Goal: Task Accomplishment & Management: Complete application form

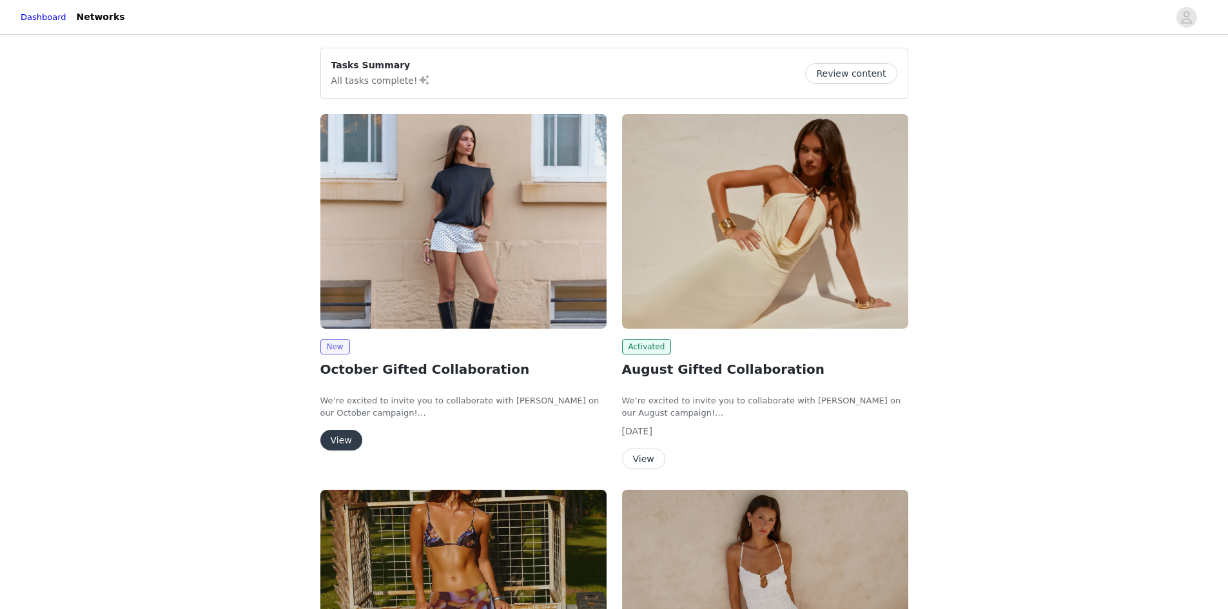
click at [353, 438] on button "View" at bounding box center [341, 440] width 42 height 21
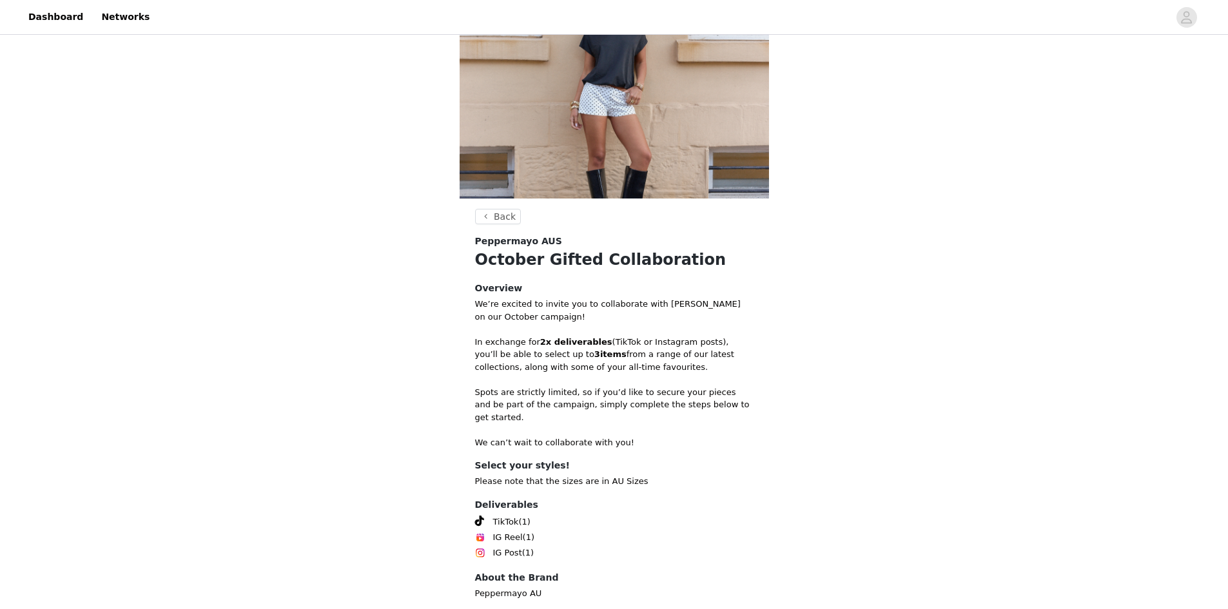
scroll to position [137, 0]
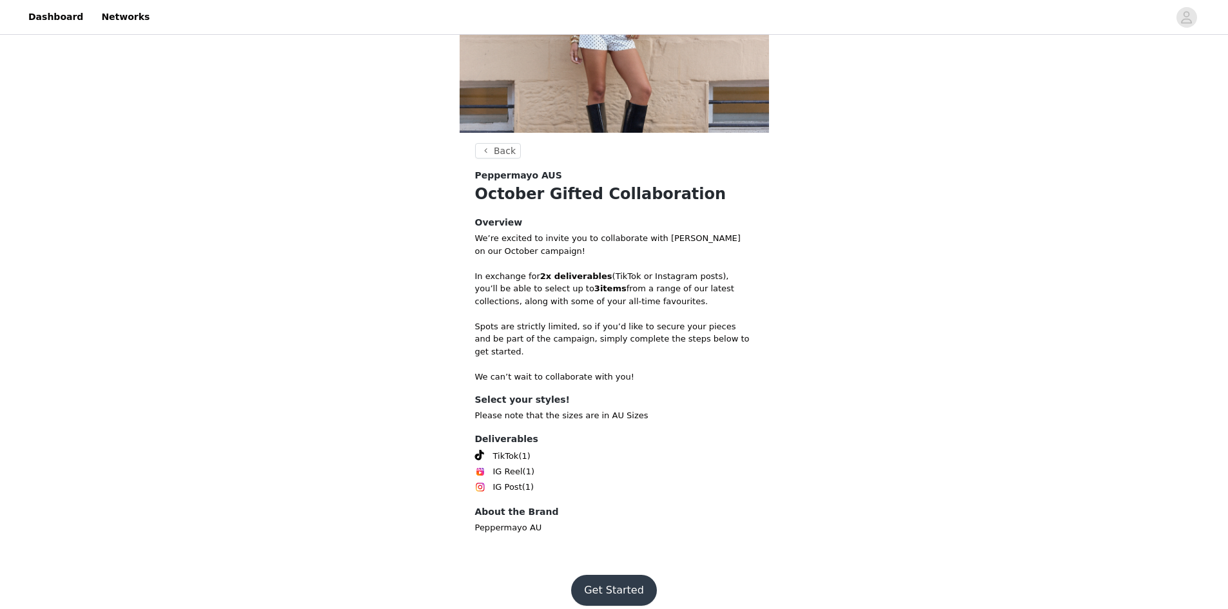
click at [608, 584] on button "Get Started" at bounding box center [614, 590] width 86 height 31
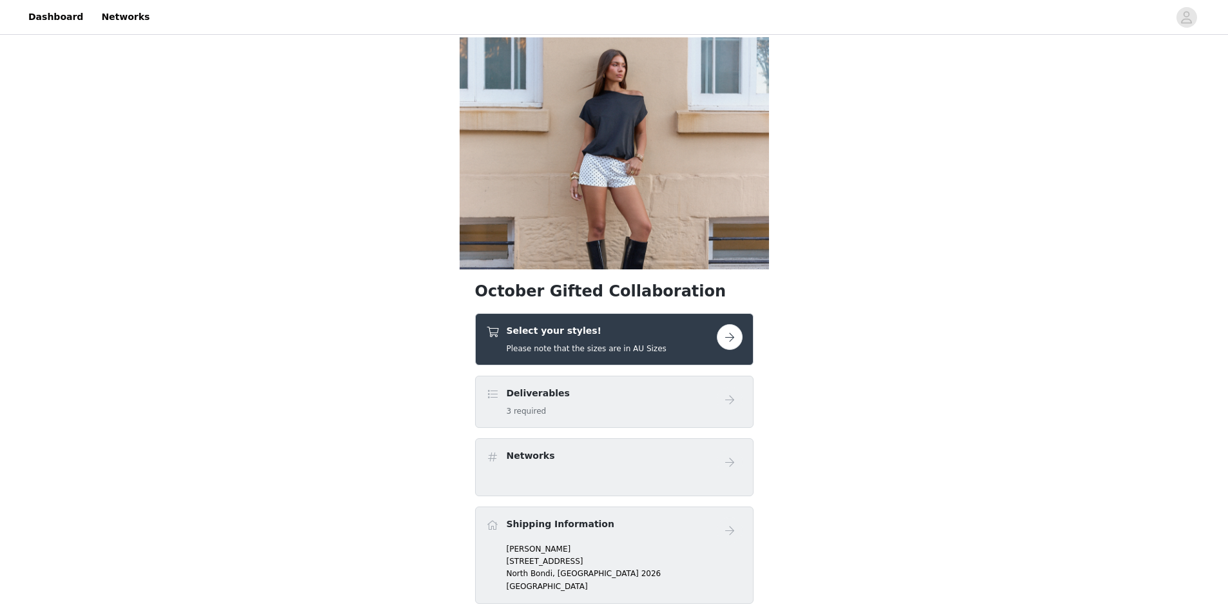
click at [733, 339] on button "button" at bounding box center [730, 337] width 26 height 26
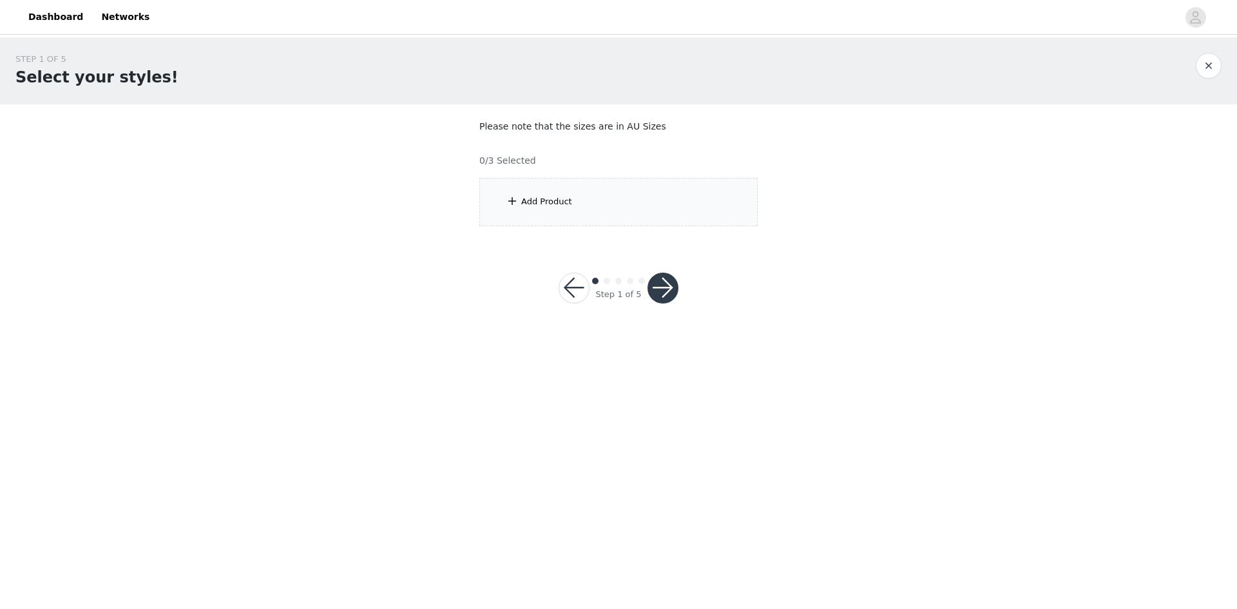
click at [645, 199] on div "Add Product" at bounding box center [618, 202] width 278 height 48
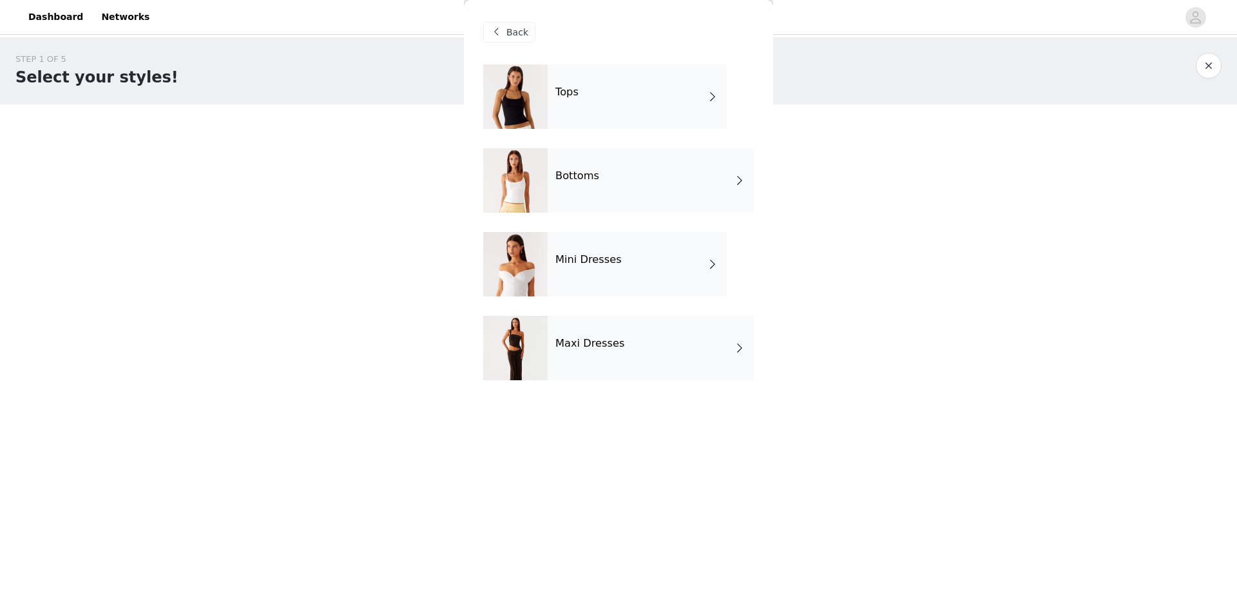
click at [705, 109] on div "Tops" at bounding box center [637, 96] width 179 height 64
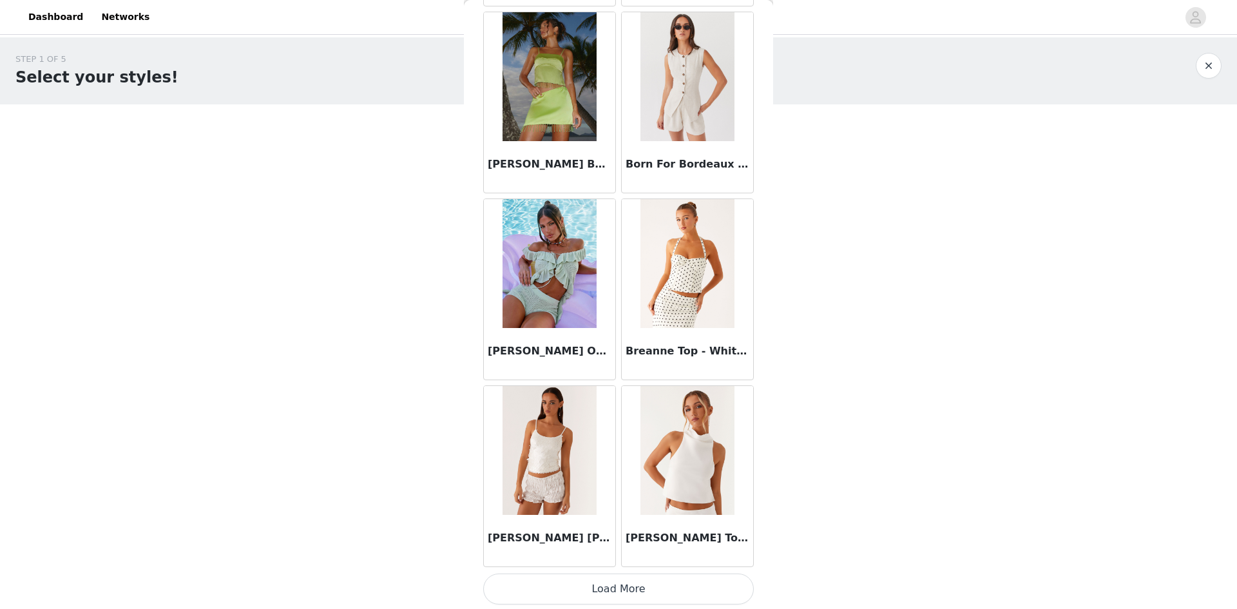
scroll to position [1363, 0]
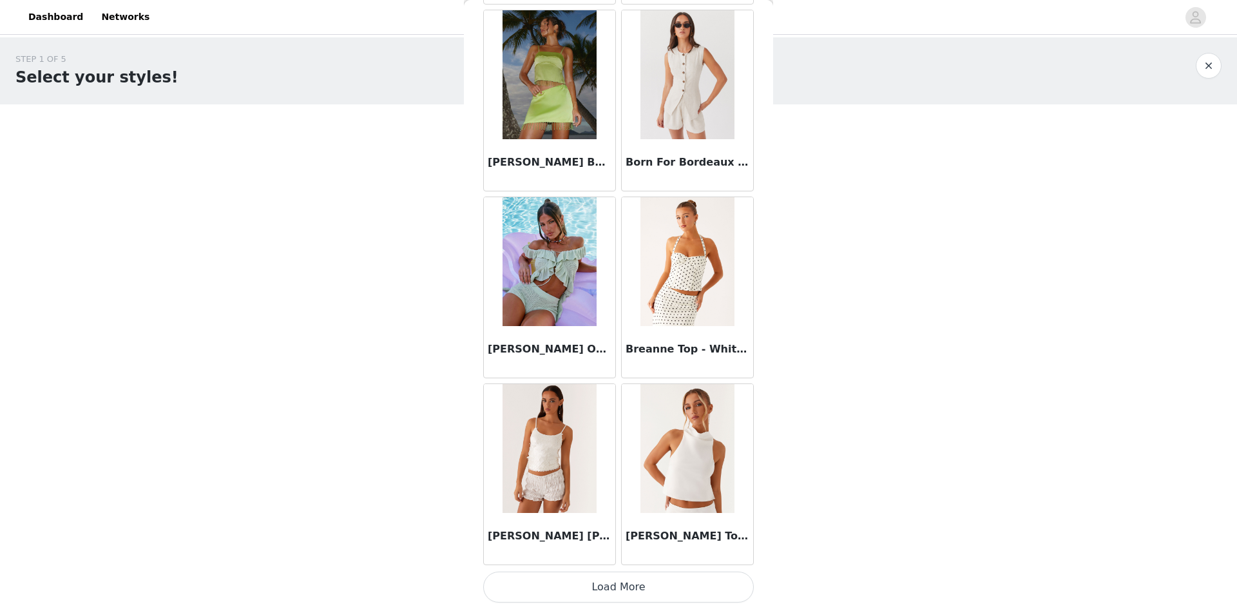
click at [618, 597] on button "Load More" at bounding box center [618, 587] width 271 height 31
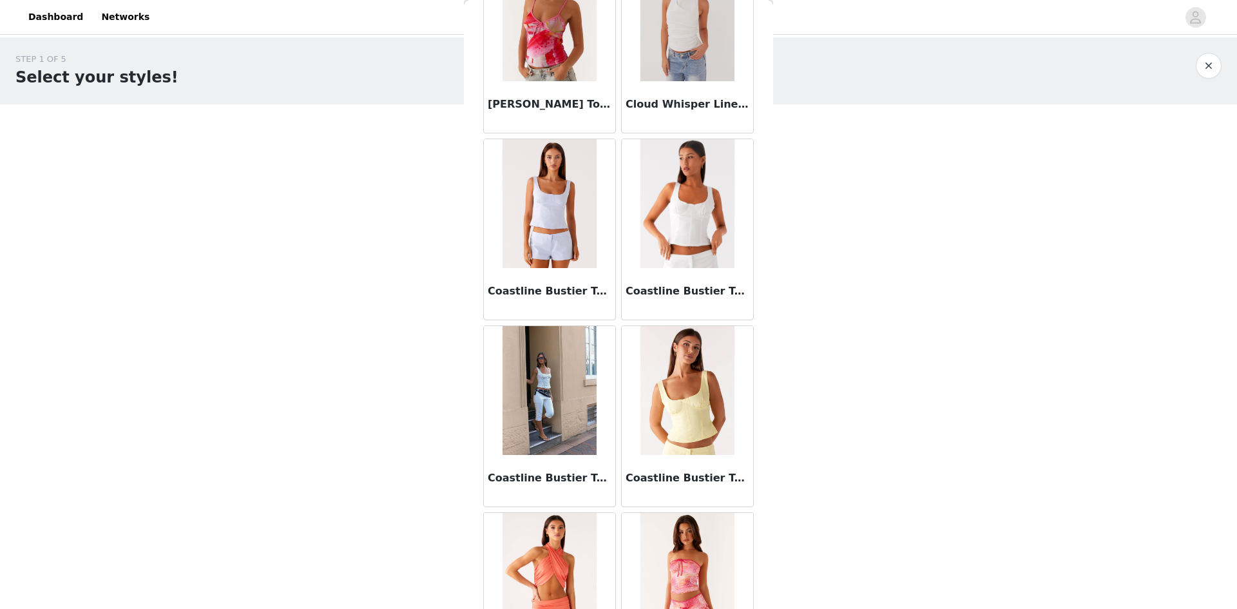
scroll to position [2974, 0]
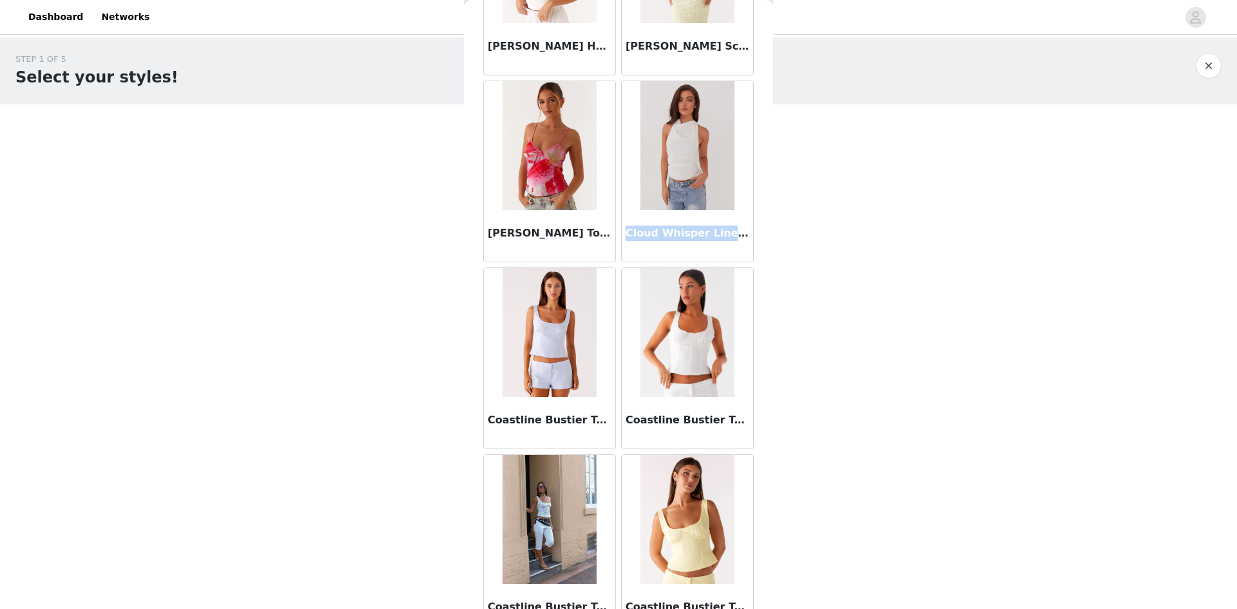
drag, startPoint x: 621, startPoint y: 228, endPoint x: 767, endPoint y: 239, distance: 146.0
click at [767, 239] on div "Back [PERSON_NAME] Top - Yellow Aliah Knit Top - Yellow Anais Scarf Top - [GEOG…" at bounding box center [618, 304] width 309 height 609
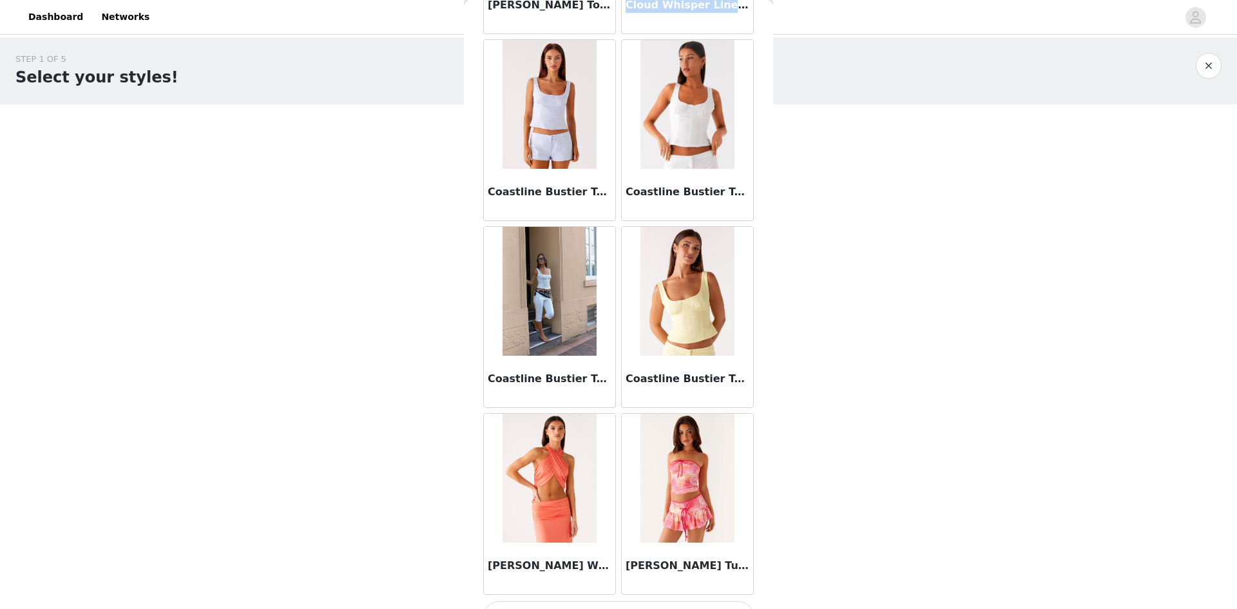
scroll to position [3232, 0]
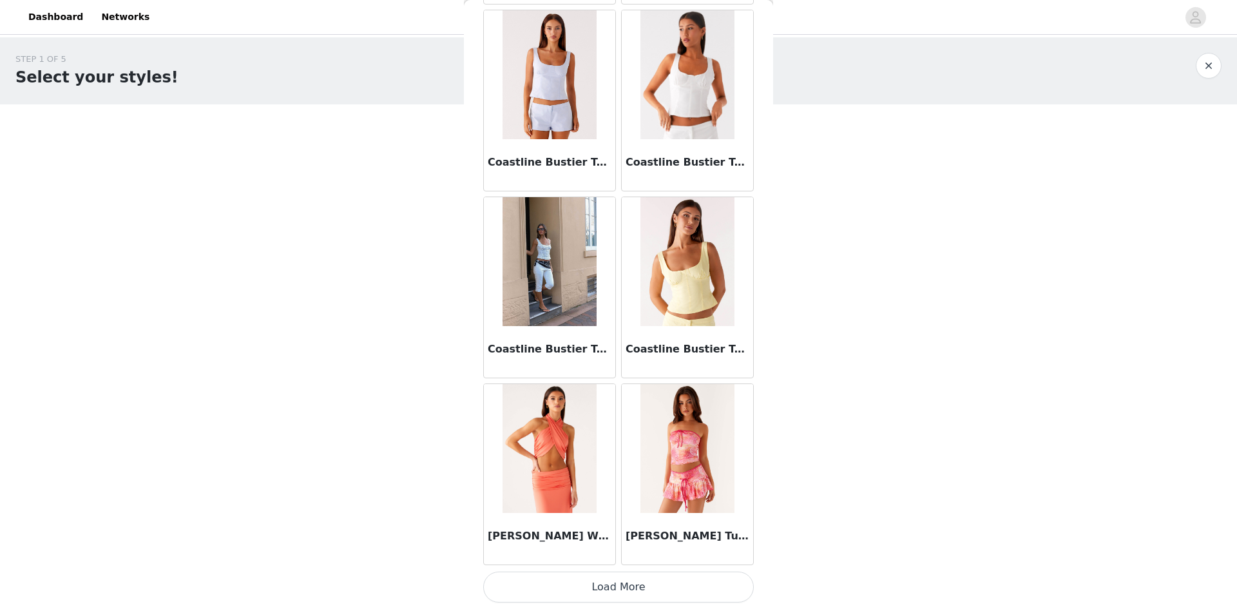
click at [612, 582] on button "Load More" at bounding box center [618, 587] width 271 height 31
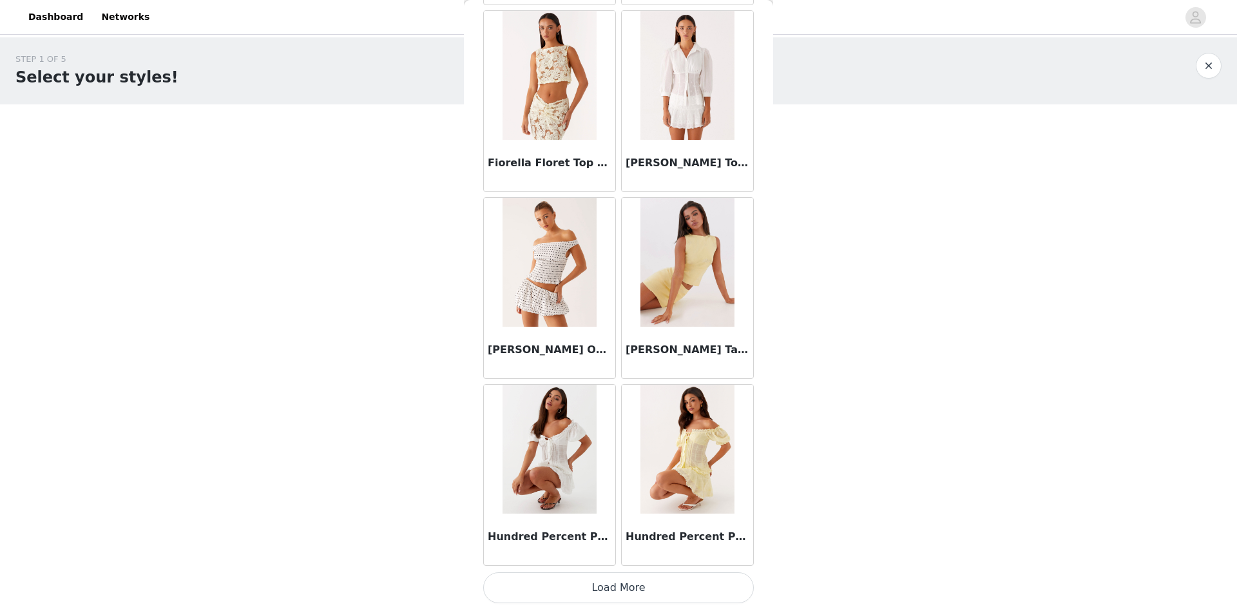
scroll to position [5100, 0]
click at [581, 588] on button "Load More" at bounding box center [618, 587] width 271 height 31
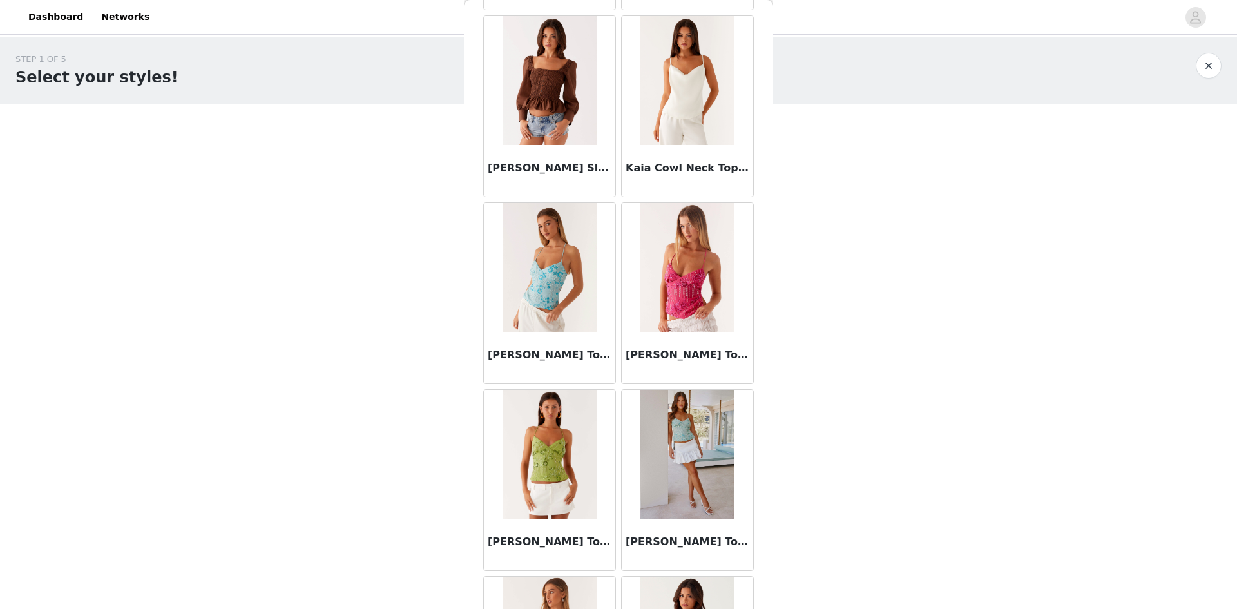
scroll to position [5938, 0]
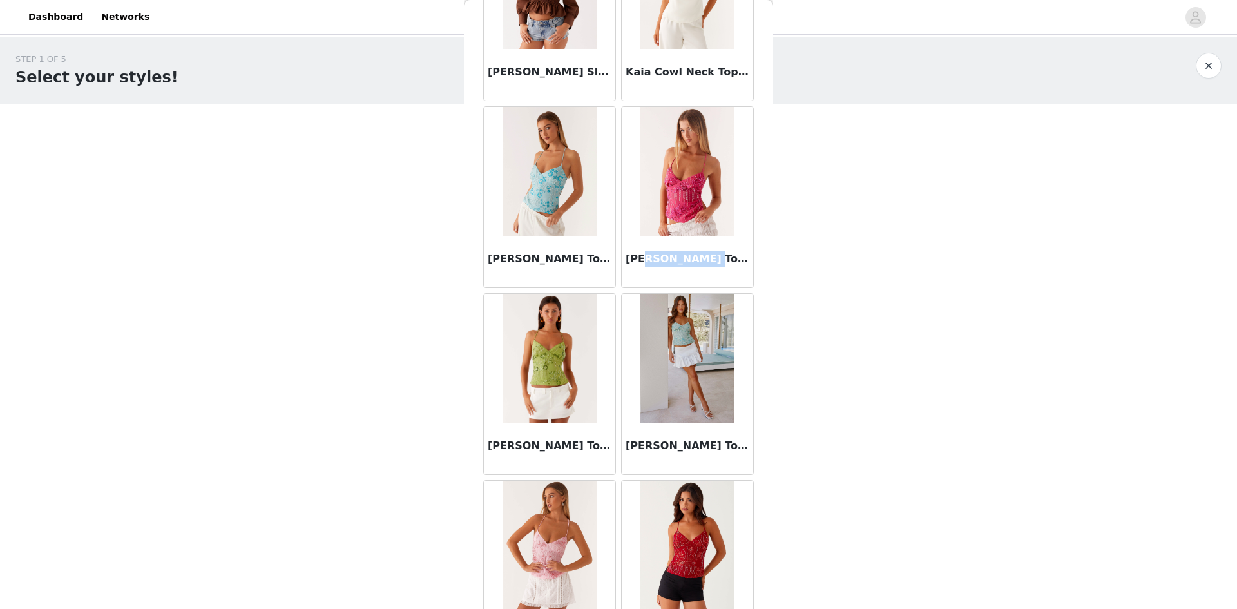
drag, startPoint x: 688, startPoint y: 257, endPoint x: 619, endPoint y: 247, distance: 70.3
click at [622, 246] on div "[PERSON_NAME] Top - Fuchsia" at bounding box center [687, 262] width 131 height 52
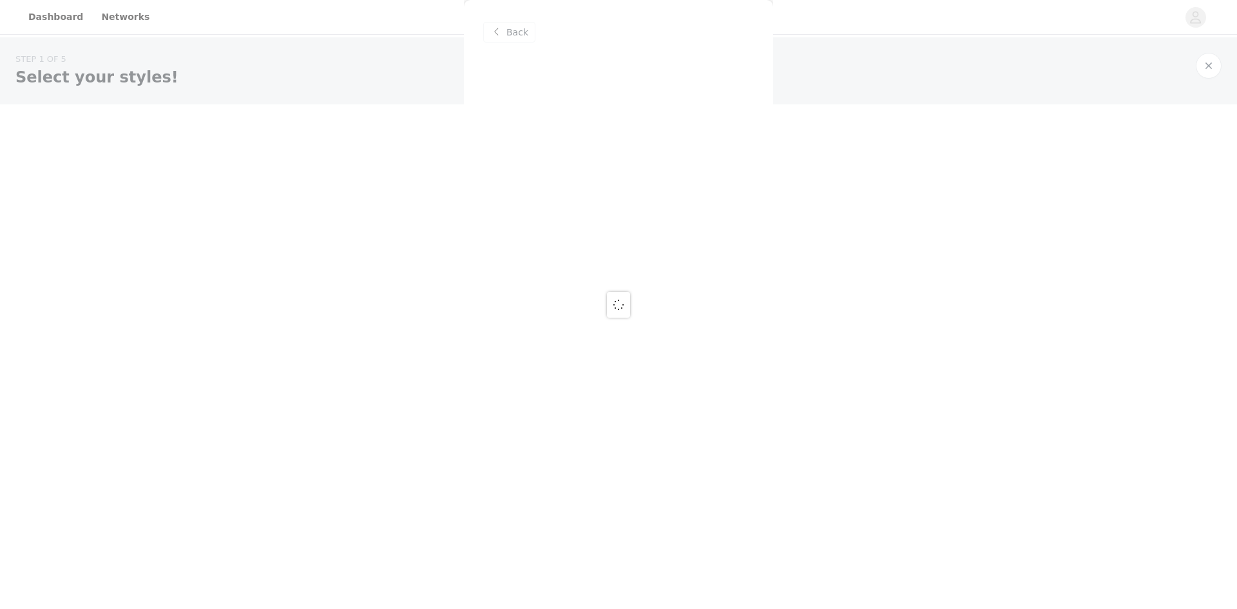
scroll to position [0, 0]
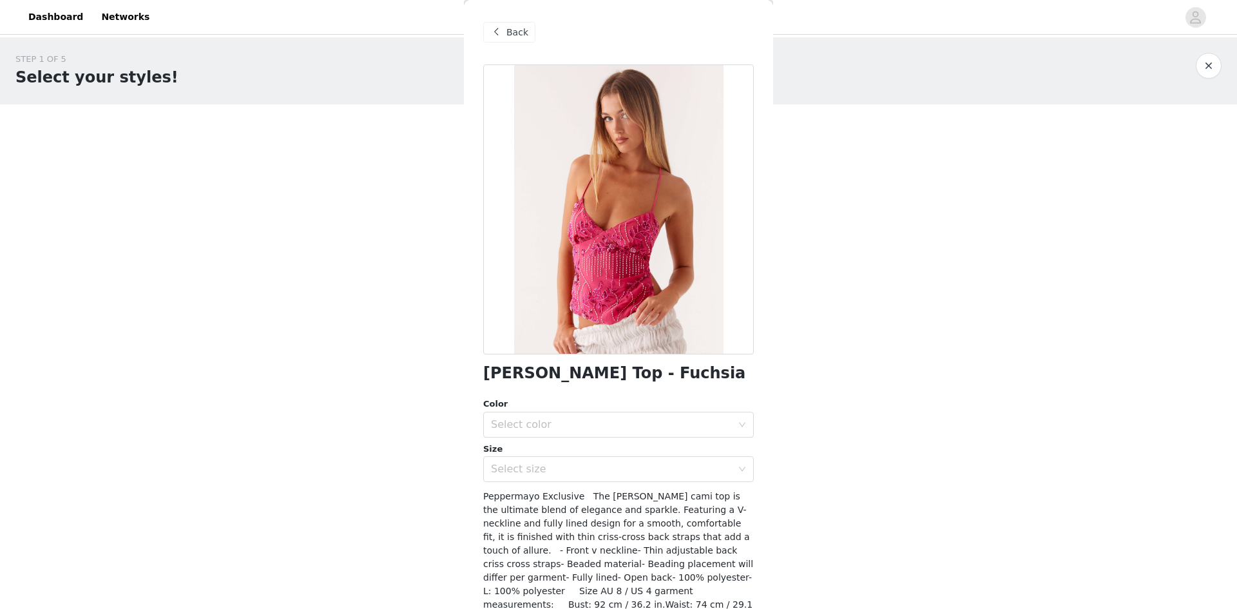
click at [505, 34] on div "Back" at bounding box center [509, 32] width 52 height 21
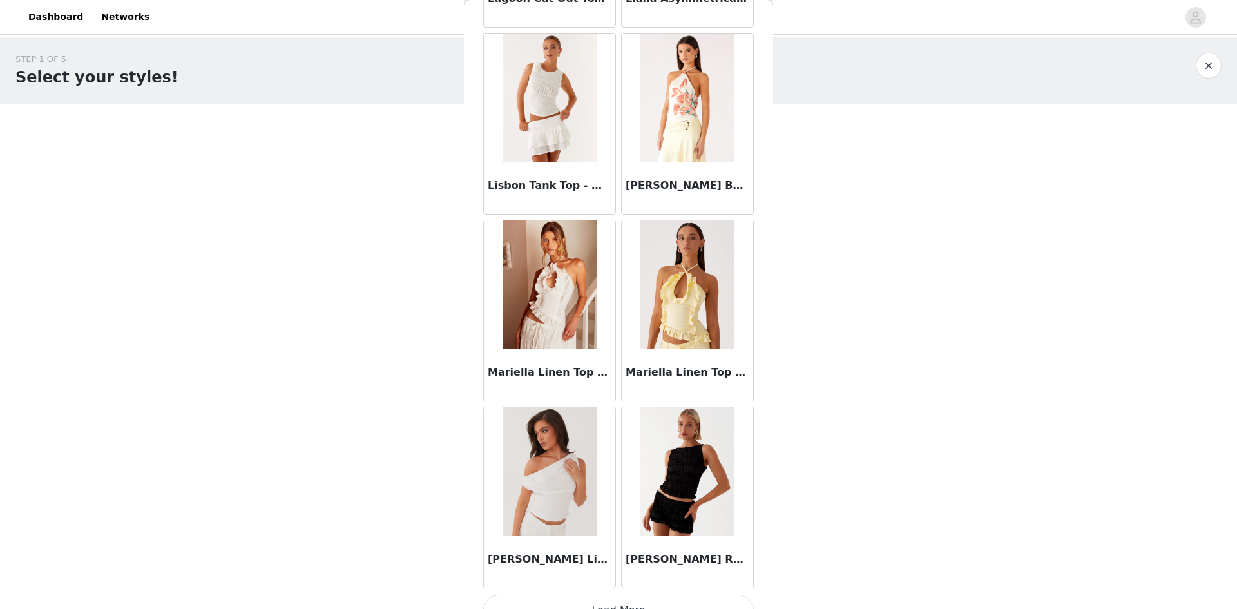
scroll to position [6969, 0]
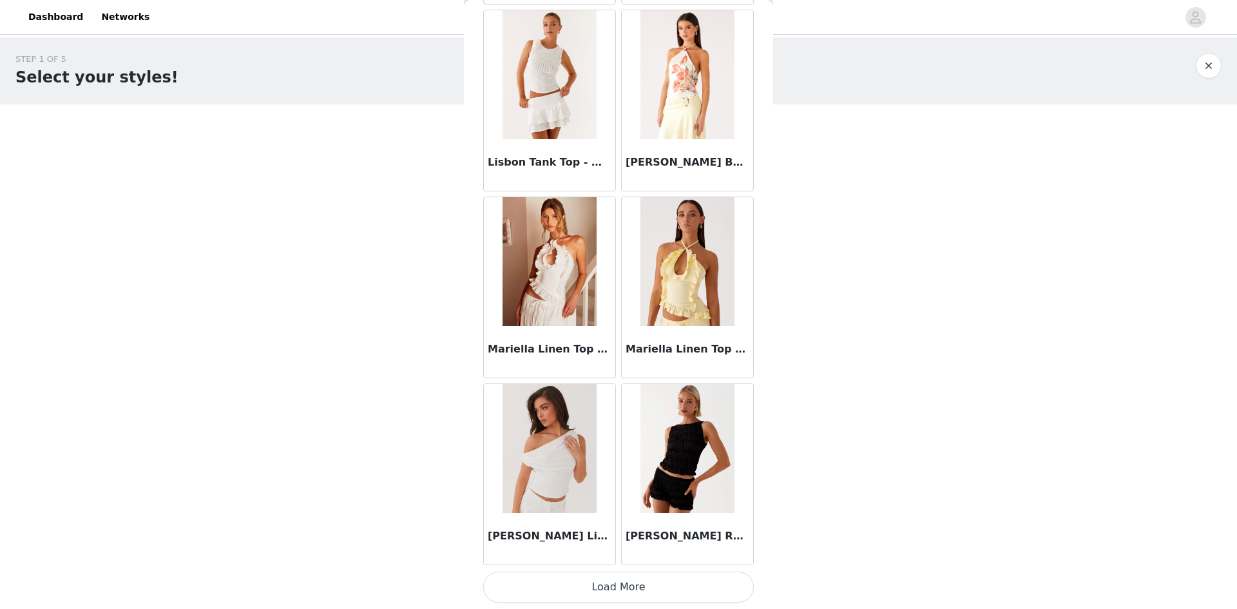
click at [644, 593] on button "Load More" at bounding box center [618, 587] width 271 height 31
drag, startPoint x: 577, startPoint y: 530, endPoint x: 492, endPoint y: 542, distance: 85.9
click at [492, 542] on h3 "[PERSON_NAME] Linen One Shoulder Top - White" at bounding box center [550, 535] width 124 height 15
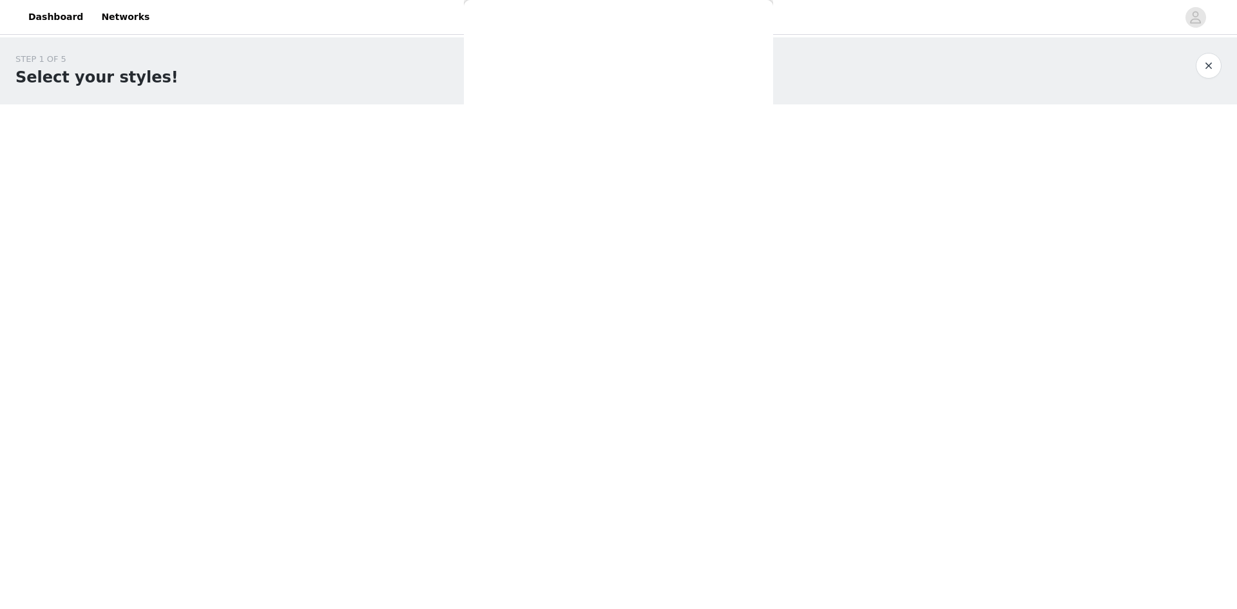
scroll to position [0, 0]
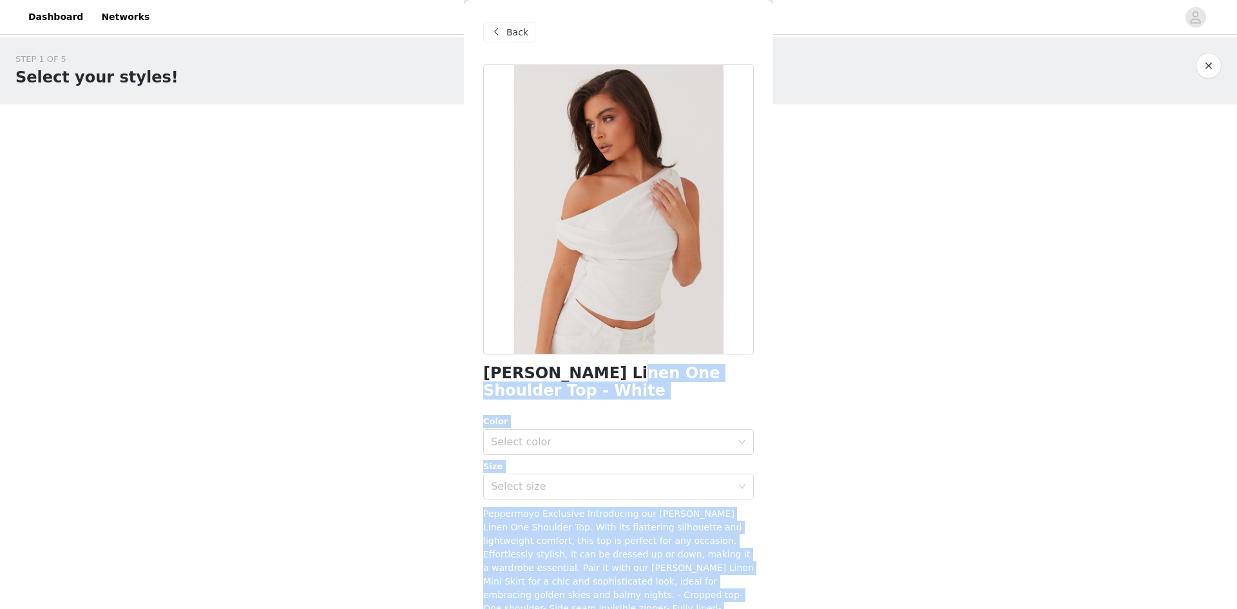
drag, startPoint x: 595, startPoint y: 371, endPoint x: 404, endPoint y: 372, distance: 191.4
click at [404, 372] on body "Dashboard Networks STEP 1 OF 5 Select your styles! Please note that the sizes a…" at bounding box center [618, 304] width 1237 height 609
click at [580, 385] on h1 "[PERSON_NAME] Linen One Shoulder Top - White" at bounding box center [618, 382] width 271 height 35
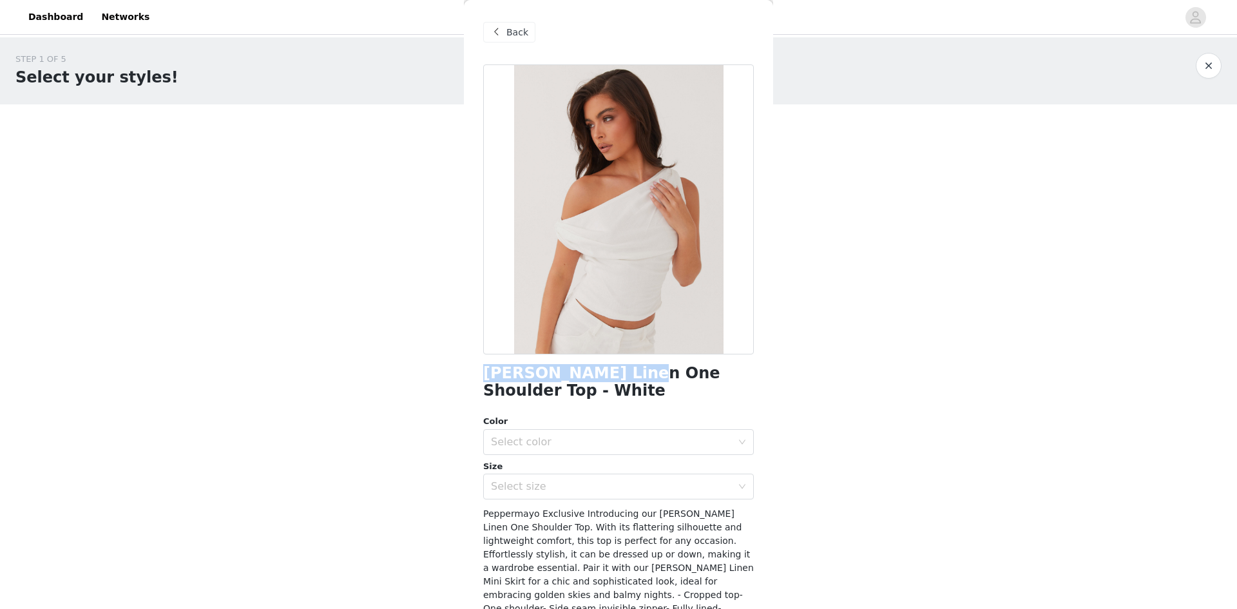
drag, startPoint x: 616, startPoint y: 372, endPoint x: 477, endPoint y: 373, distance: 139.2
click at [477, 373] on div "Back [PERSON_NAME] Linen One Shoulder Top - White Color Select color Size Selec…" at bounding box center [618, 304] width 309 height 609
copy h1 "[PERSON_NAME] One"
click at [519, 21] on div "Back" at bounding box center [618, 32] width 271 height 64
click at [517, 30] on span "Back" at bounding box center [517, 33] width 22 height 14
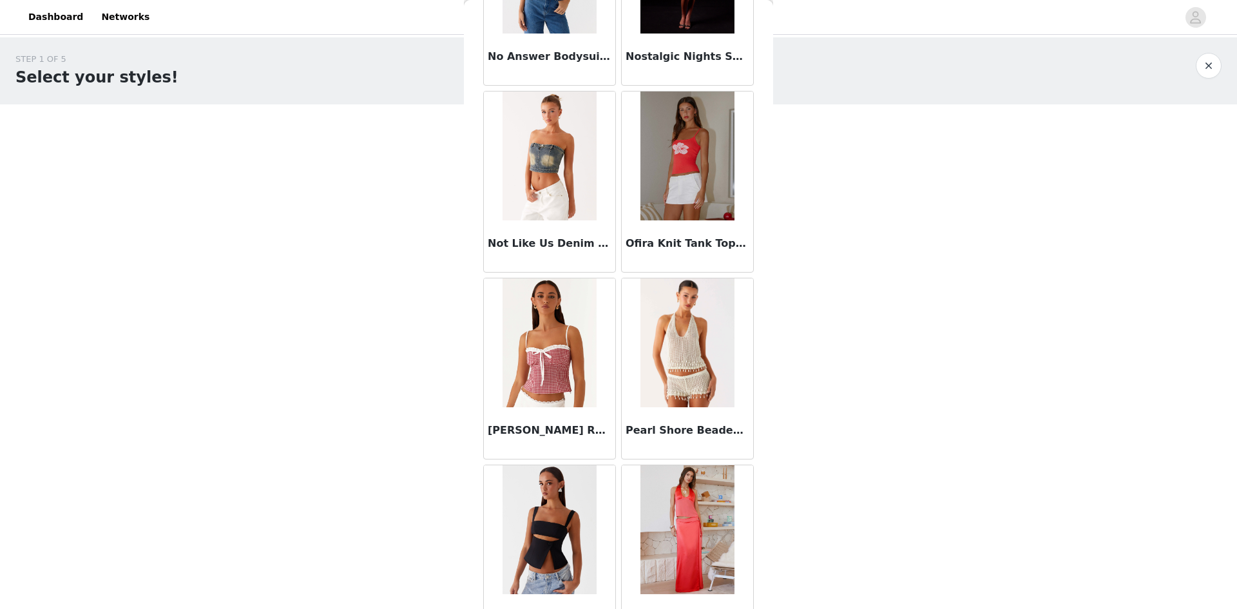
scroll to position [8838, 0]
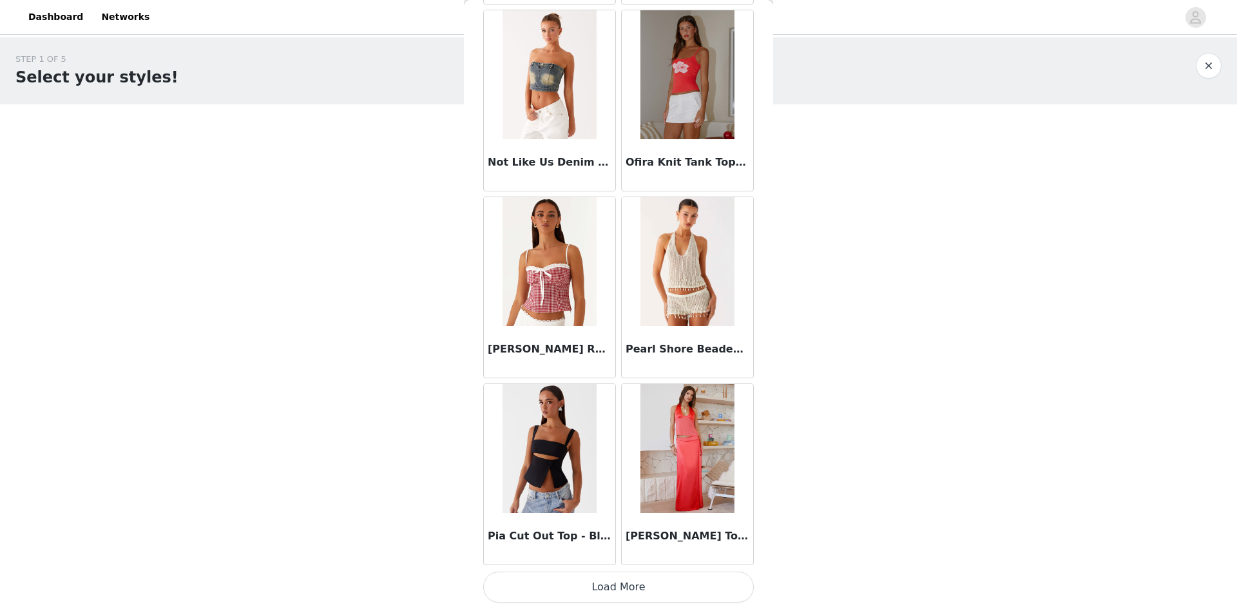
click at [640, 583] on button "Load More" at bounding box center [618, 587] width 271 height 31
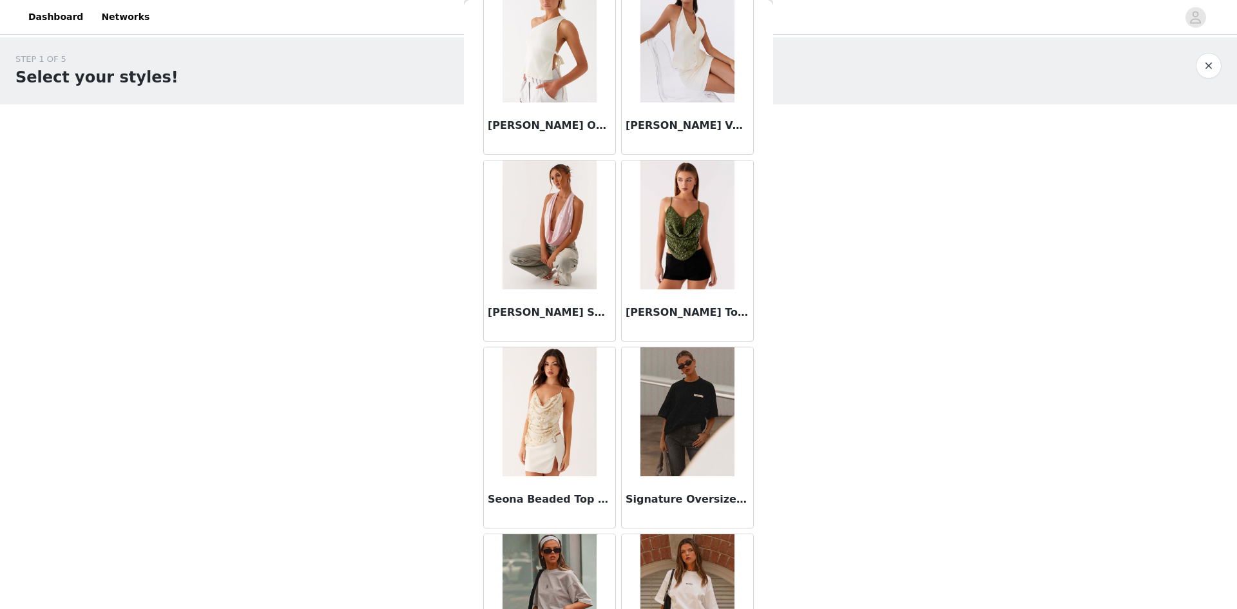
scroll to position [10707, 0]
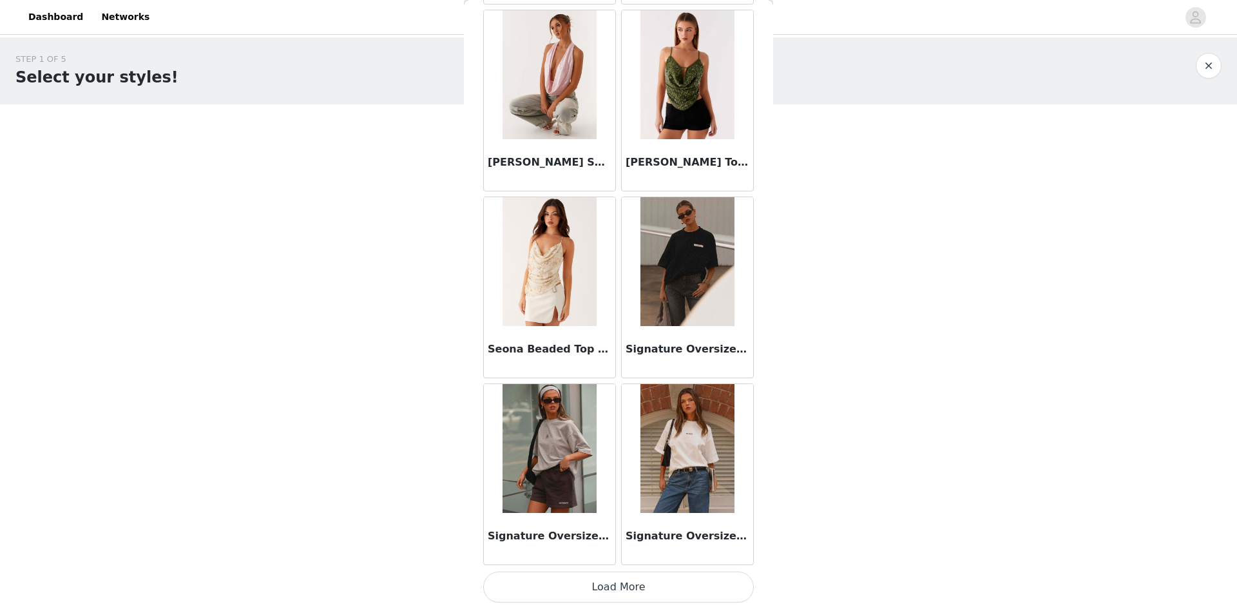
click at [628, 595] on button "Load More" at bounding box center [618, 587] width 271 height 31
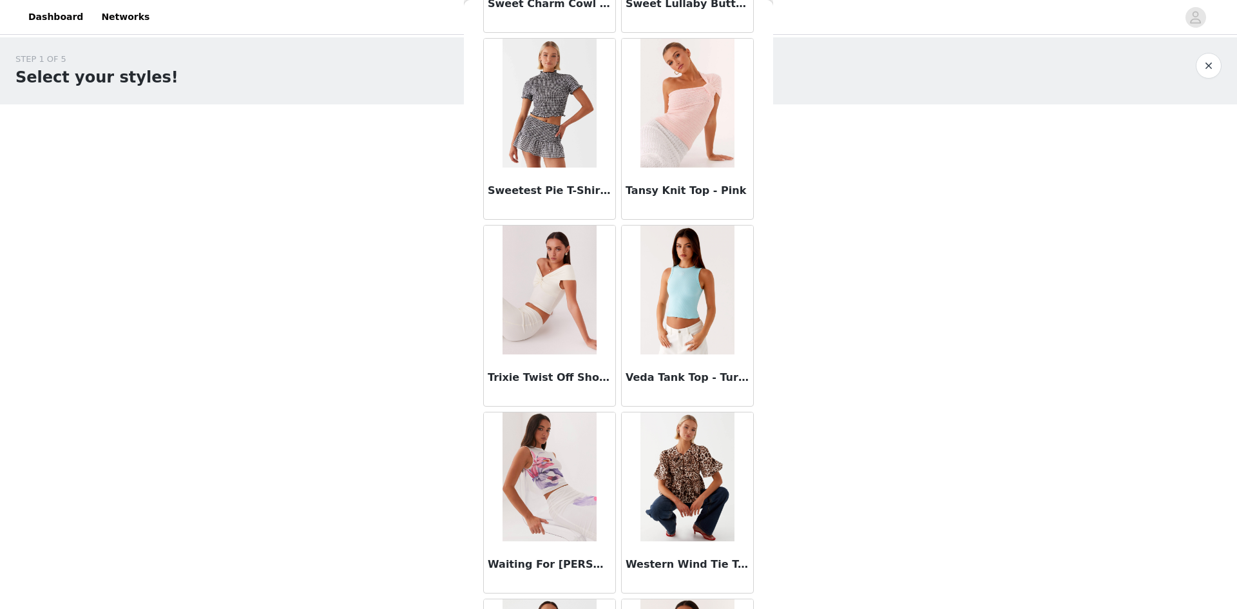
scroll to position [12575, 0]
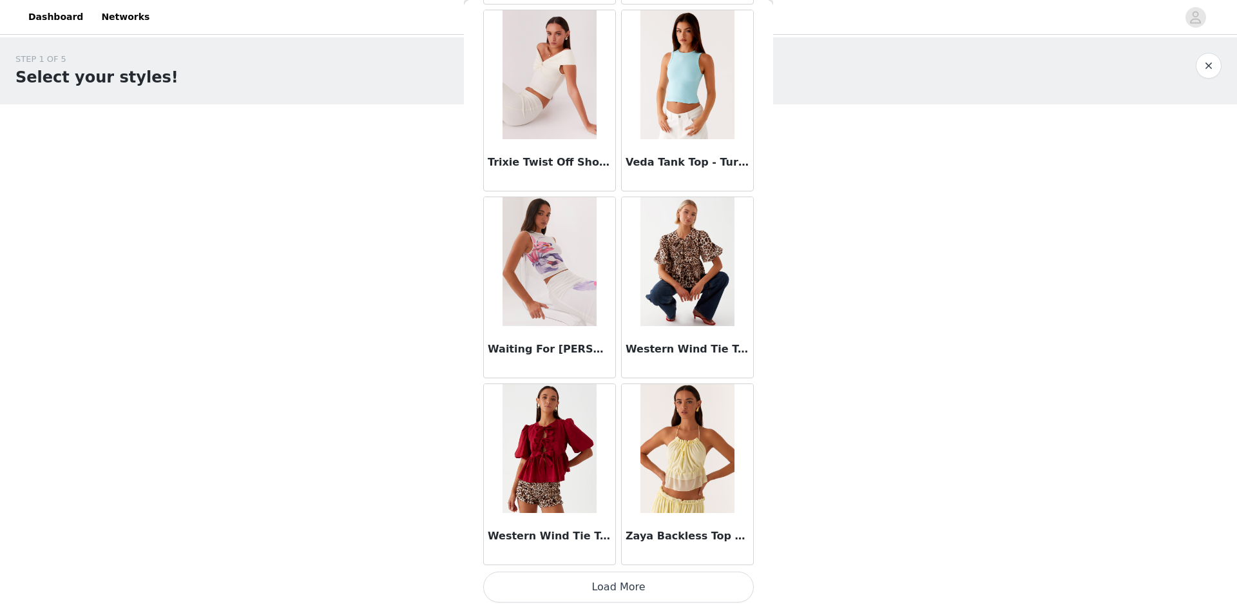
click at [677, 584] on button "Load More" at bounding box center [618, 587] width 271 height 31
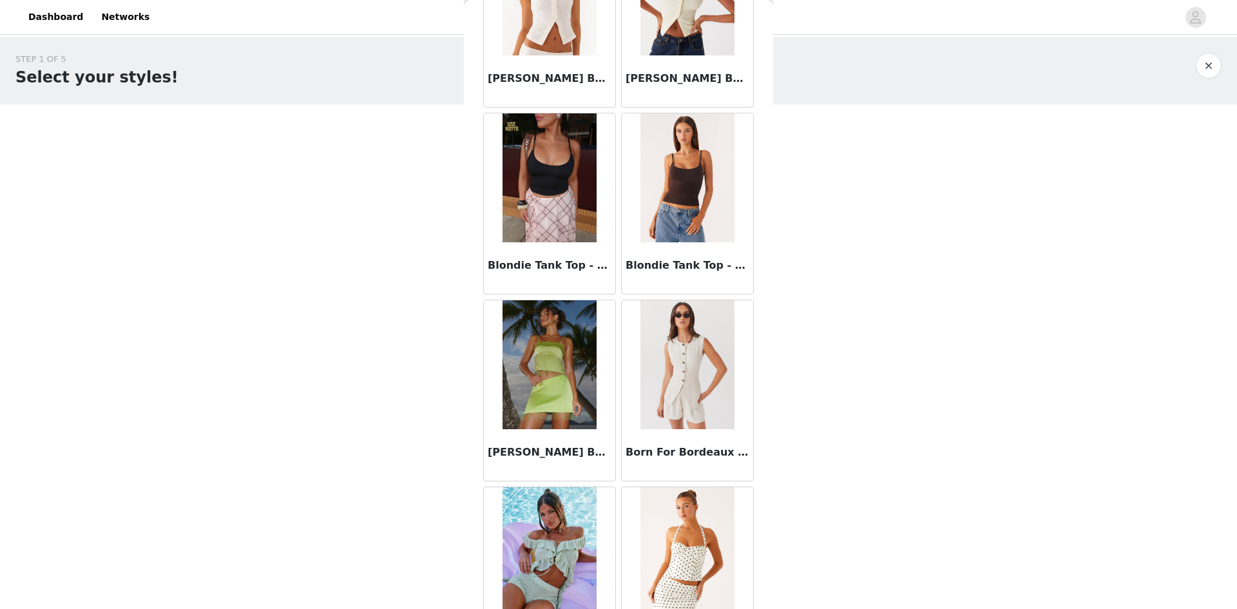
scroll to position [1095, 0]
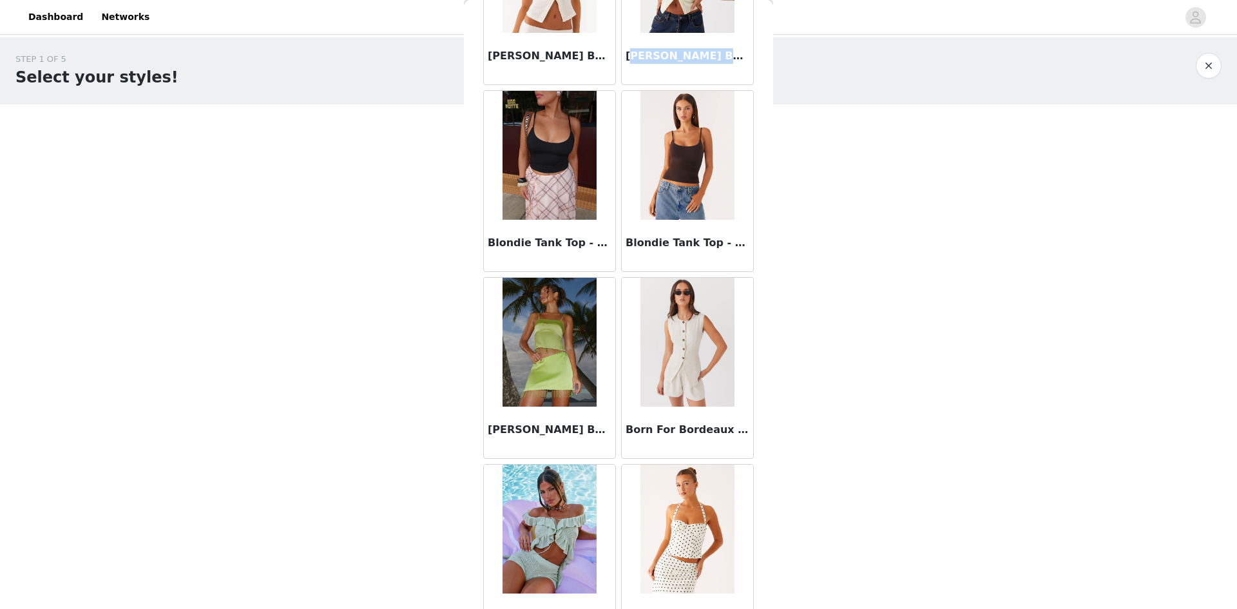
drag, startPoint x: 624, startPoint y: 56, endPoint x: 710, endPoint y: 71, distance: 87.0
click at [710, 71] on div "[PERSON_NAME] Buttoned Tank Top - Yellow" at bounding box center [687, 59] width 131 height 52
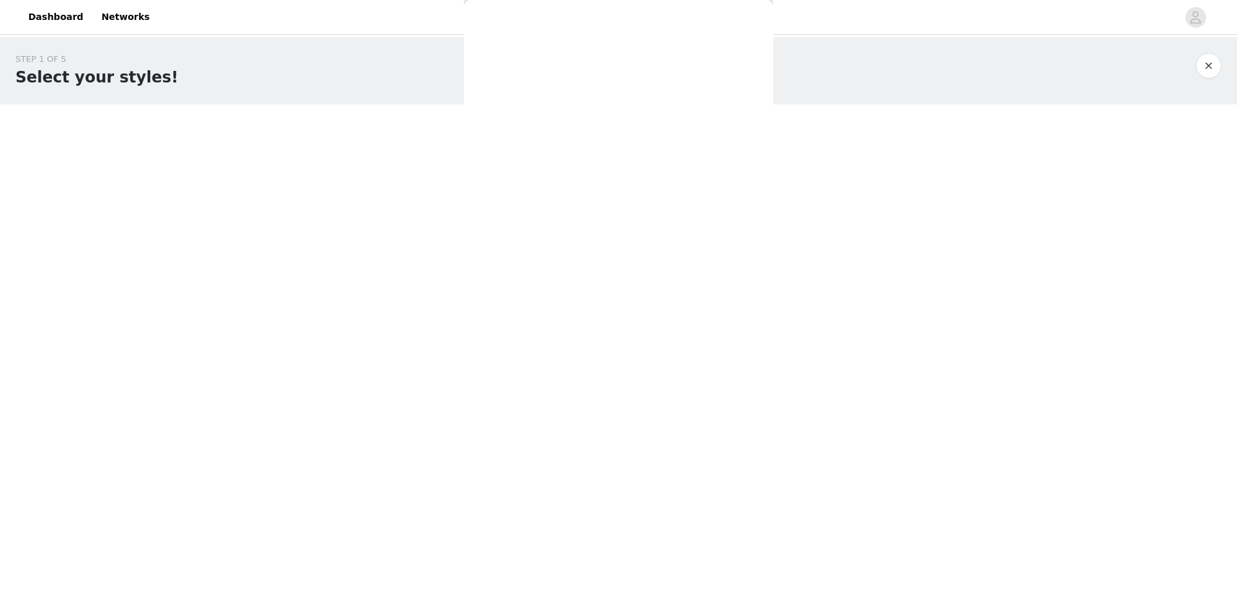
scroll to position [0, 0]
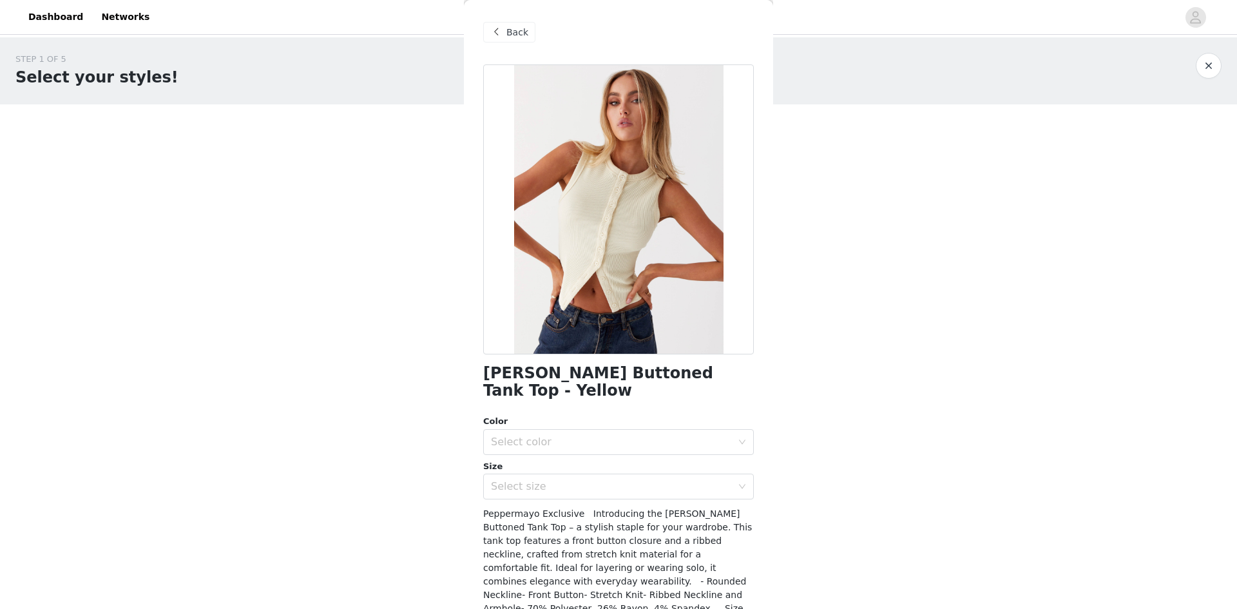
click at [514, 47] on div "Back" at bounding box center [618, 32] width 271 height 64
click at [517, 41] on div "Back" at bounding box center [509, 32] width 52 height 21
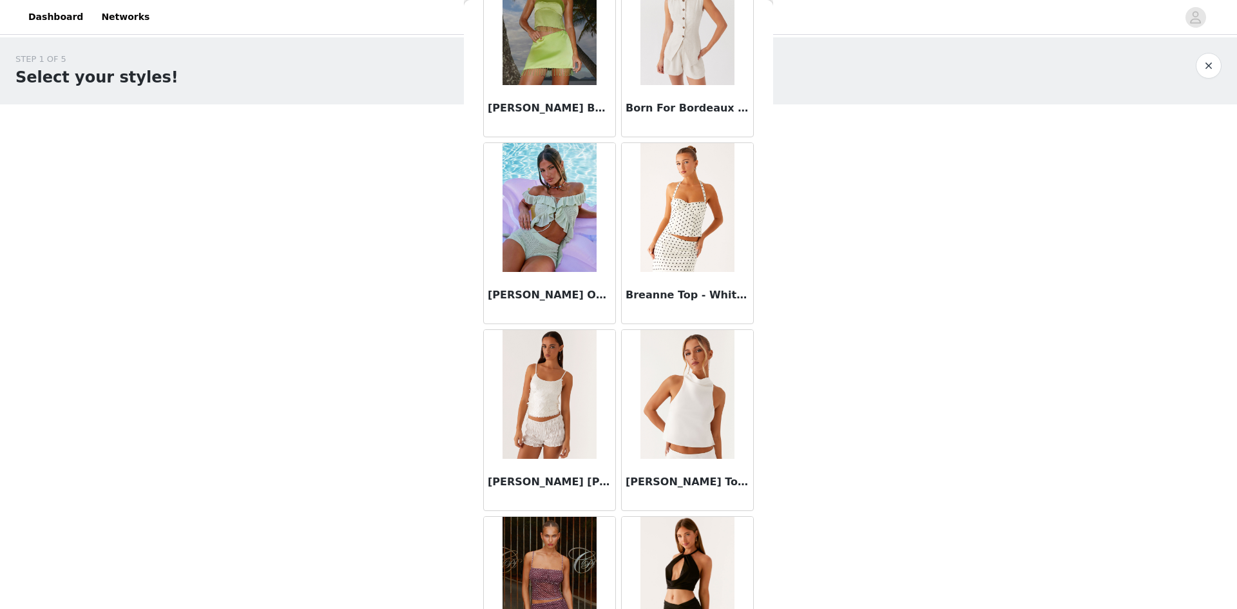
scroll to position [1418, 0]
click at [688, 37] on img at bounding box center [687, 20] width 93 height 129
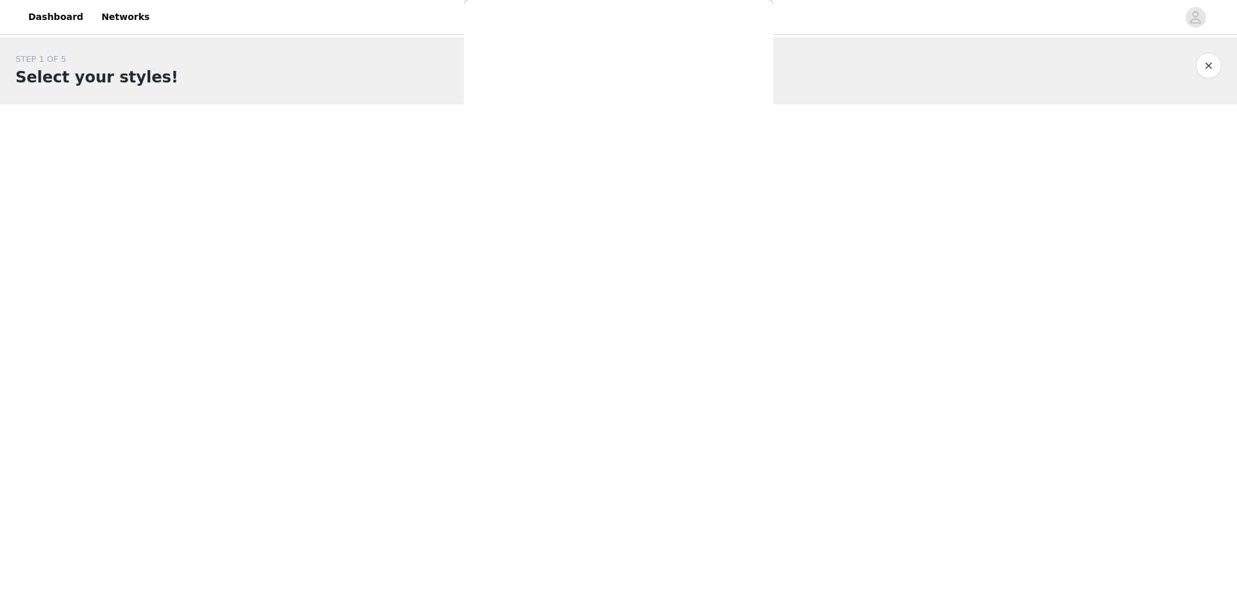
scroll to position [0, 0]
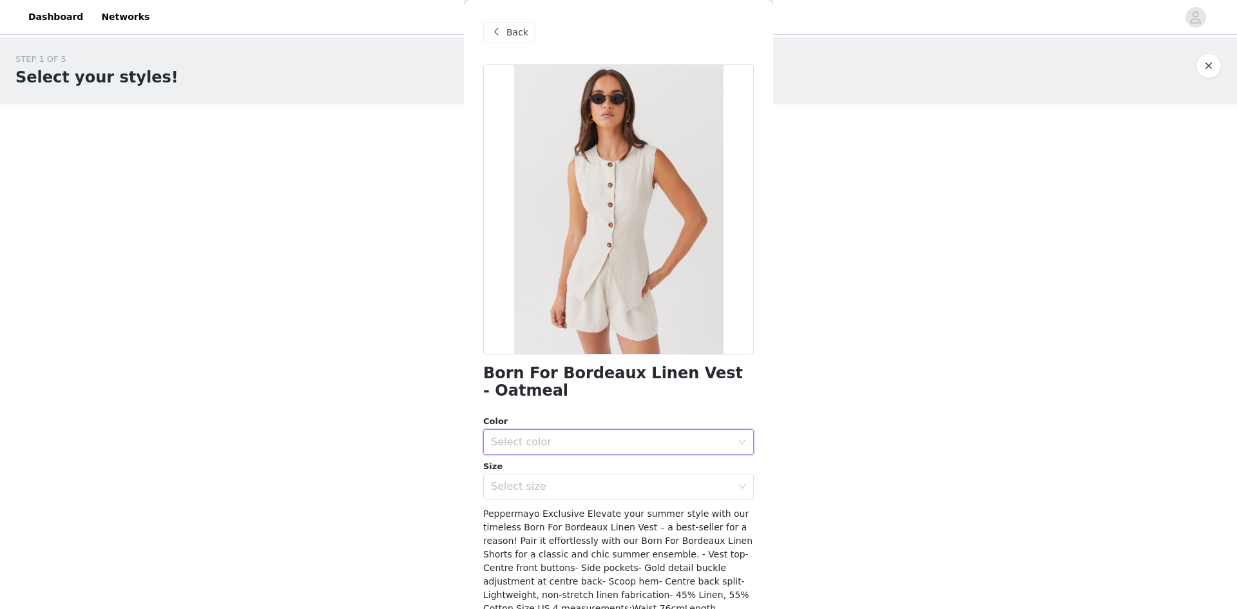
click at [608, 434] on div "Select color" at bounding box center [614, 442] width 247 height 24
click at [572, 470] on li "Oatmeal" at bounding box center [613, 470] width 261 height 21
click at [564, 495] on div "Select size" at bounding box center [614, 486] width 247 height 24
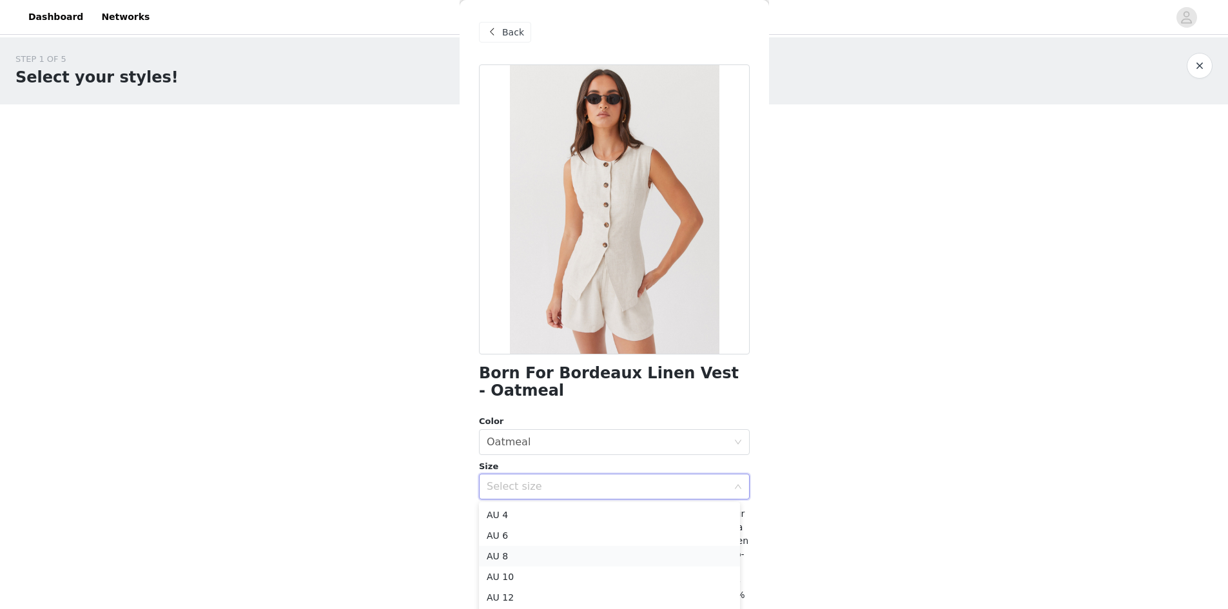
click at [534, 553] on li "AU 8" at bounding box center [609, 556] width 261 height 21
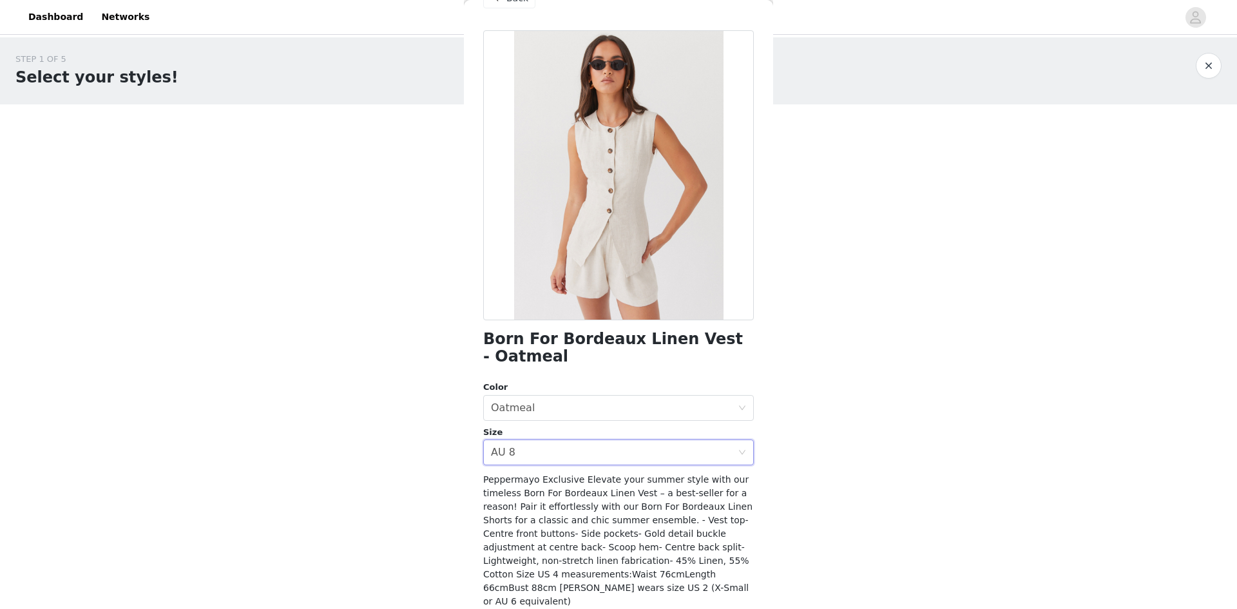
scroll to position [64, 0]
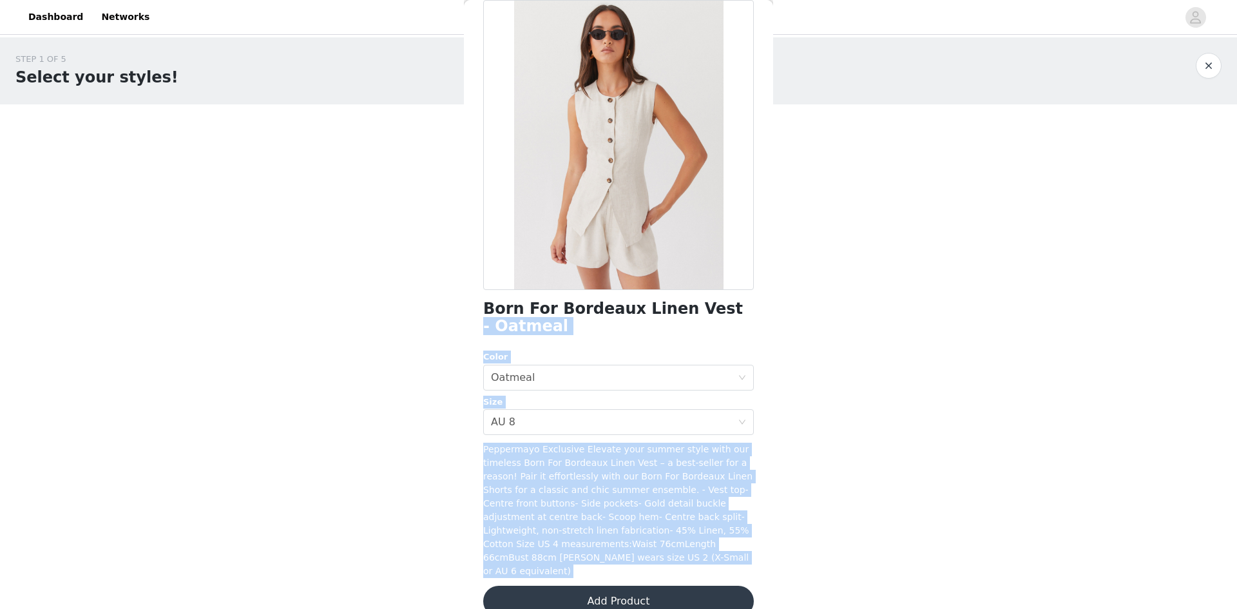
drag, startPoint x: 688, startPoint y: 314, endPoint x: 508, endPoint y: 320, distance: 179.9
click at [458, 318] on div "STEP 1 OF 5 Select your styles! Please note that the sizes are in AU Sizes 0/3 …" at bounding box center [618, 185] width 1237 height 297
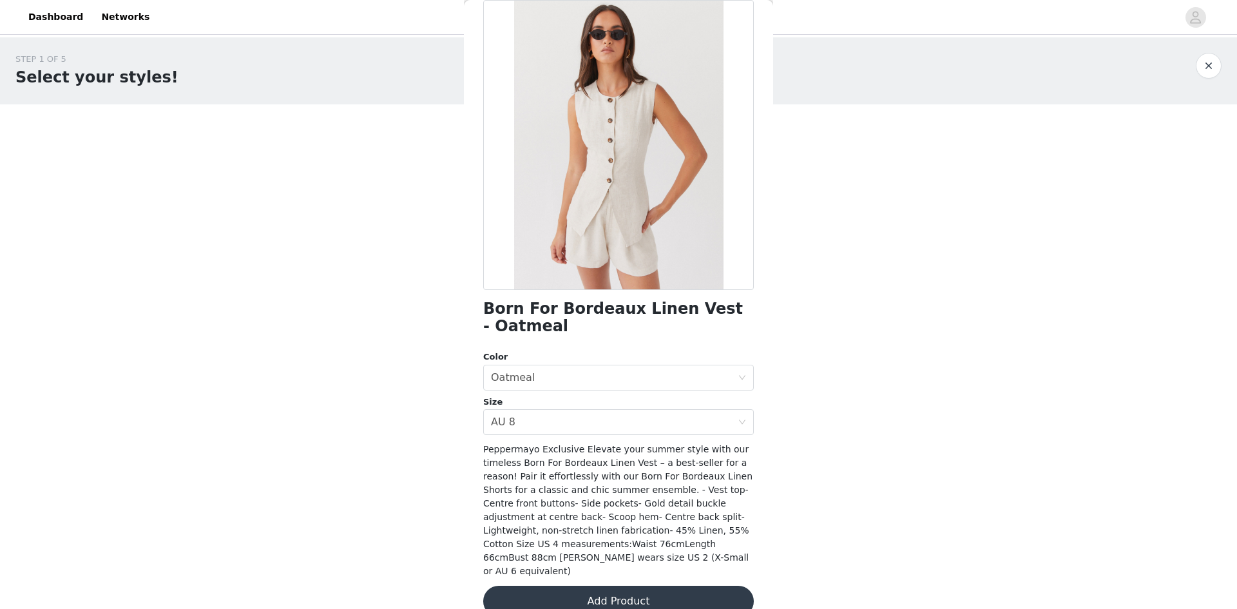
drag, startPoint x: 562, startPoint y: 307, endPoint x: 601, endPoint y: 316, distance: 40.3
click at [562, 308] on h1 "Born For Bordeaux Linen Vest - Oatmeal" at bounding box center [618, 317] width 271 height 35
drag, startPoint x: 667, startPoint y: 313, endPoint x: 468, endPoint y: 313, distance: 199.1
click at [468, 313] on div "Back Born For Bordeaux Linen Vest - Oatmeal Color Select color Oatmeal Size Sel…" at bounding box center [618, 304] width 309 height 609
copy h1 "Born For Bordeaux Linen V"
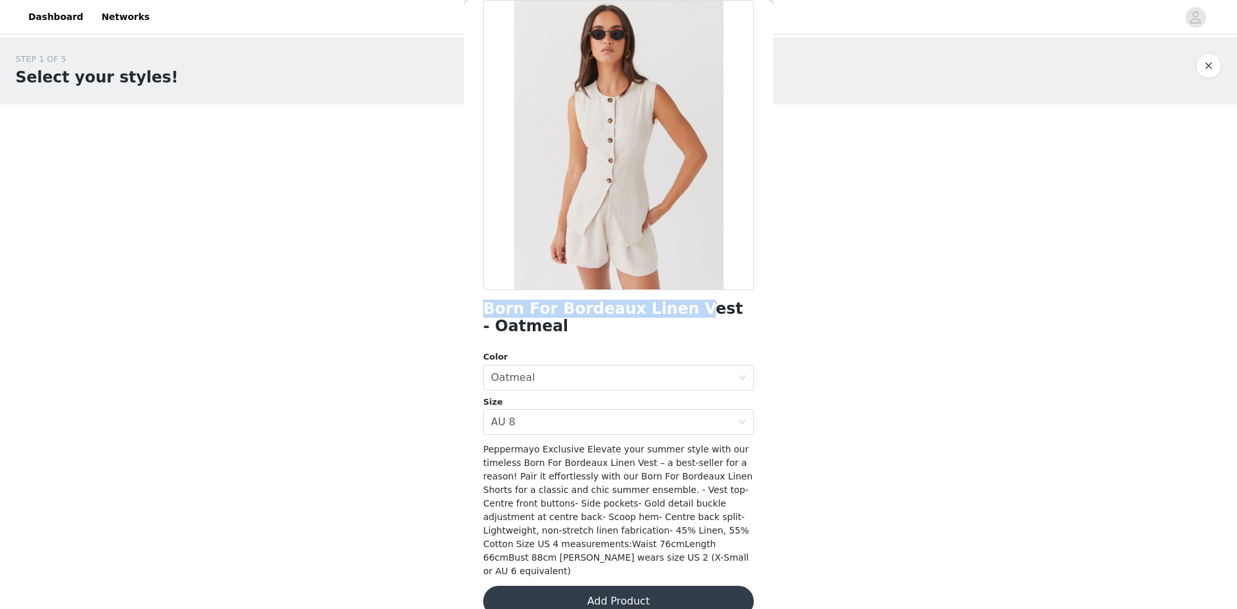
click at [593, 586] on button "Add Product" at bounding box center [618, 601] width 271 height 31
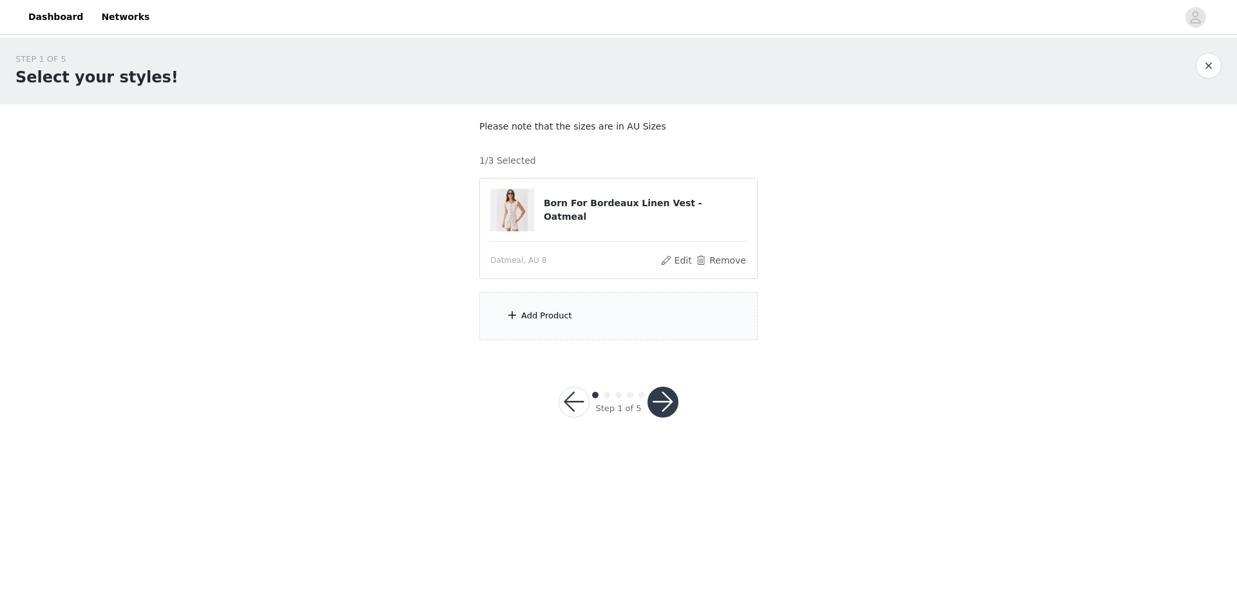
click at [642, 308] on div "Add Product" at bounding box center [618, 316] width 278 height 48
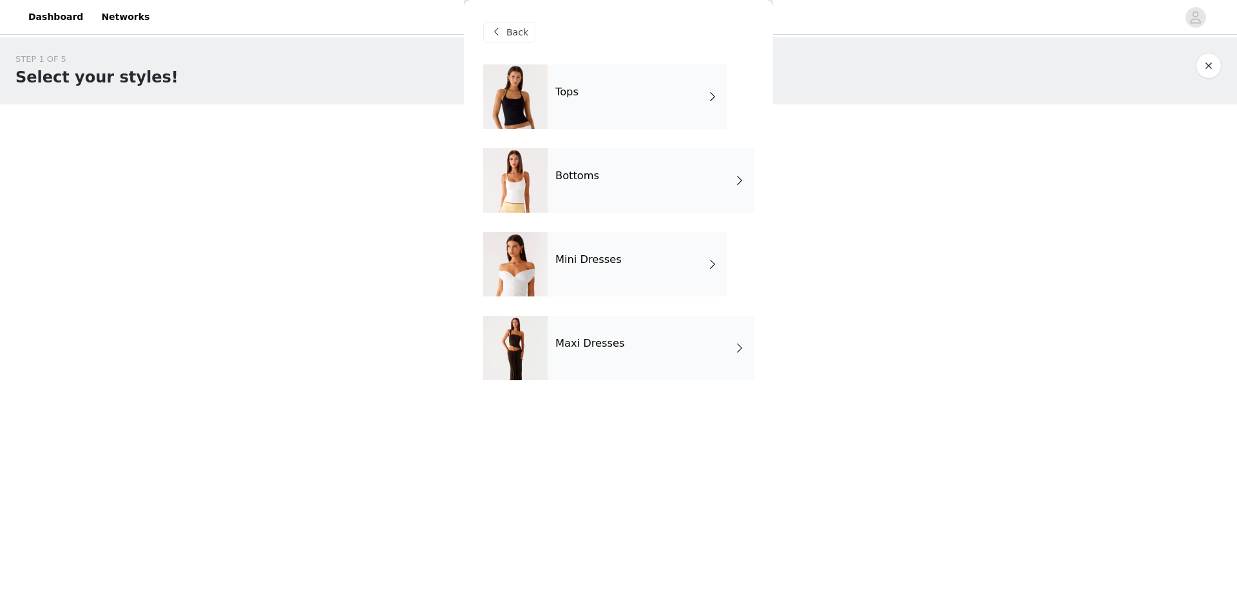
click at [622, 259] on div "Mini Dresses" at bounding box center [637, 264] width 179 height 64
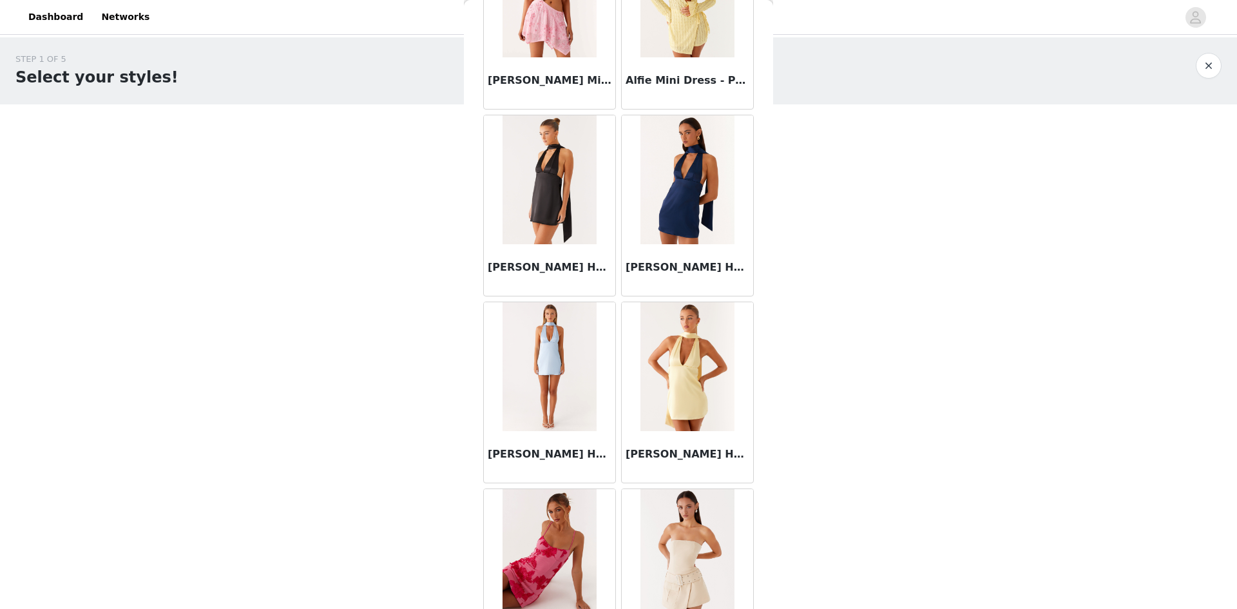
scroll to position [1363, 0]
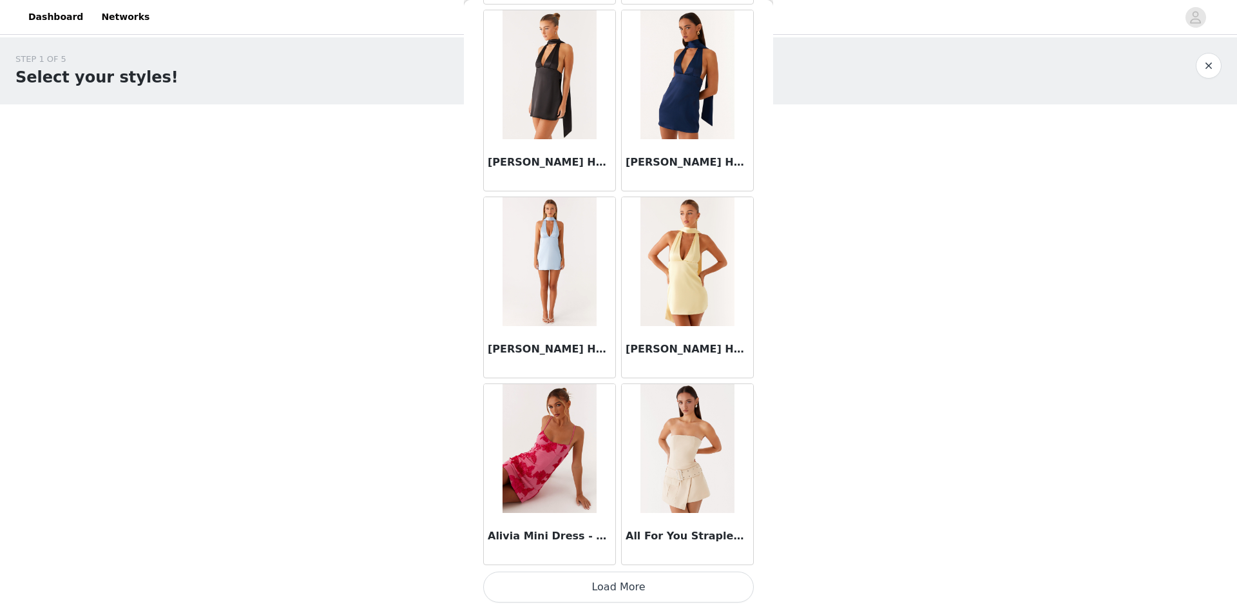
click at [506, 581] on button "Load More" at bounding box center [618, 587] width 271 height 31
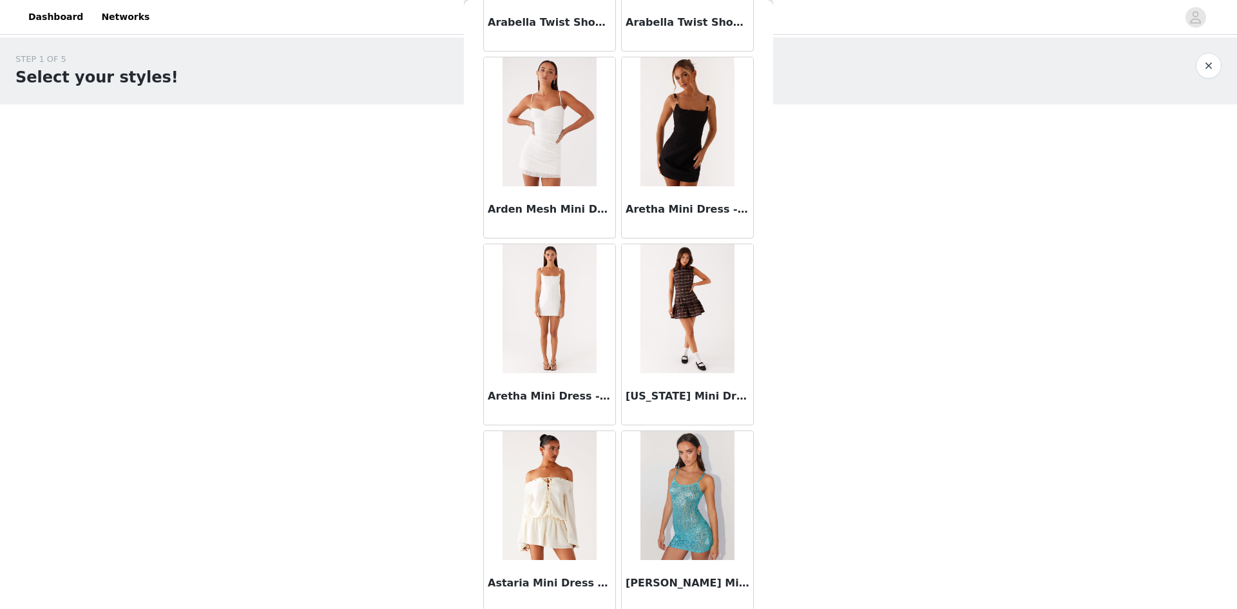
scroll to position [3232, 0]
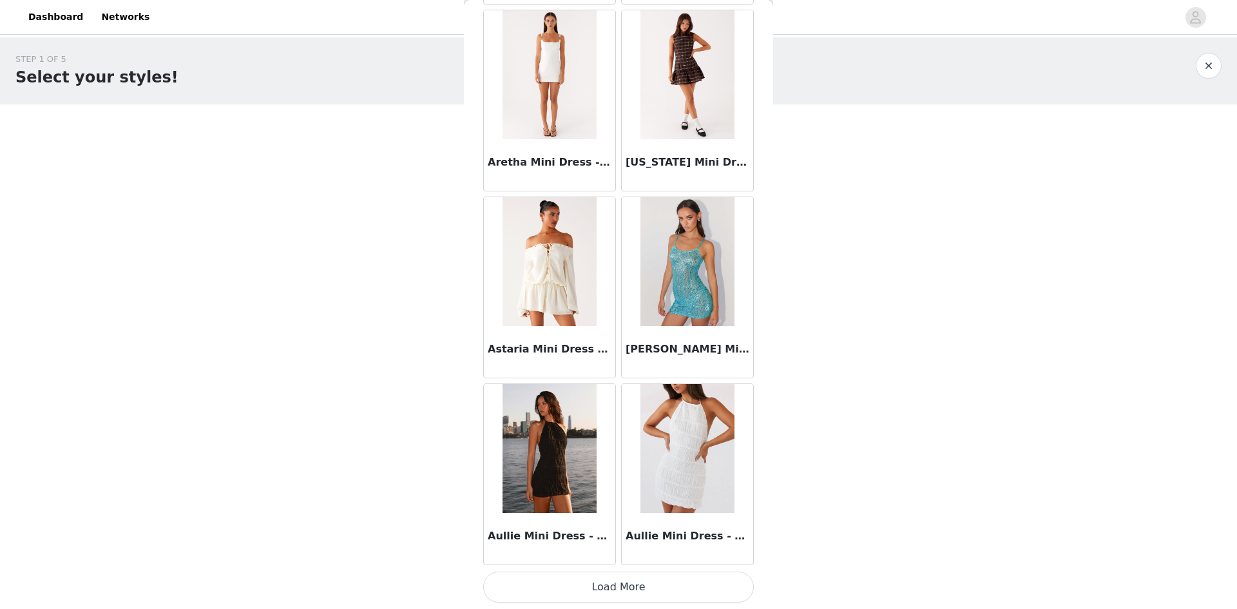
click at [711, 586] on button "Load More" at bounding box center [618, 587] width 271 height 31
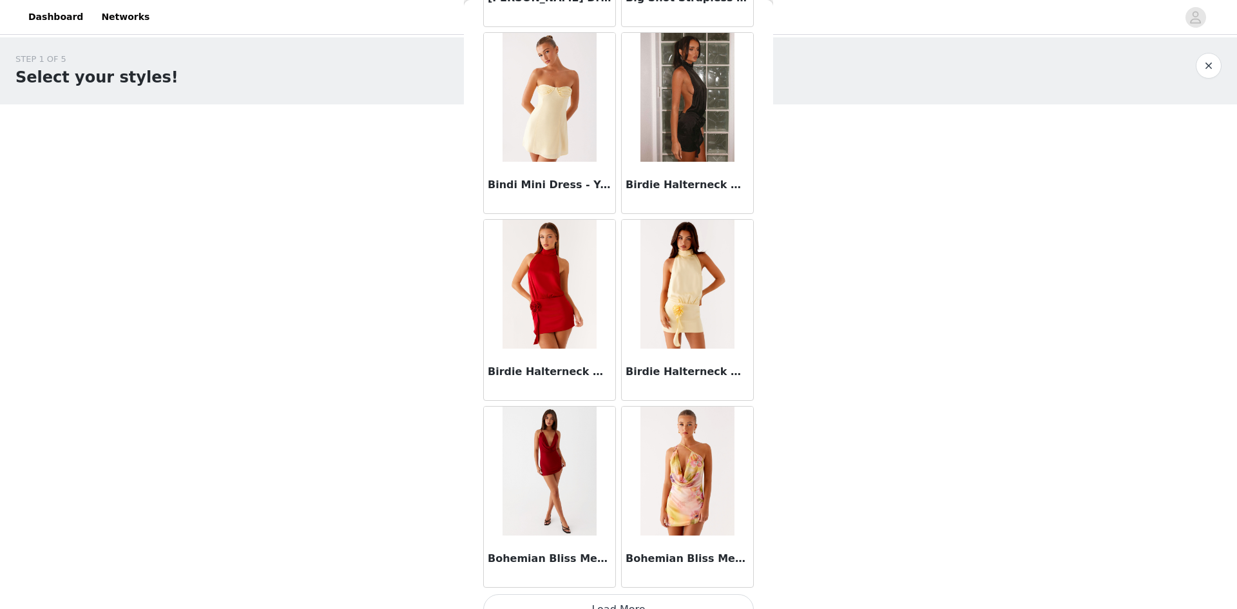
scroll to position [5100, 0]
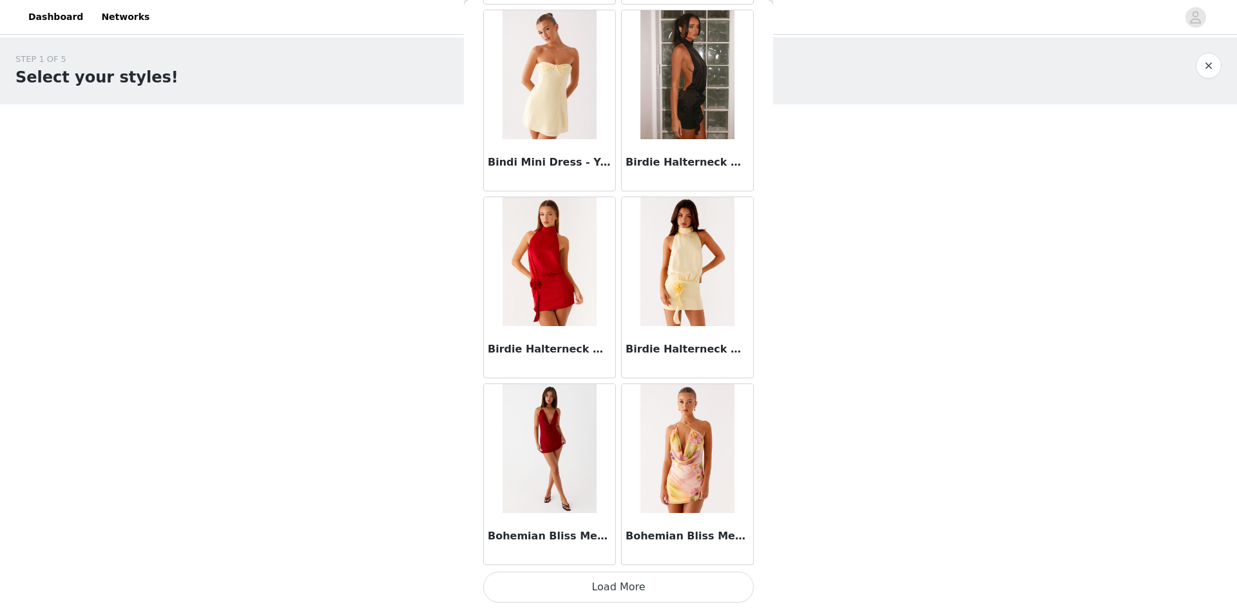
click at [642, 590] on button "Load More" at bounding box center [618, 587] width 271 height 31
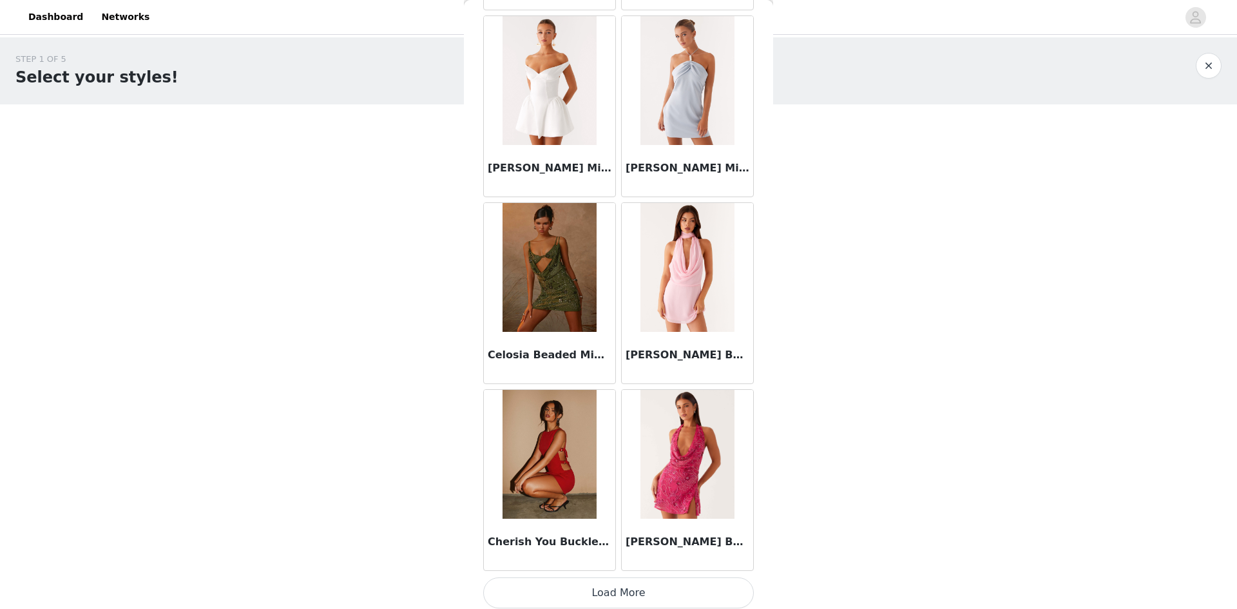
scroll to position [6969, 0]
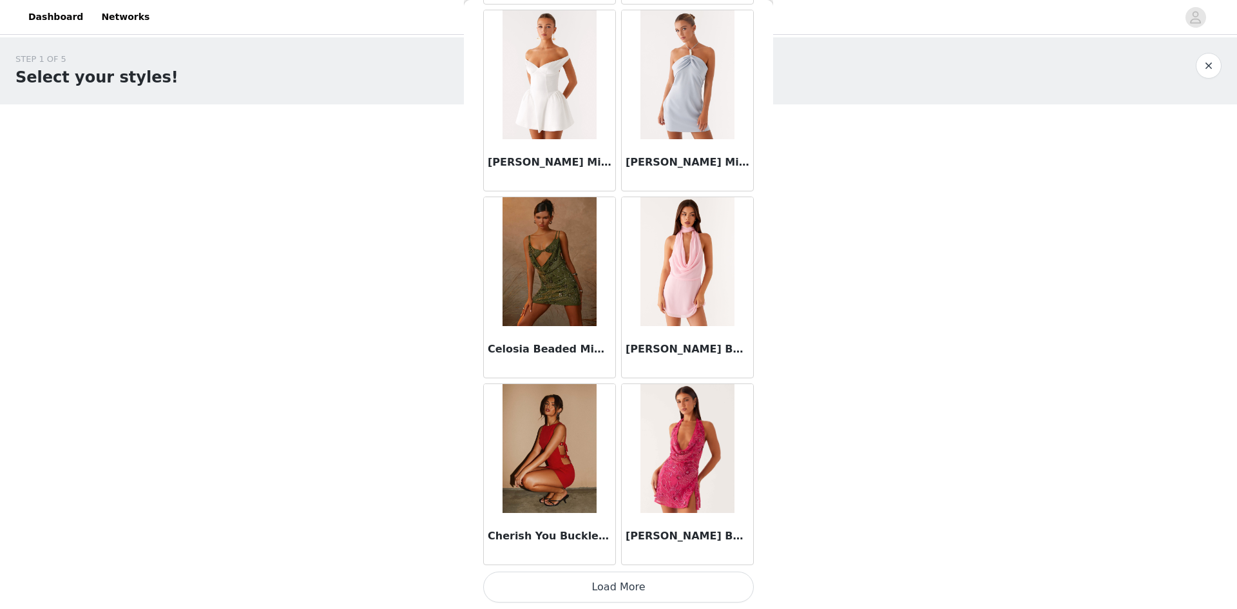
click at [612, 577] on button "Load More" at bounding box center [618, 587] width 271 height 31
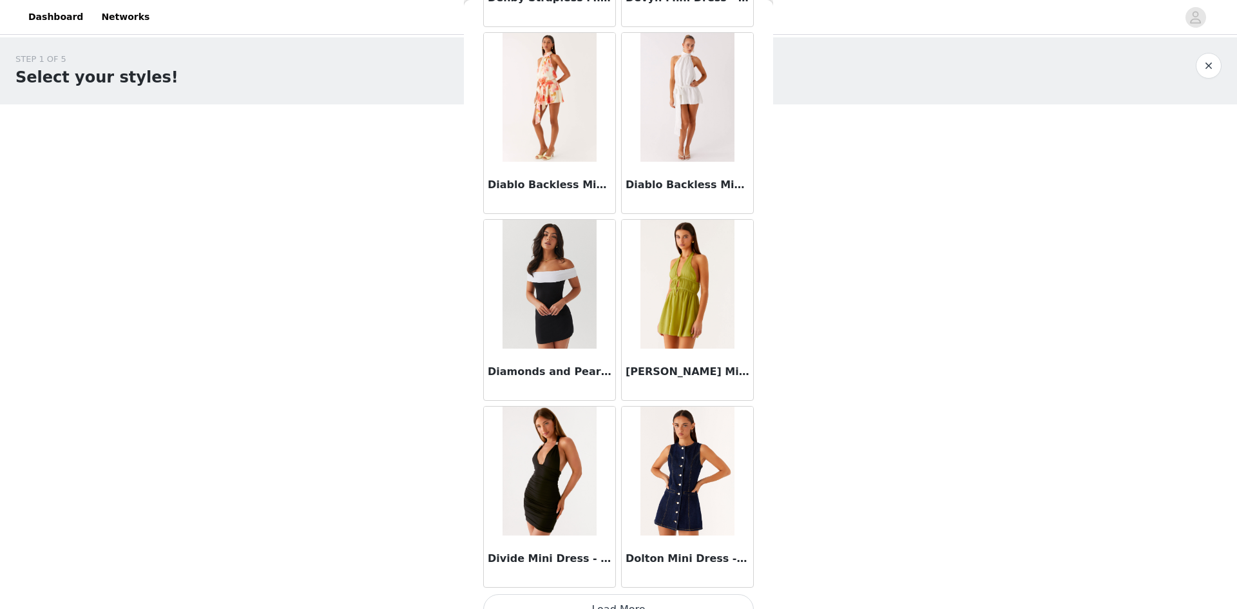
scroll to position [8838, 0]
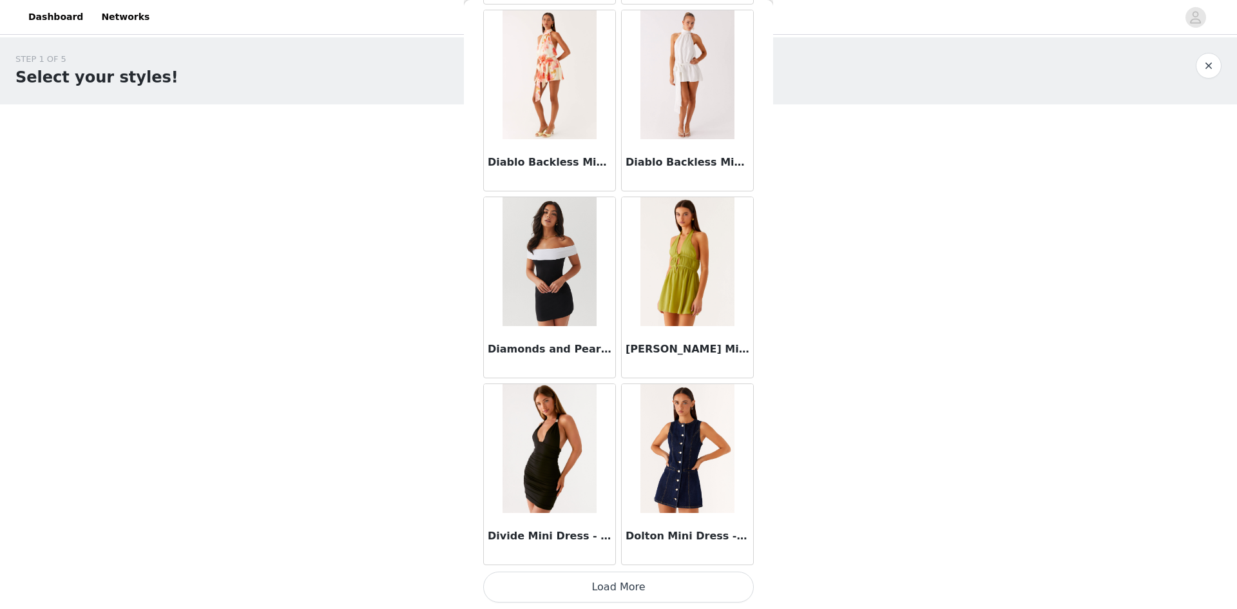
click at [594, 581] on button "Load More" at bounding box center [618, 587] width 271 height 31
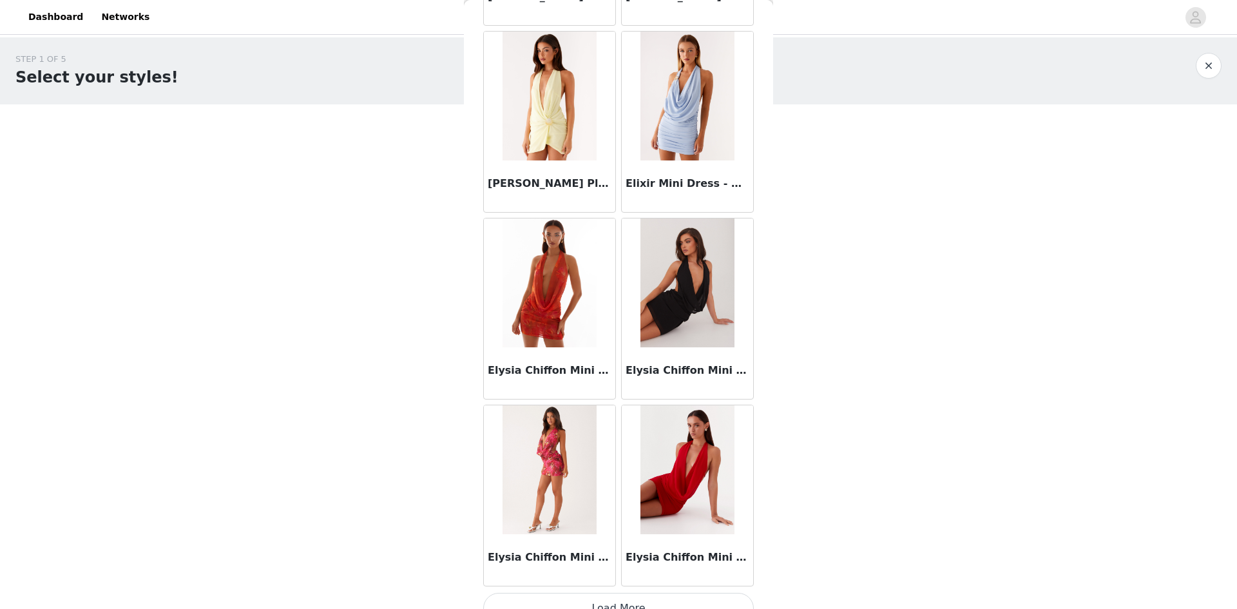
scroll to position [10707, 0]
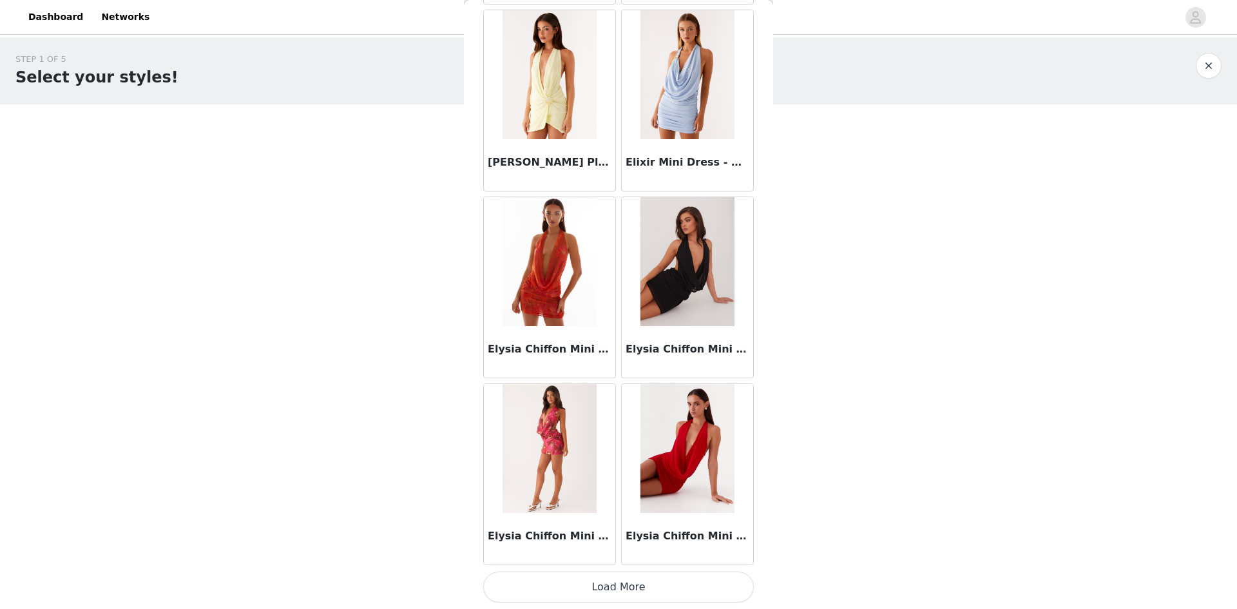
click at [552, 578] on button "Load More" at bounding box center [618, 587] width 271 height 31
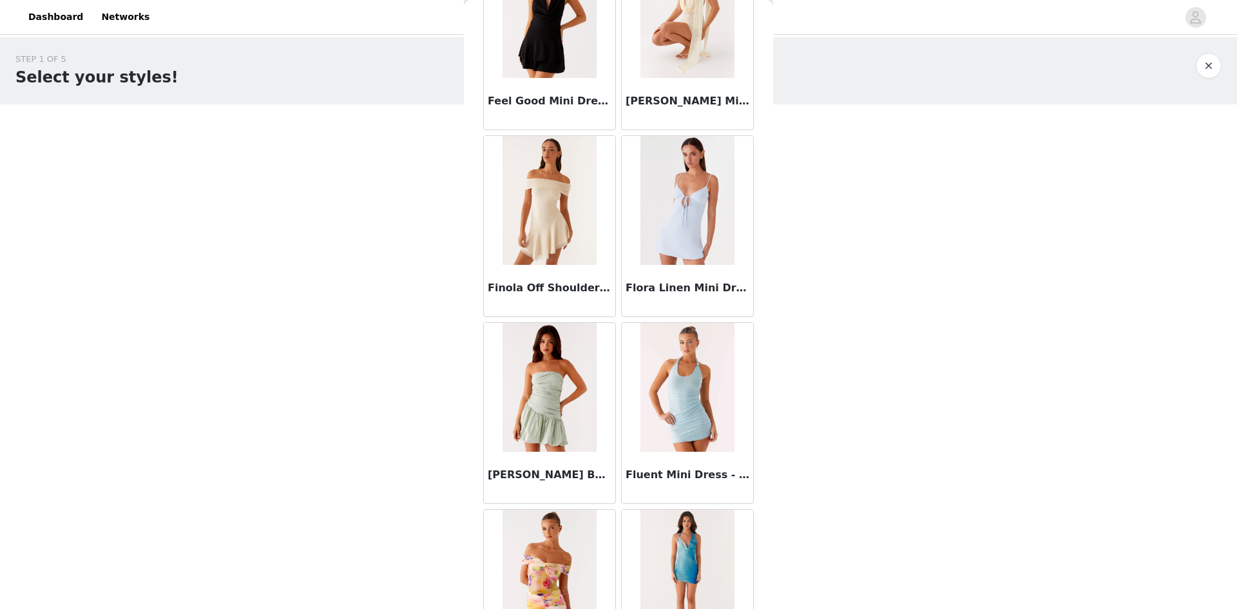
scroll to position [12575, 0]
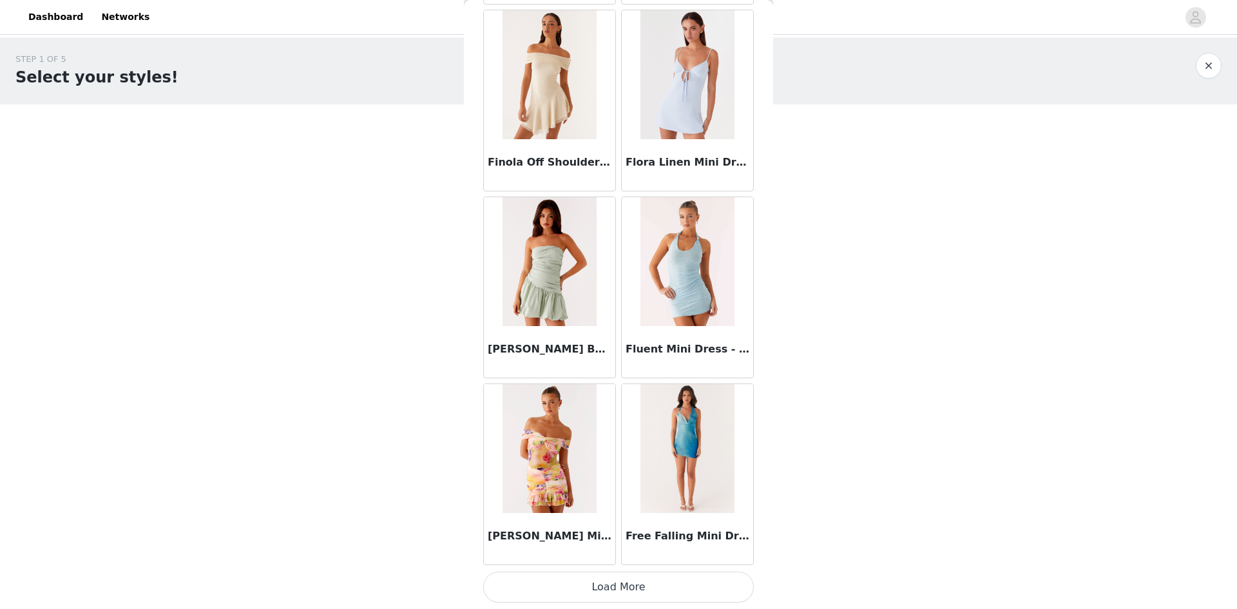
click at [549, 581] on button "Load More" at bounding box center [618, 587] width 271 height 31
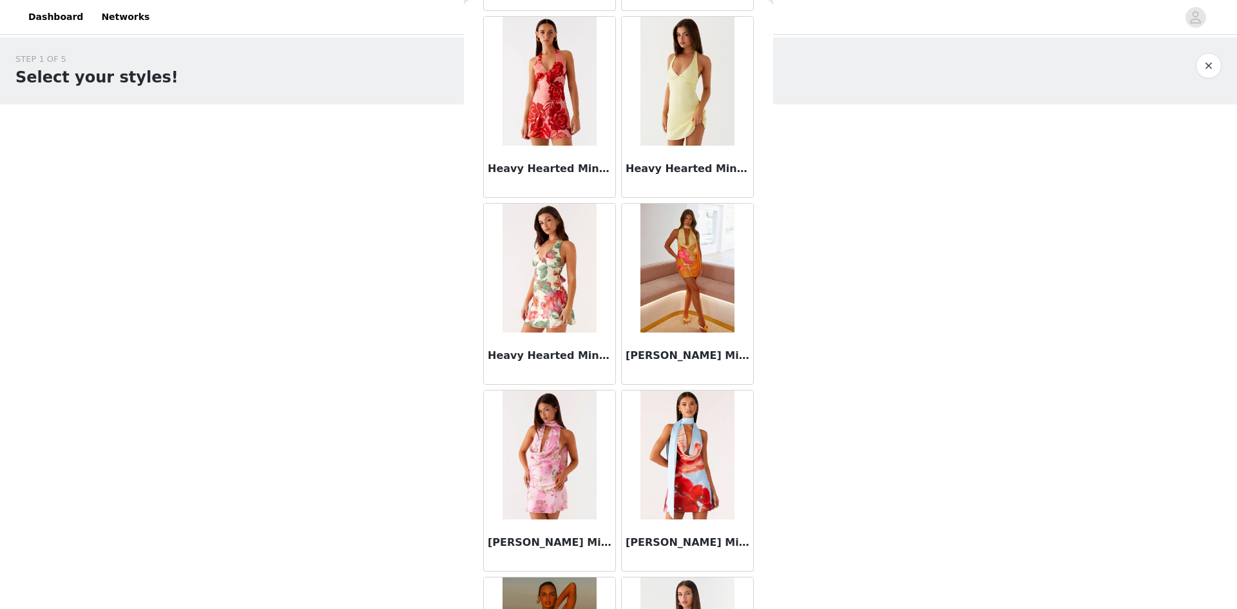
scroll to position [14444, 0]
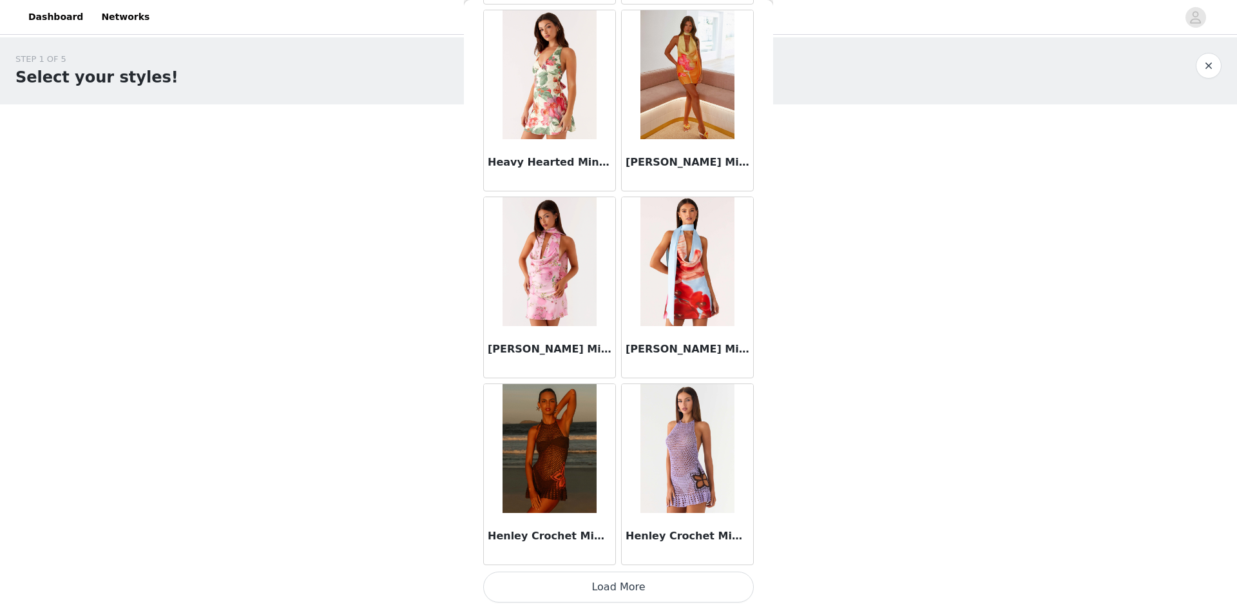
click at [600, 581] on button "Load More" at bounding box center [618, 587] width 271 height 31
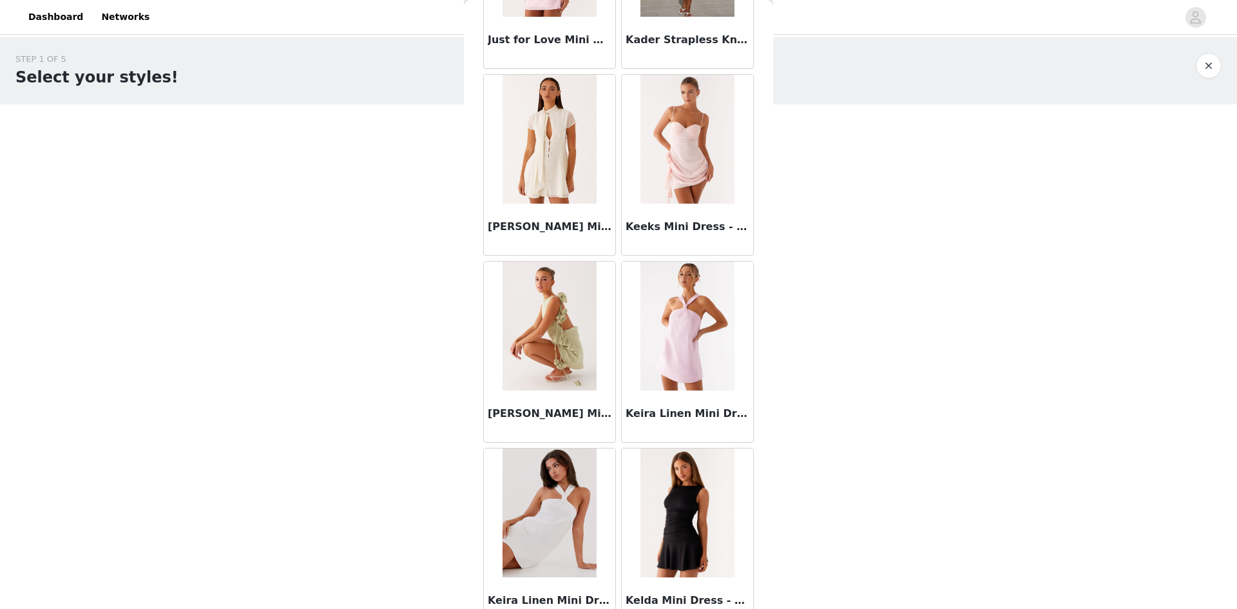
scroll to position [16313, 0]
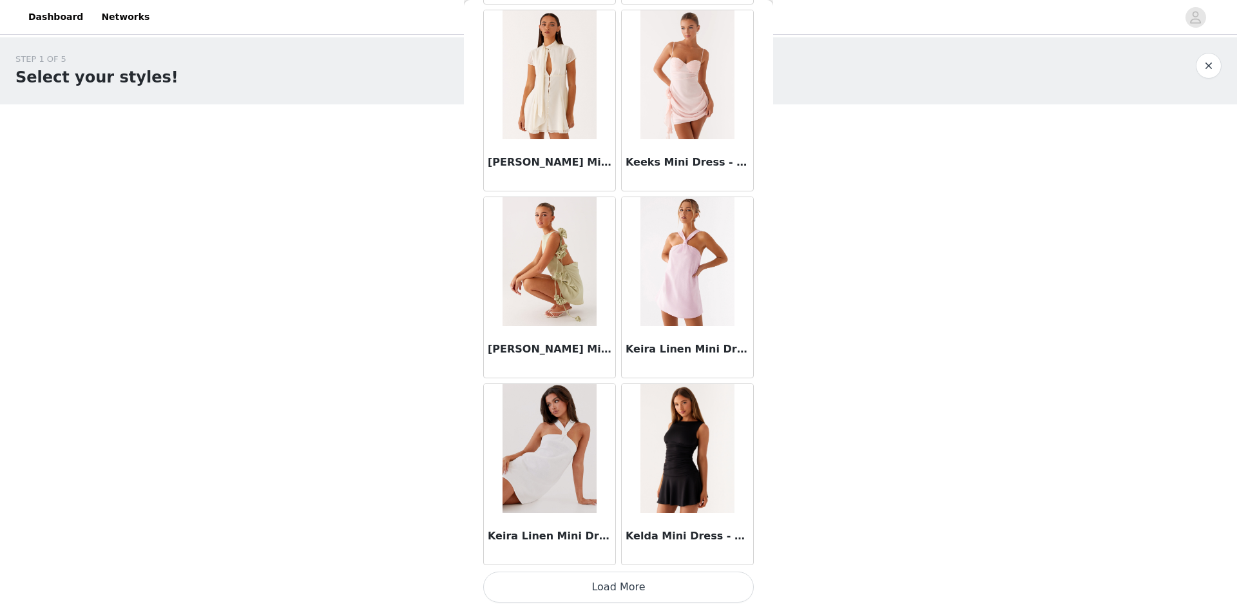
click at [604, 589] on button "Load More" at bounding box center [618, 587] width 271 height 31
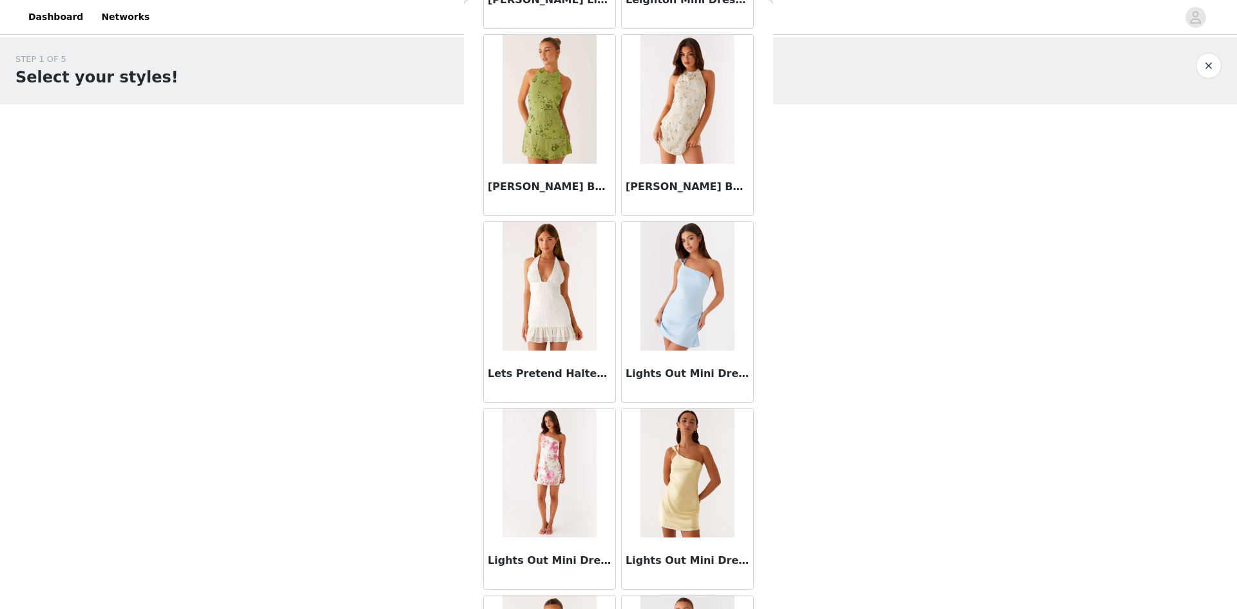
scroll to position [18182, 0]
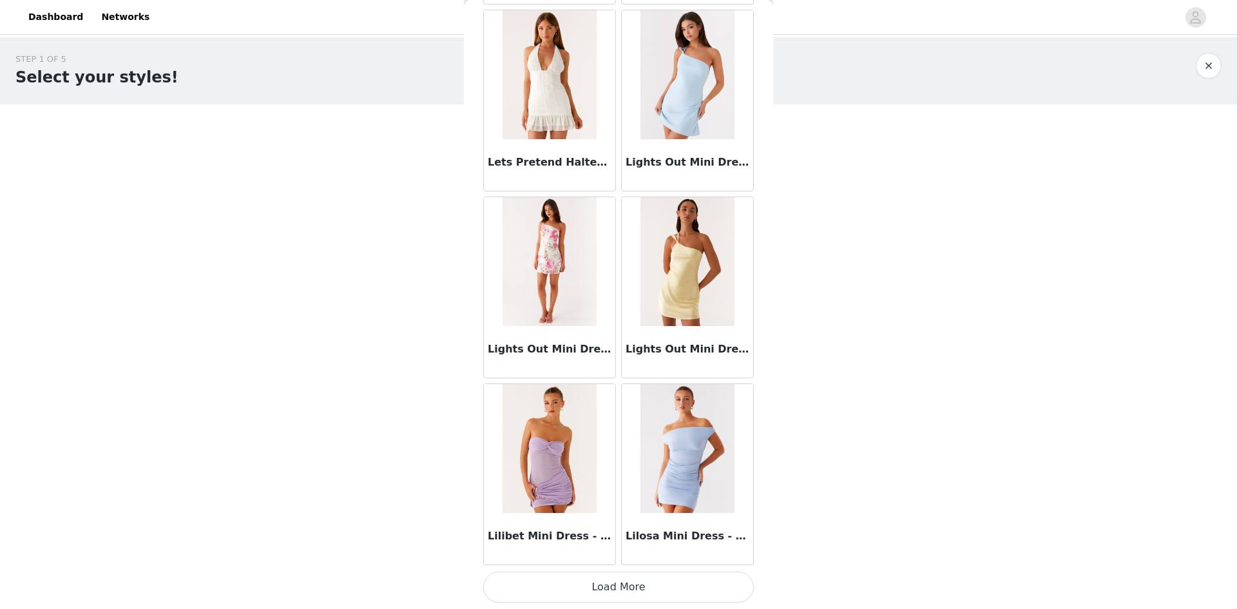
click at [564, 592] on button "Load More" at bounding box center [618, 587] width 271 height 31
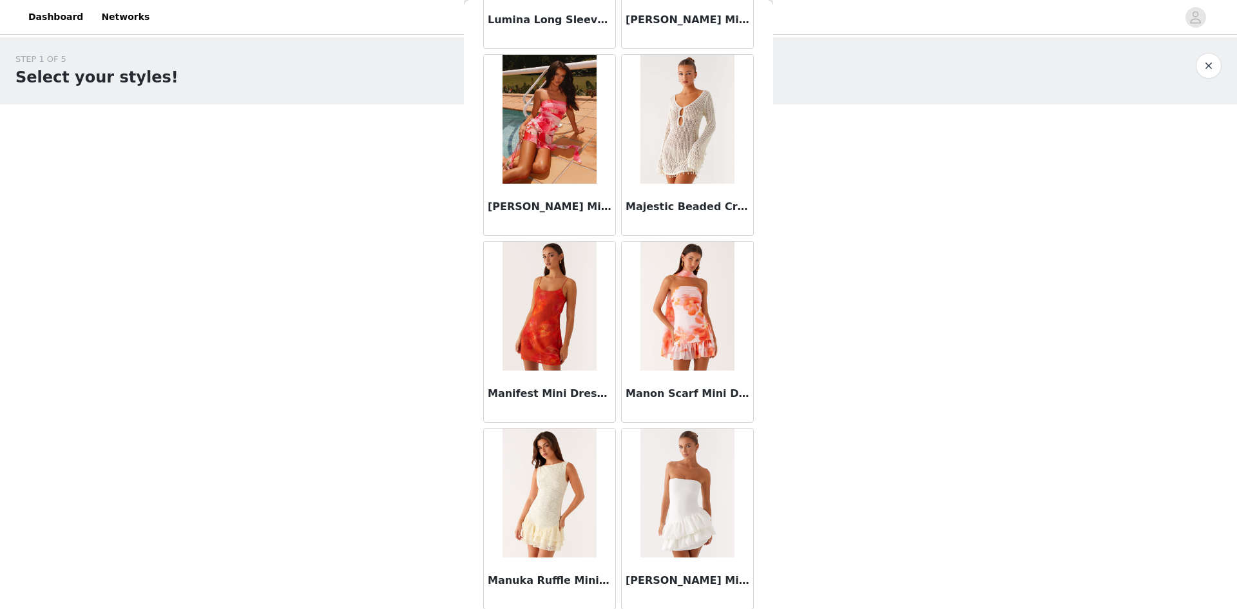
scroll to position [20050, 0]
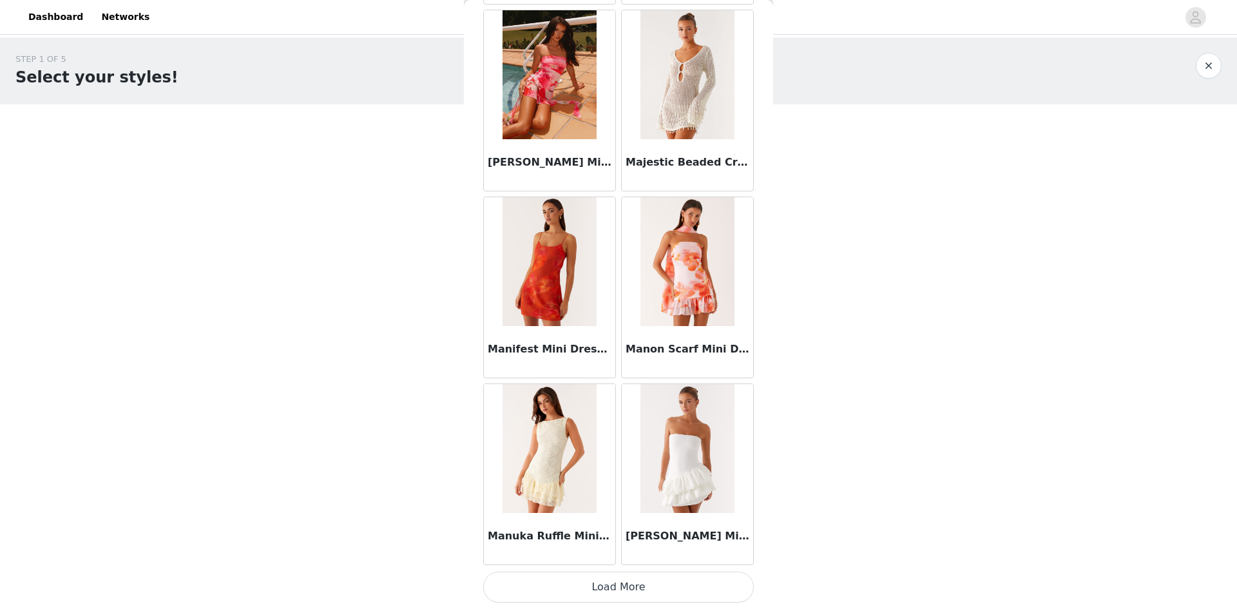
click at [612, 599] on button "Load More" at bounding box center [618, 587] width 271 height 31
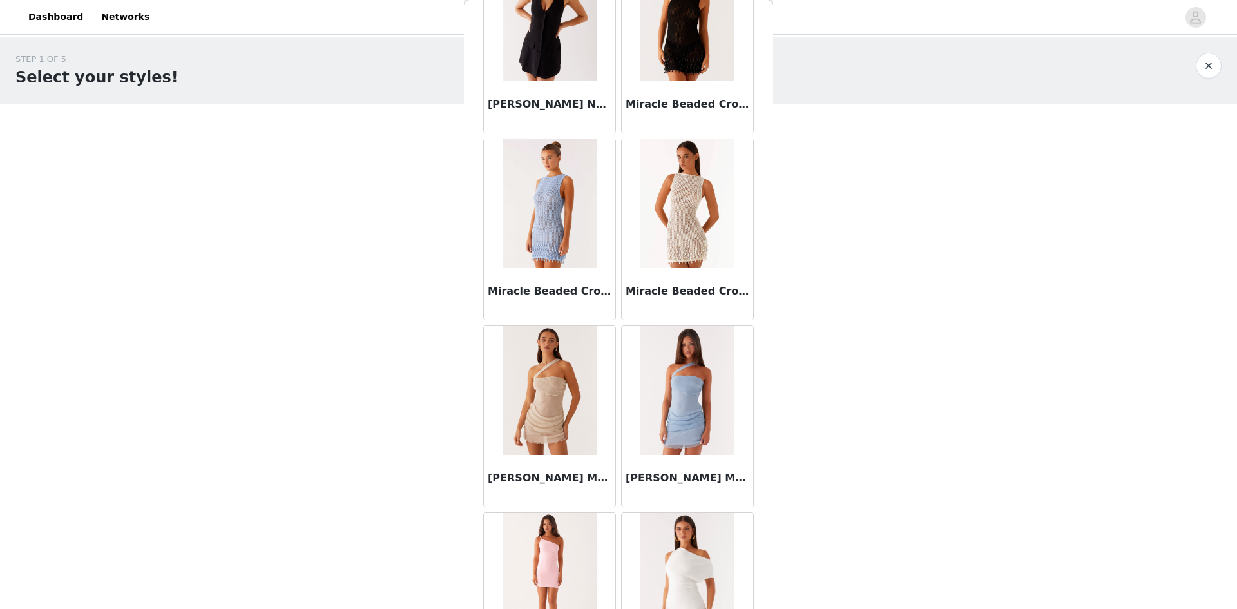
scroll to position [21919, 0]
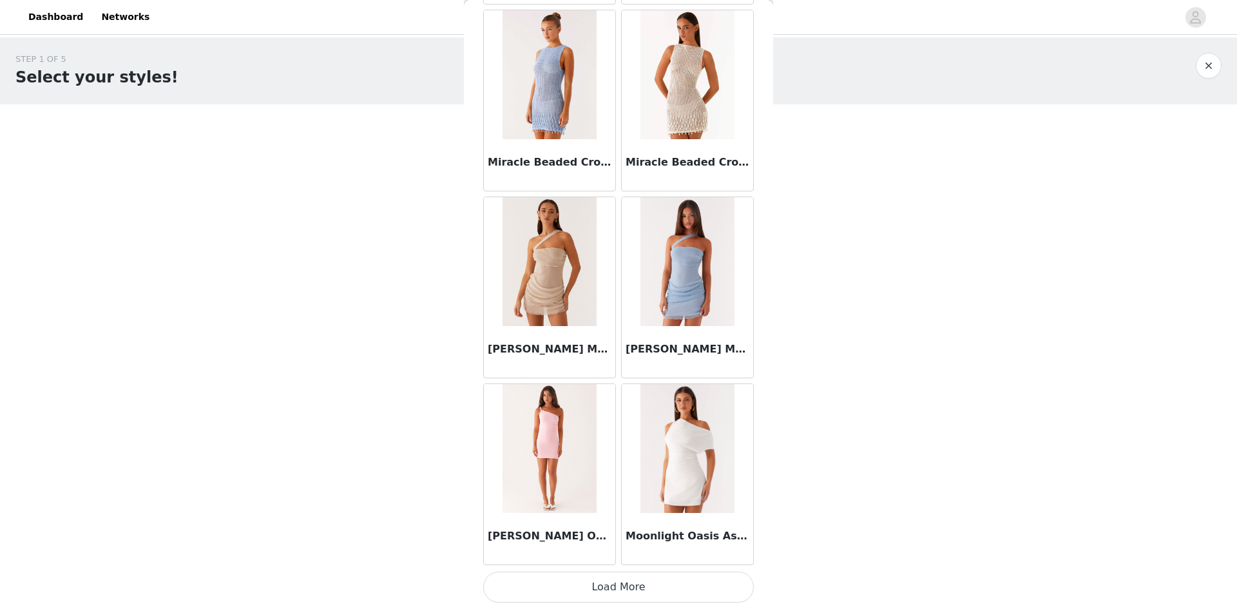
click at [624, 586] on button "Load More" at bounding box center [618, 587] width 271 height 31
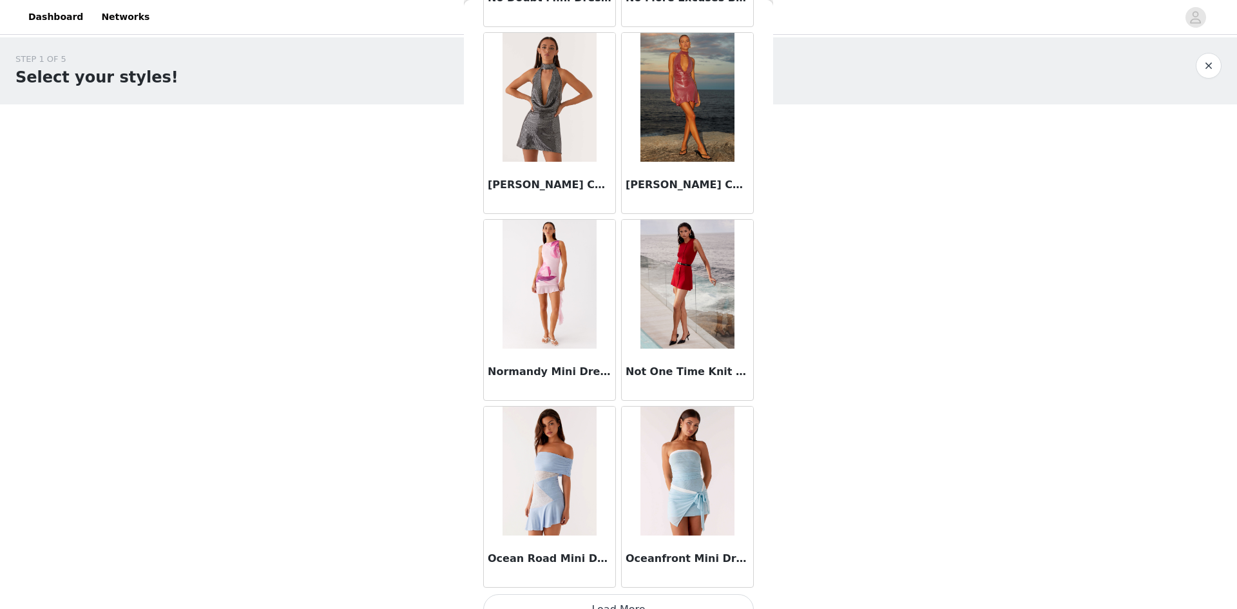
scroll to position [23788, 0]
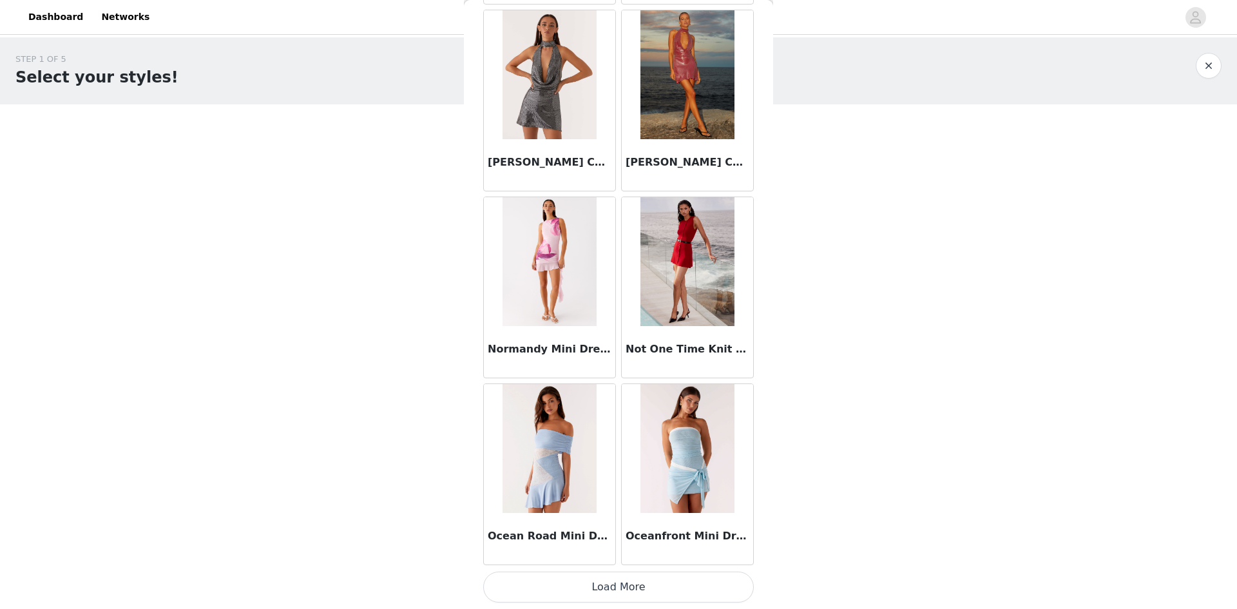
click at [652, 585] on button "Load More" at bounding box center [618, 587] width 271 height 31
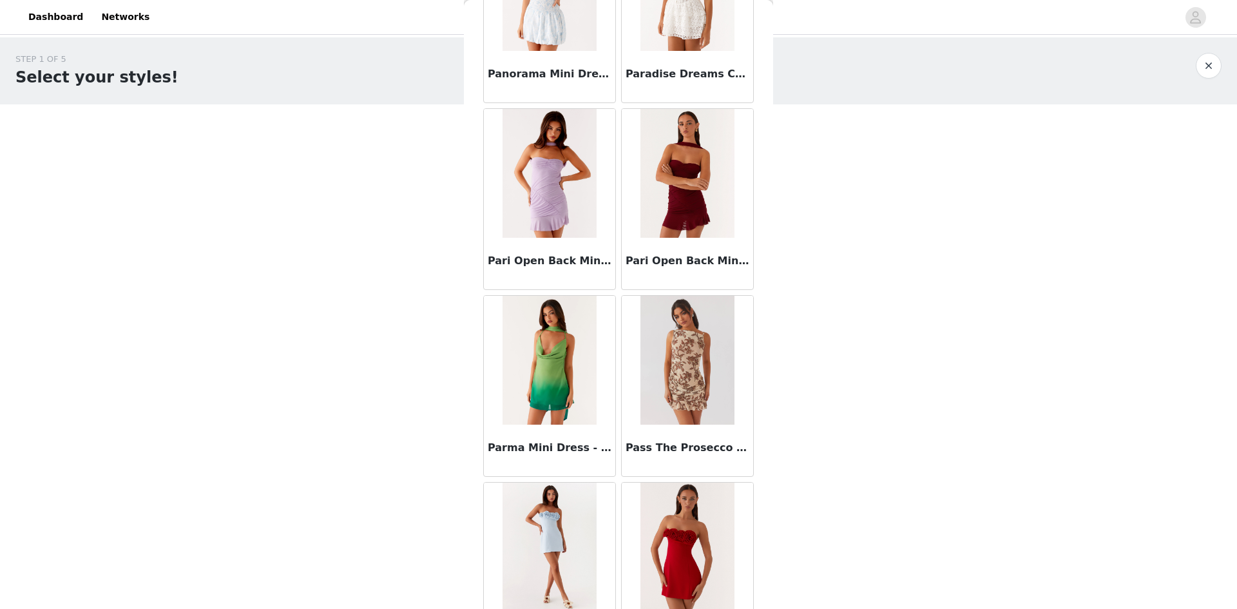
scroll to position [25657, 0]
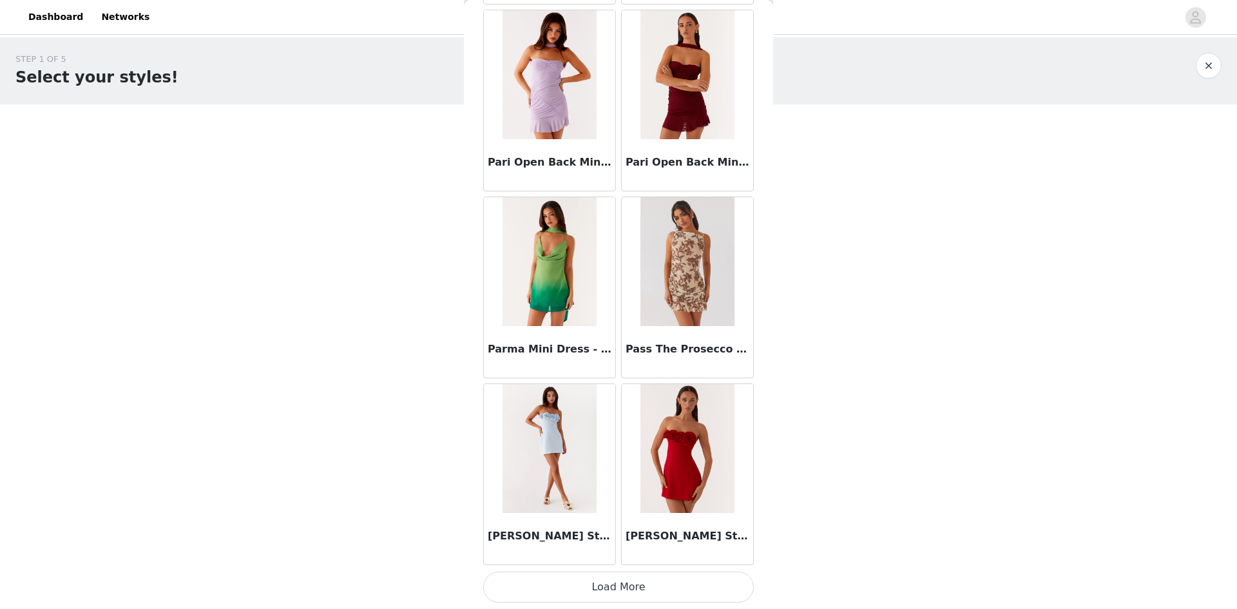
click at [557, 594] on button "Load More" at bounding box center [618, 587] width 271 height 31
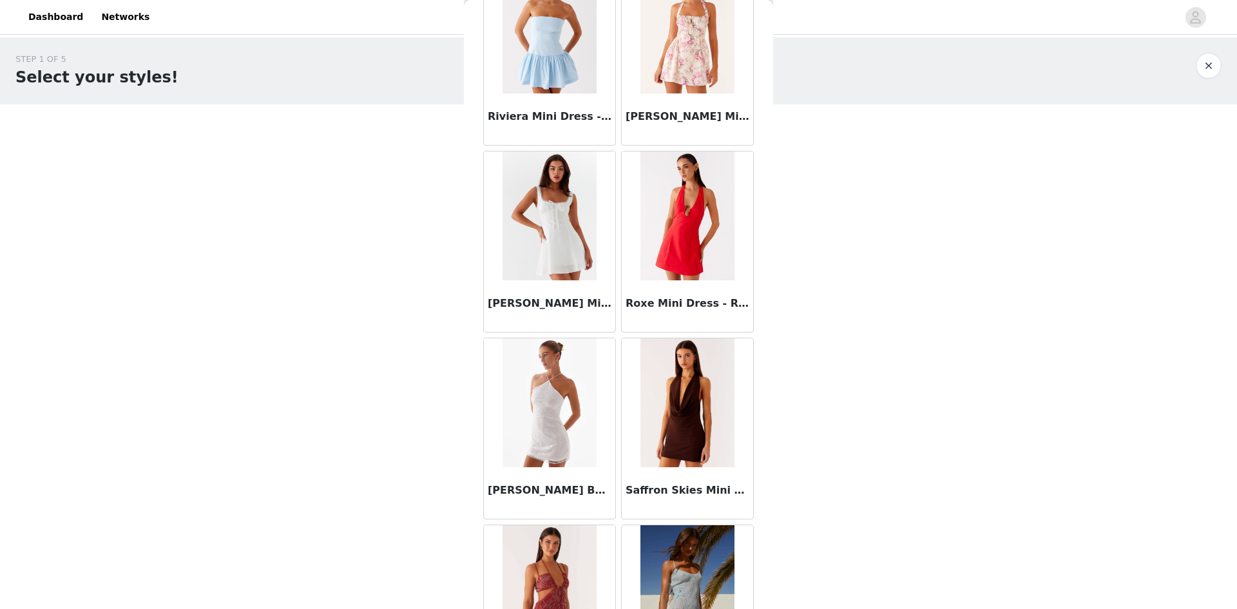
scroll to position [27526, 0]
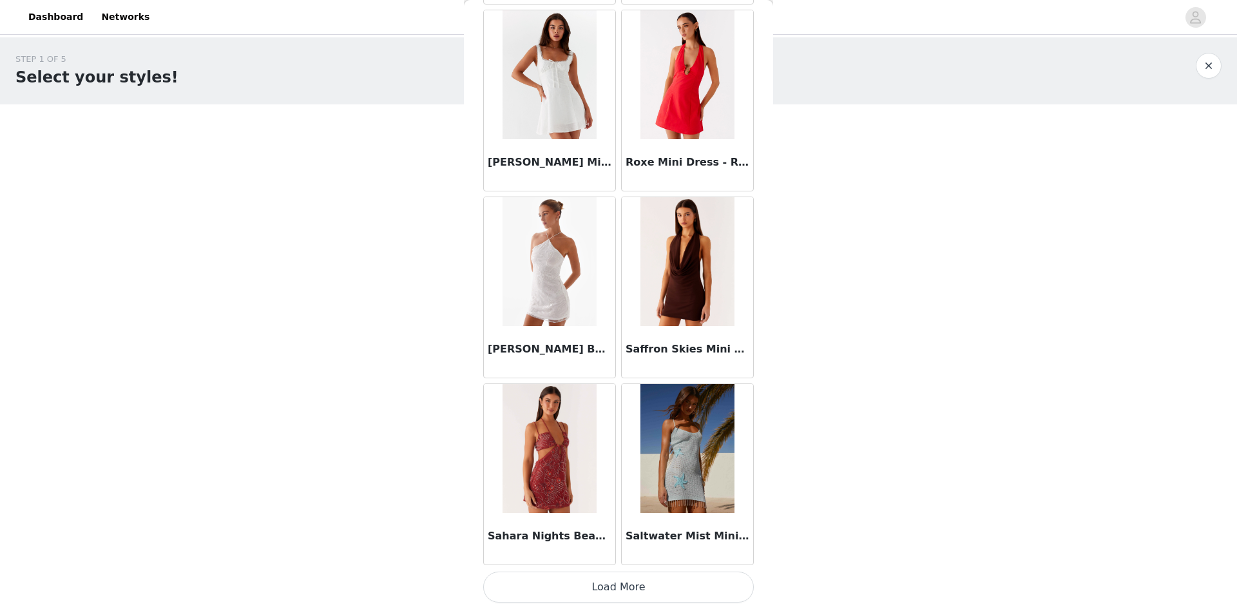
click at [568, 598] on button "Load More" at bounding box center [618, 587] width 271 height 31
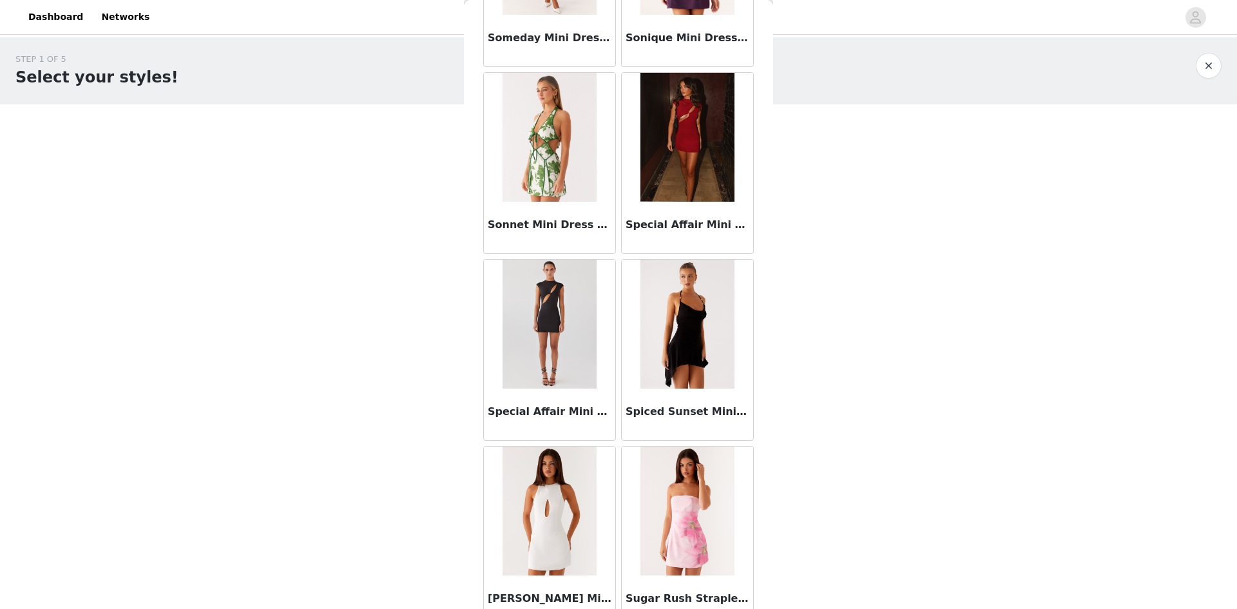
scroll to position [29394, 0]
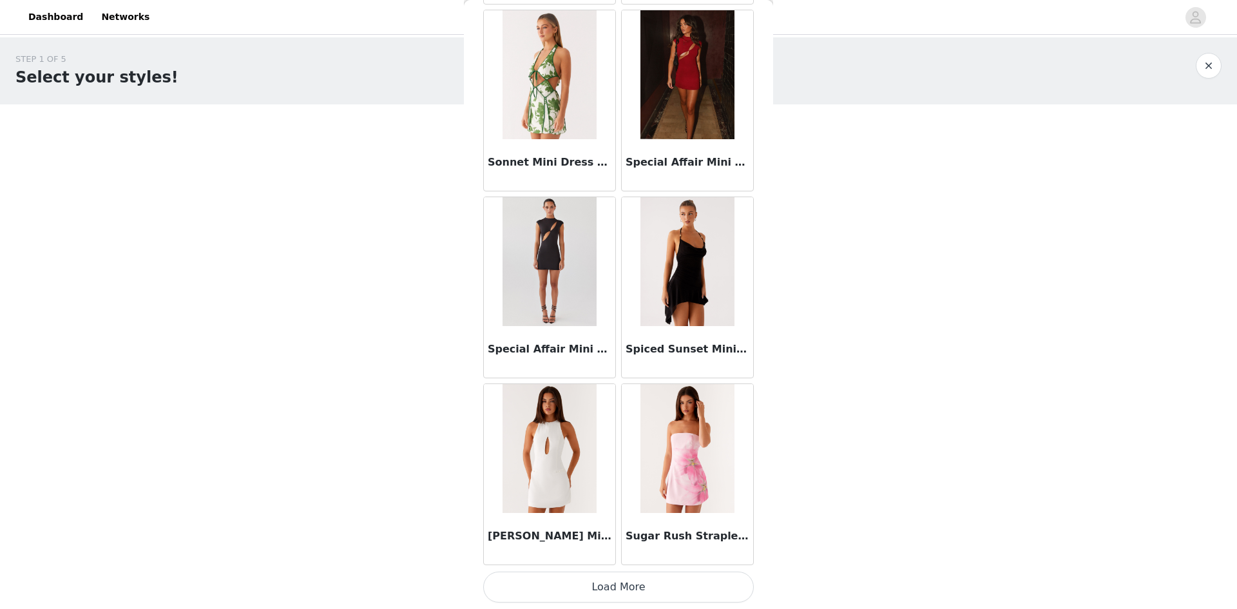
click at [551, 590] on button "Load More" at bounding box center [618, 587] width 271 height 31
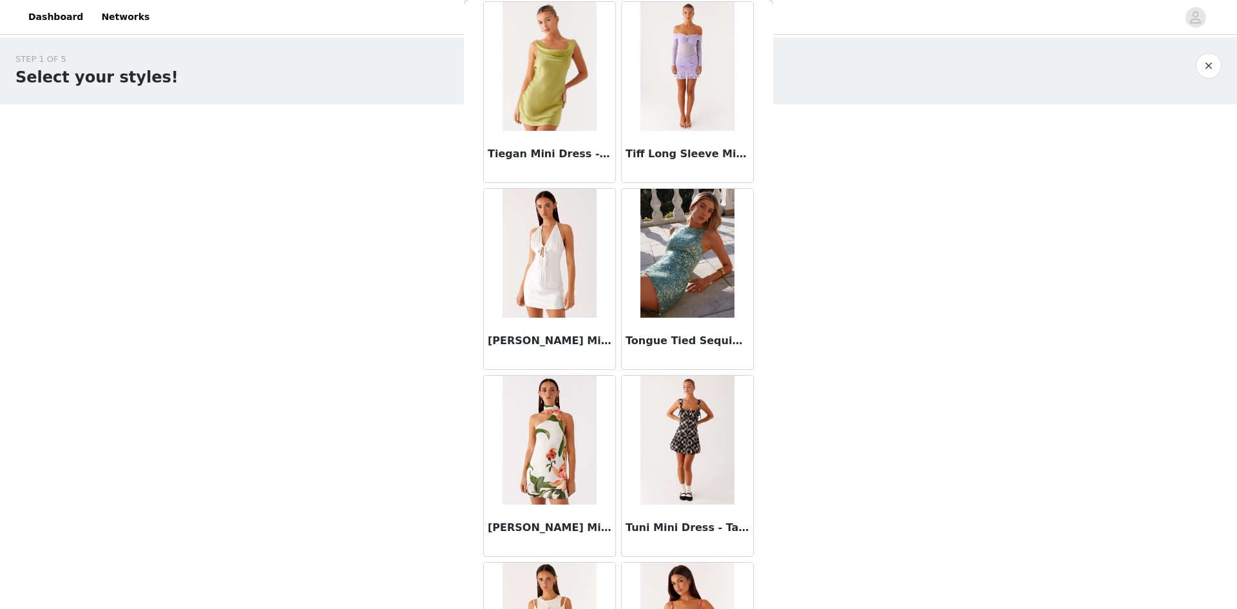
scroll to position [31263, 0]
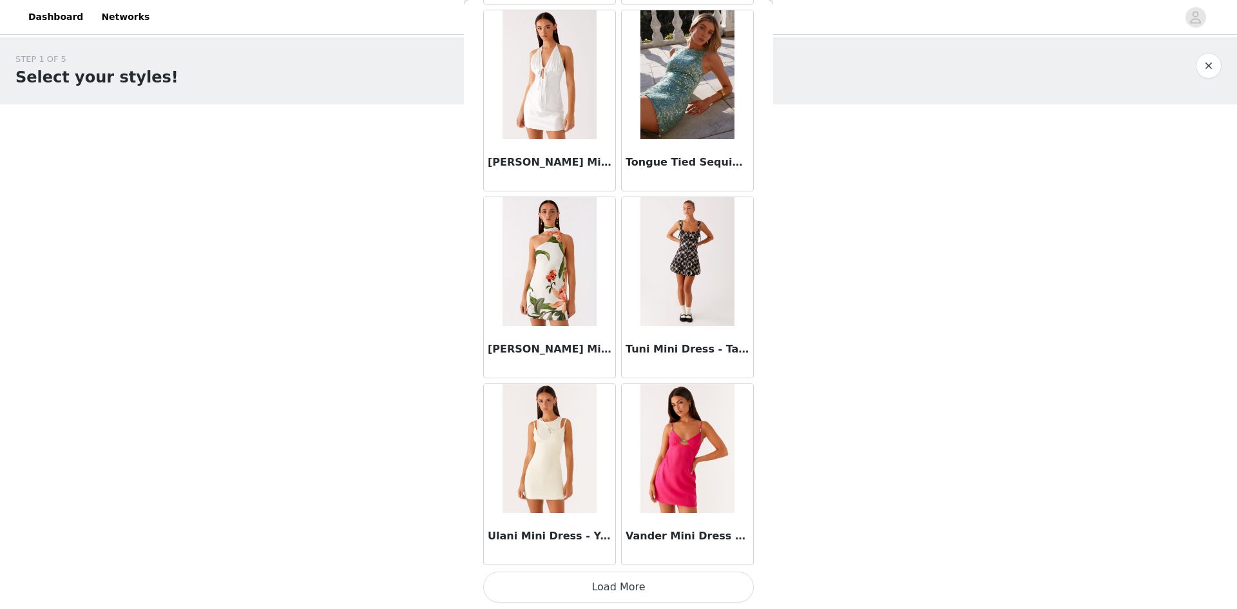
click at [612, 582] on button "Load More" at bounding box center [618, 587] width 271 height 31
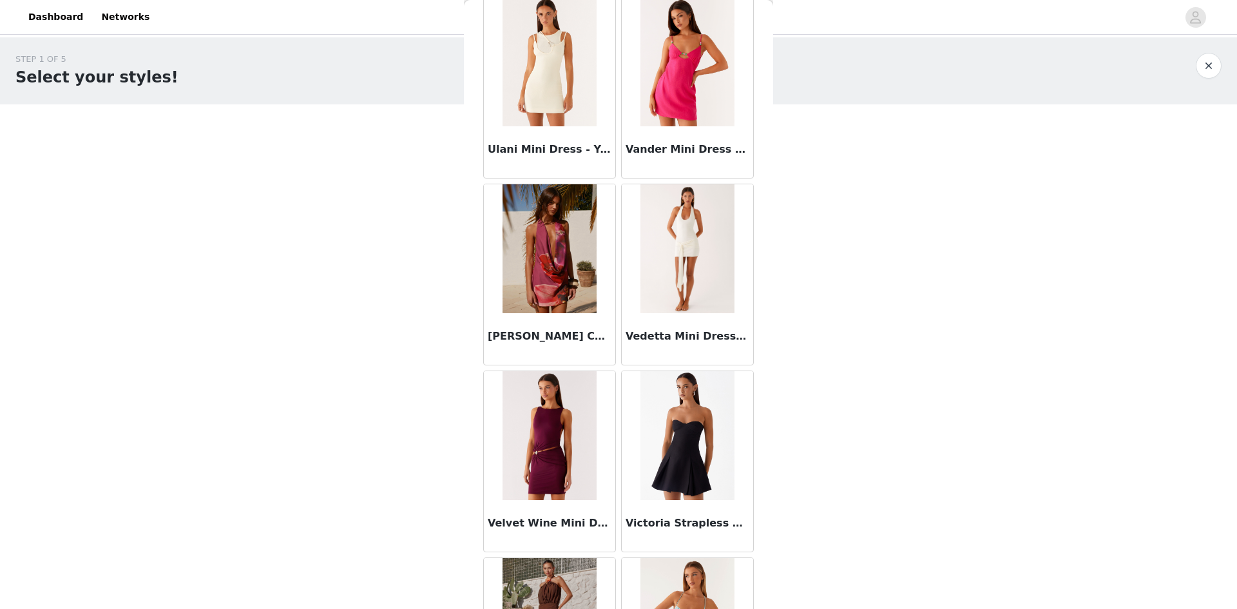
scroll to position [31714, 0]
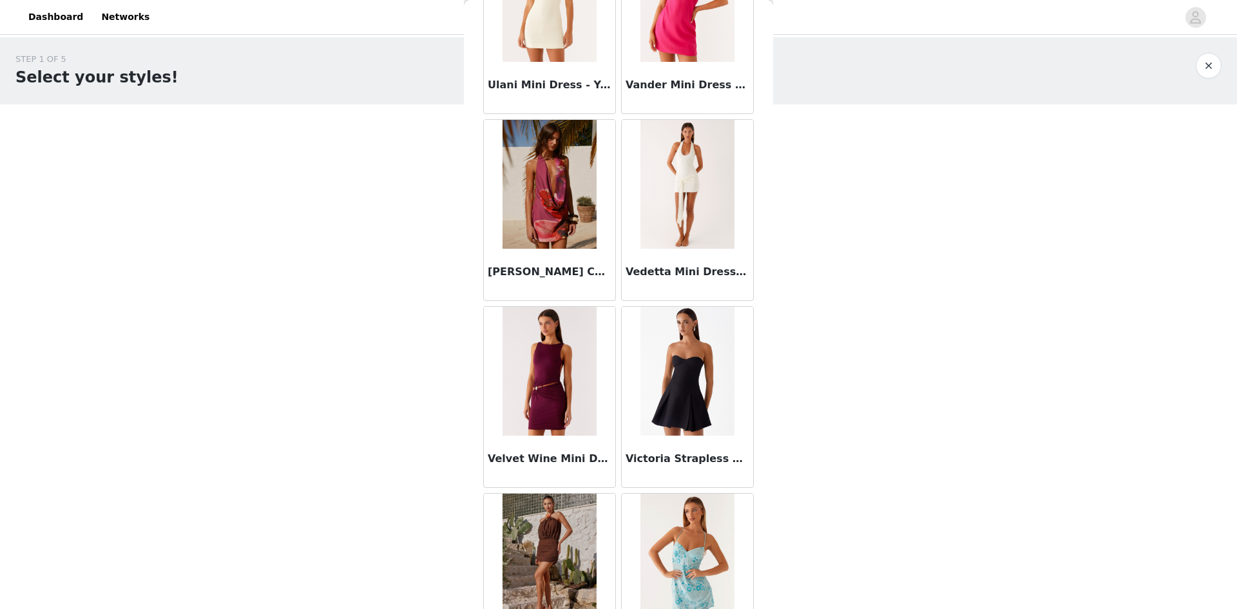
click at [683, 198] on img at bounding box center [687, 184] width 93 height 129
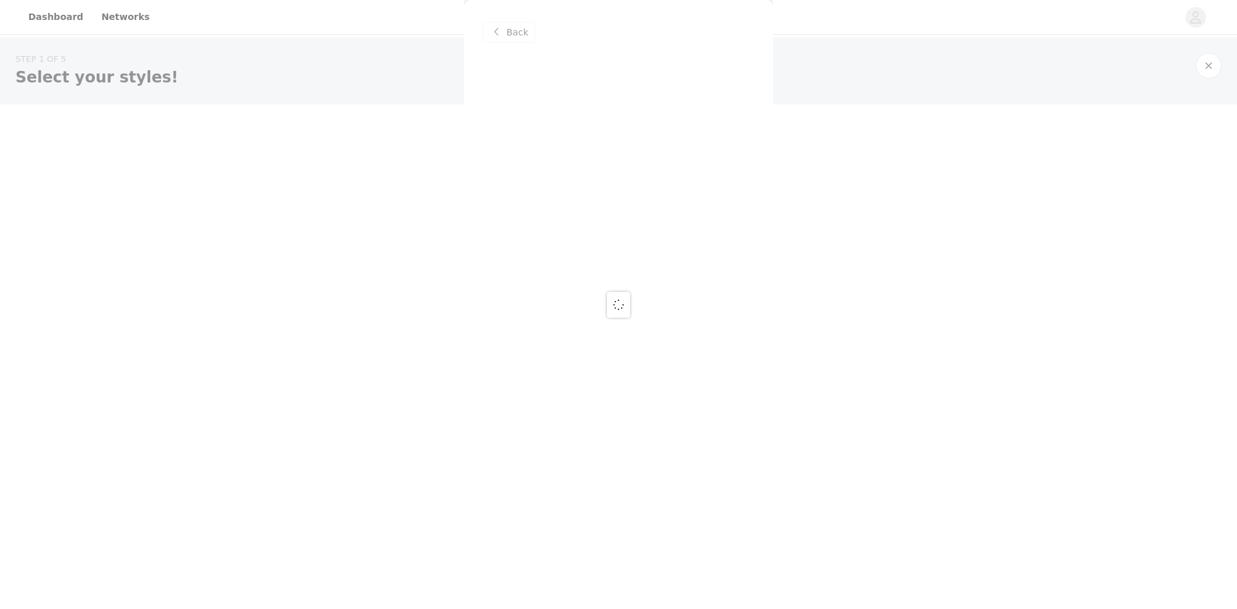
scroll to position [0, 0]
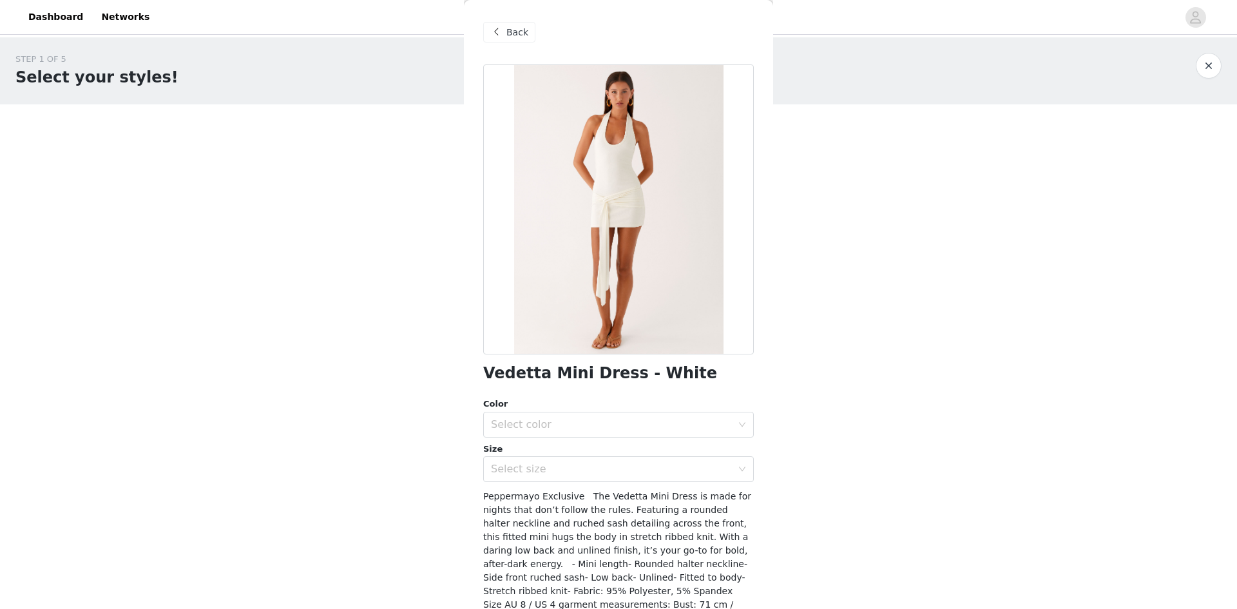
click at [601, 410] on div "Color Select color" at bounding box center [618, 418] width 271 height 40
click at [601, 422] on div "Select color" at bounding box center [611, 424] width 241 height 13
click at [576, 458] on li "White" at bounding box center [613, 453] width 261 height 21
click at [571, 469] on div "Select size" at bounding box center [611, 469] width 241 height 13
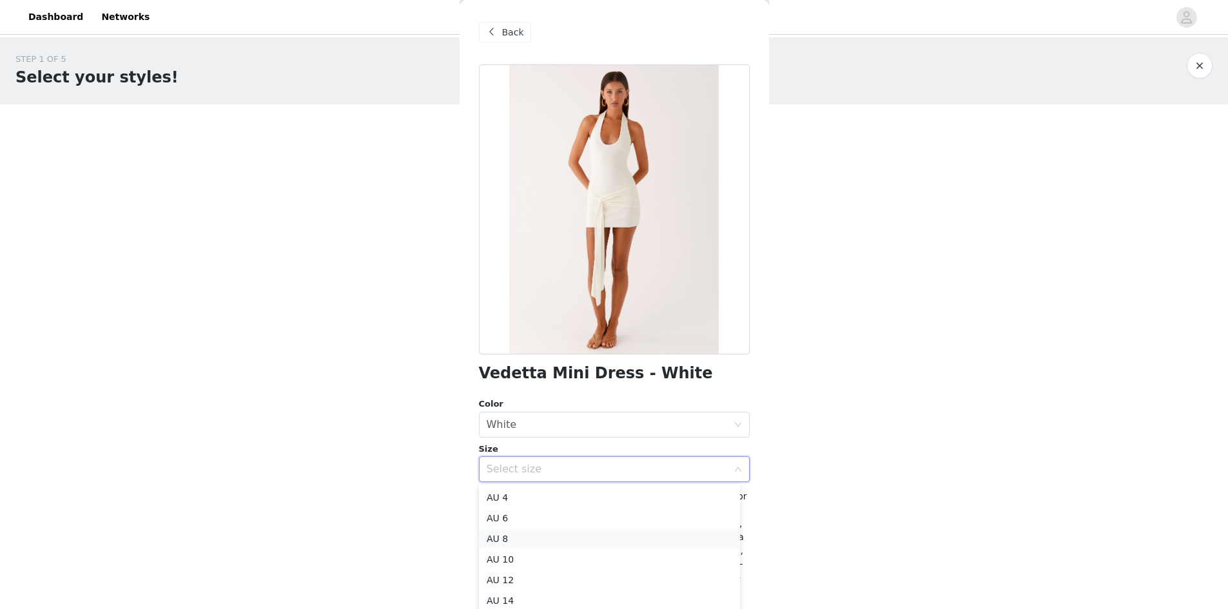
click at [545, 542] on li "AU 8" at bounding box center [609, 538] width 261 height 21
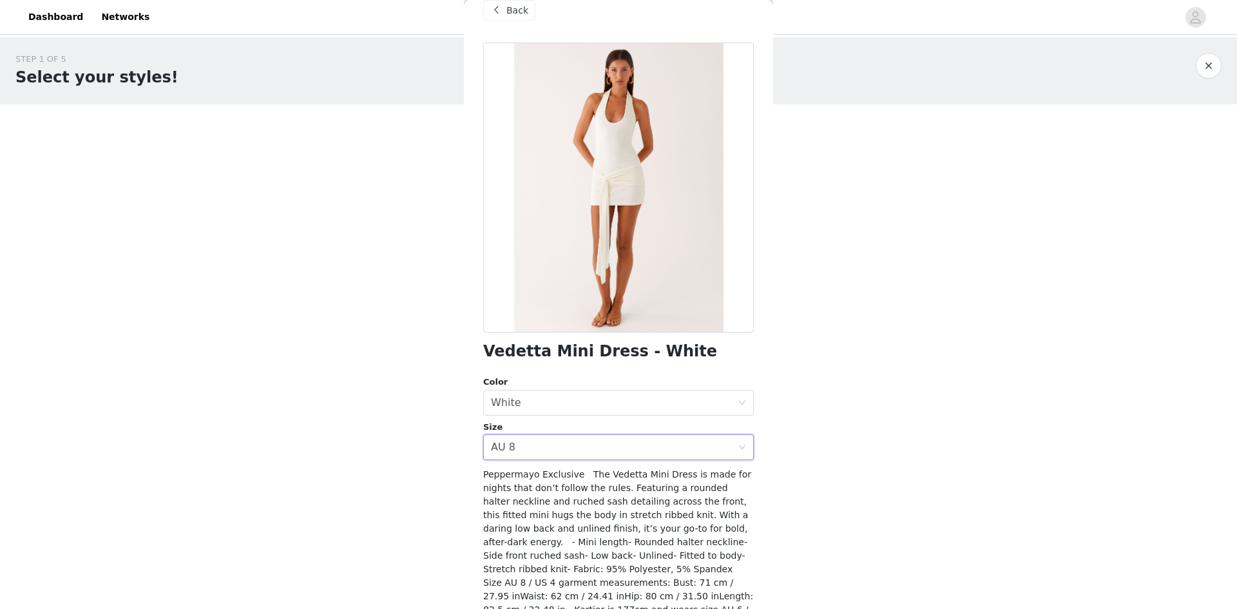
scroll to position [84, 0]
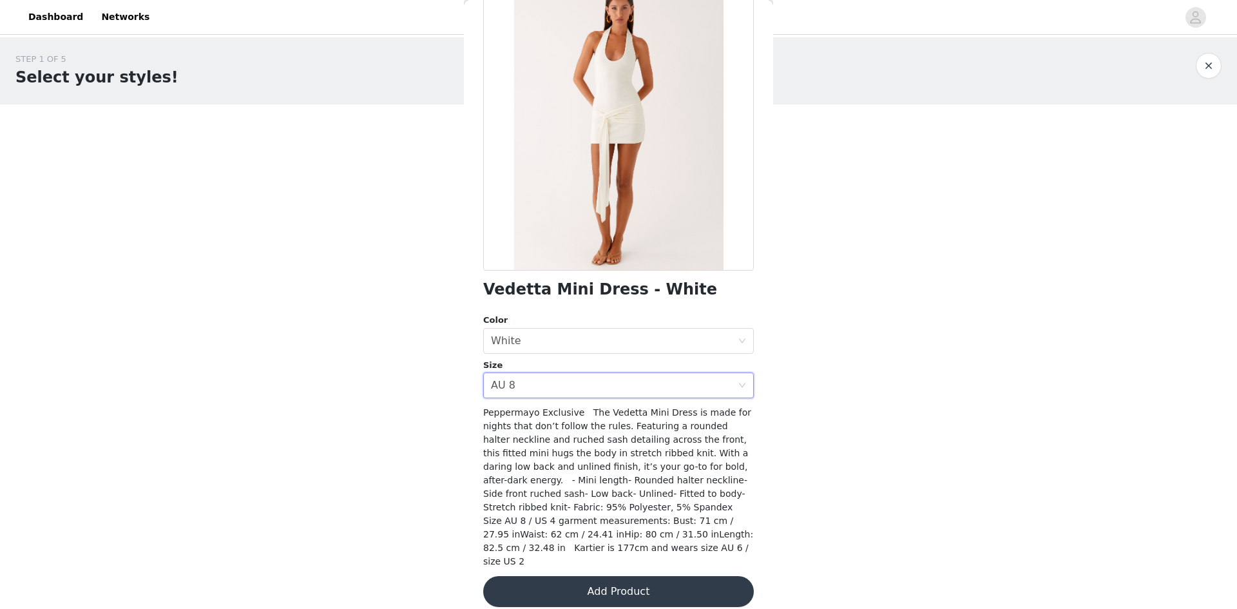
click at [577, 586] on button "Add Product" at bounding box center [618, 591] width 271 height 31
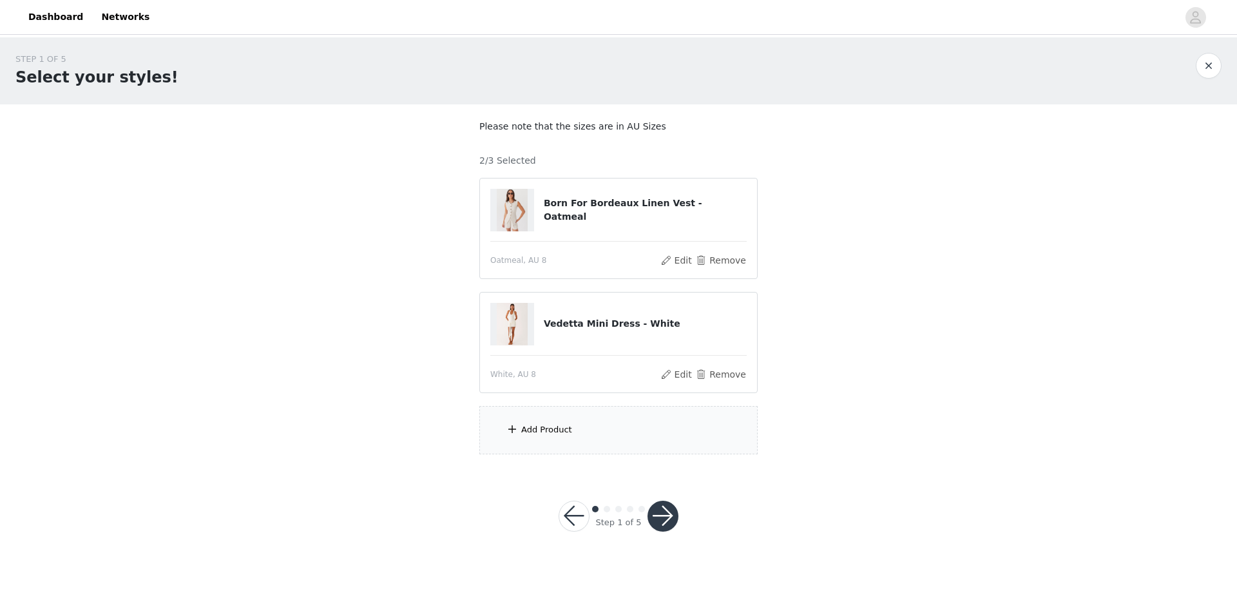
click at [560, 441] on div "Add Product" at bounding box center [618, 430] width 278 height 48
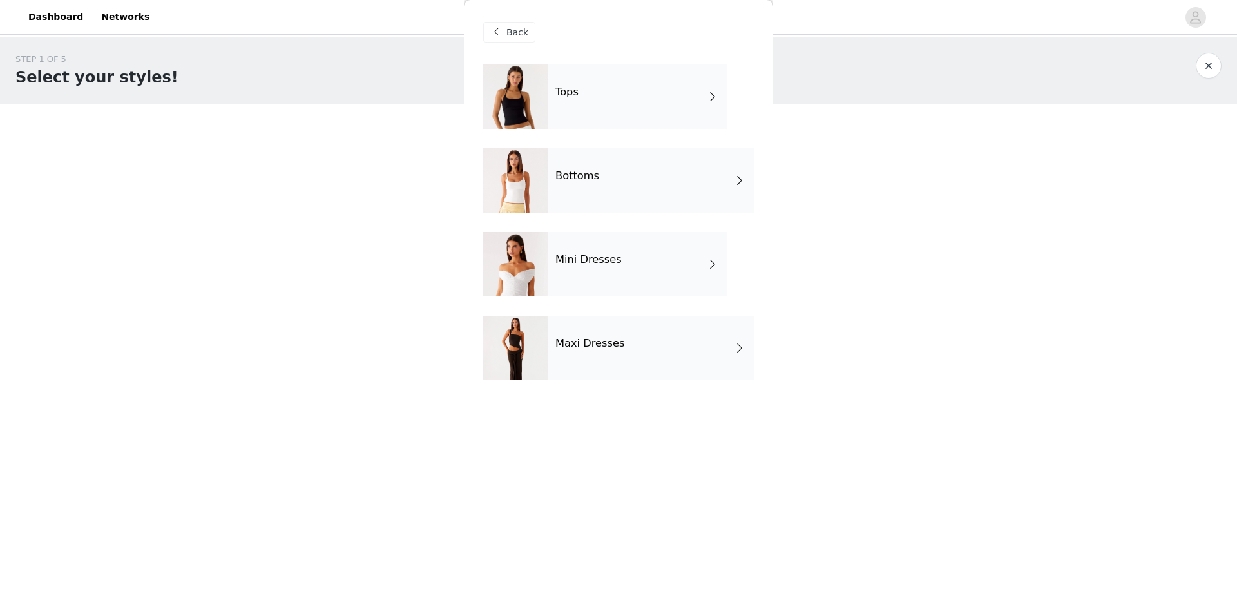
click at [586, 357] on div "Maxi Dresses" at bounding box center [651, 348] width 206 height 64
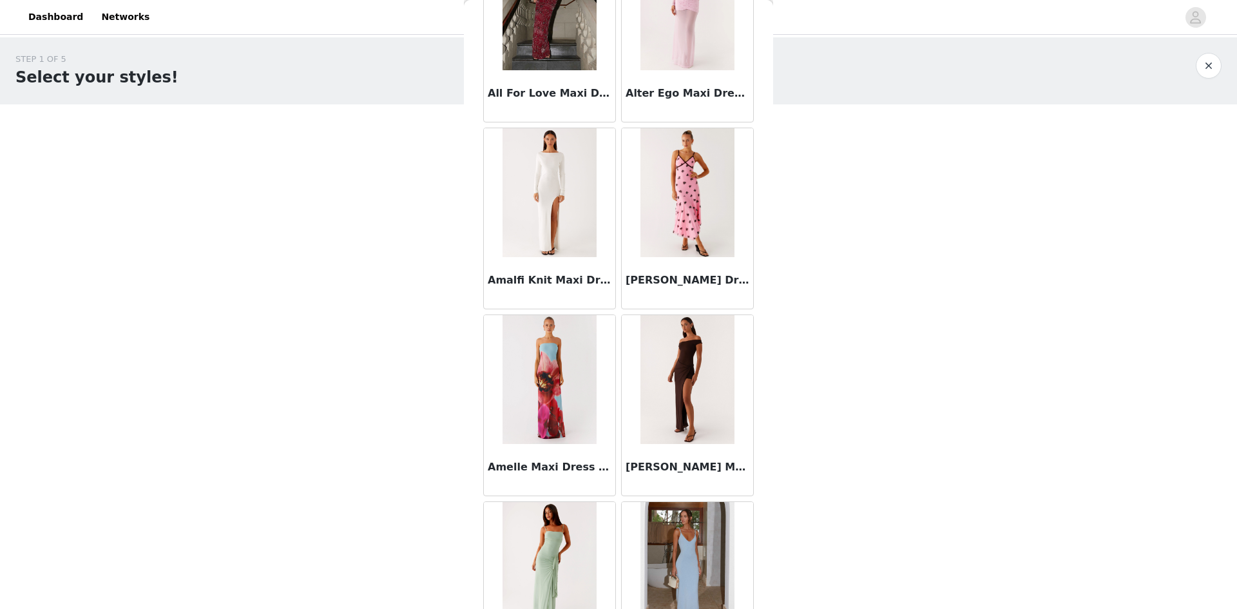
scroll to position [1363, 0]
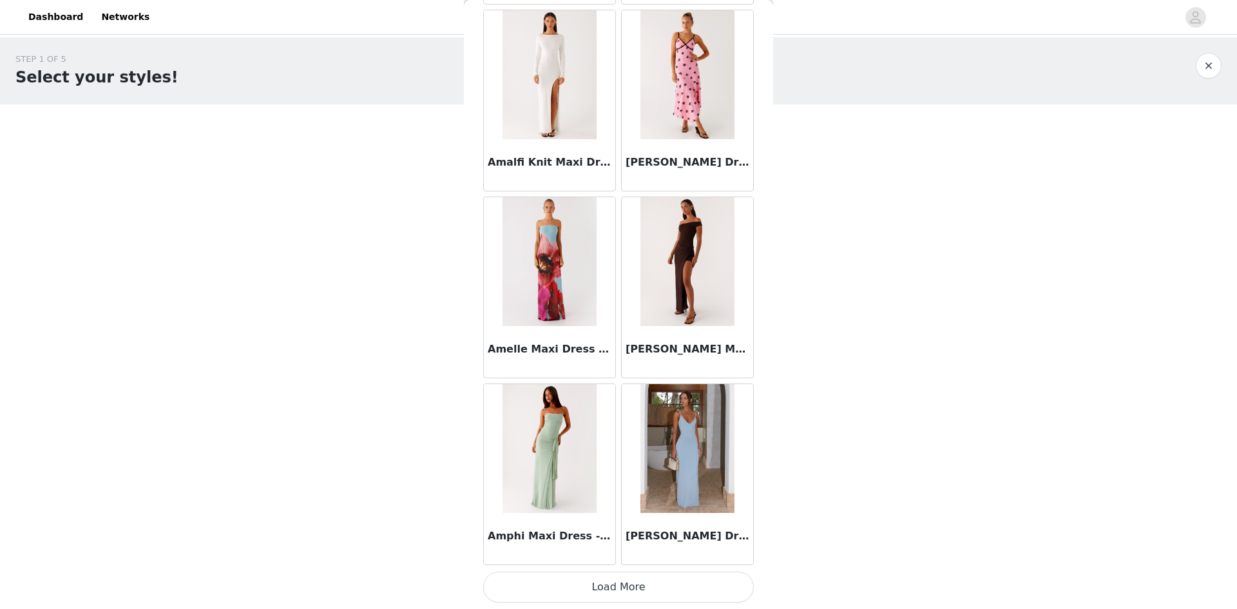
click at [625, 590] on button "Load More" at bounding box center [618, 587] width 271 height 31
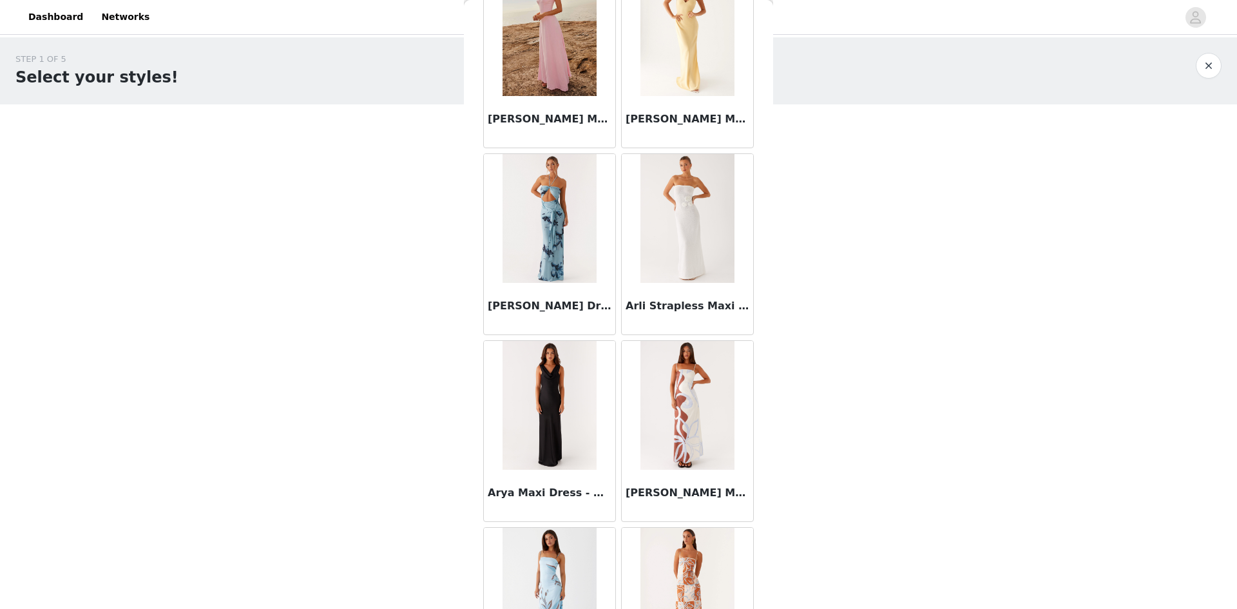
scroll to position [3232, 0]
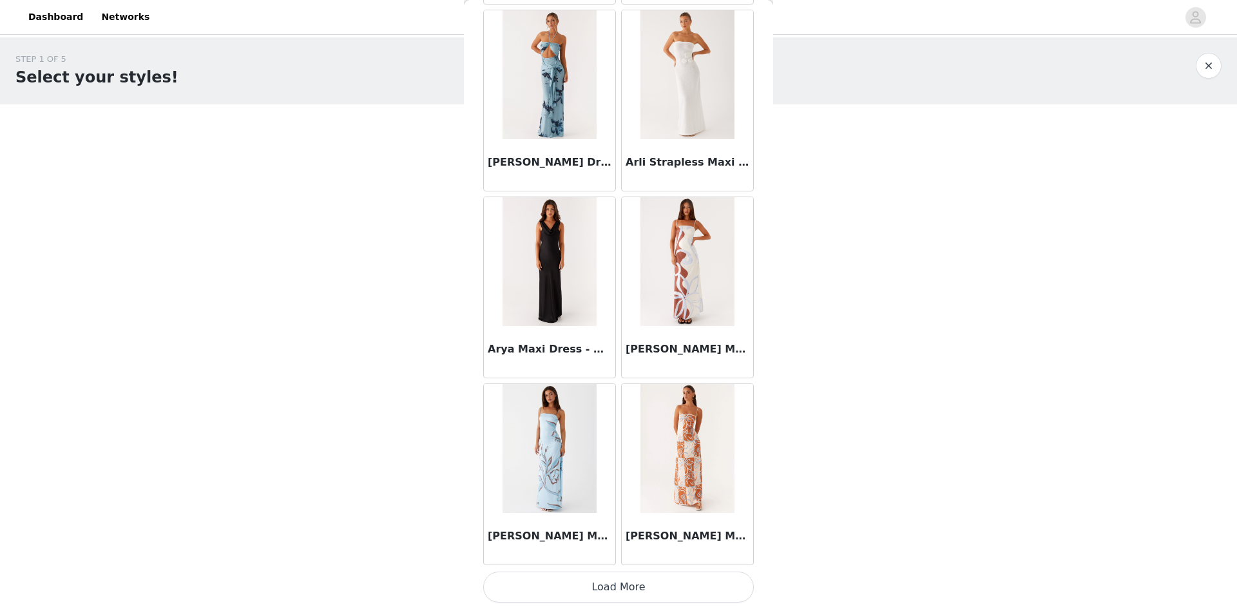
click at [637, 590] on button "Load More" at bounding box center [618, 587] width 271 height 31
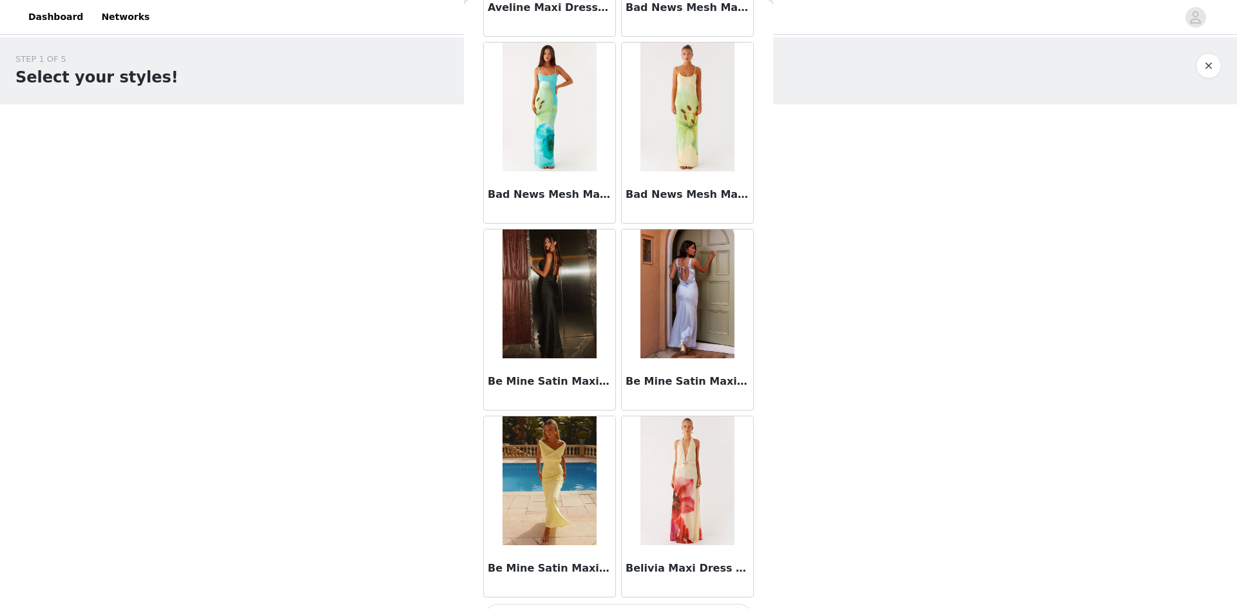
scroll to position [5100, 0]
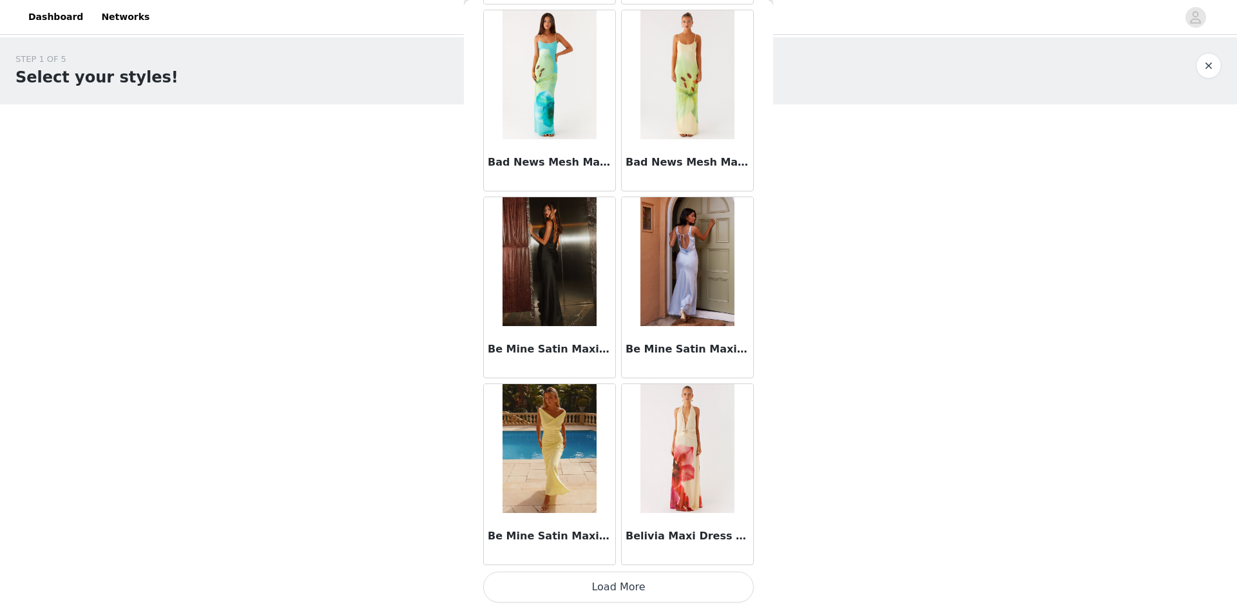
click at [624, 598] on button "Load More" at bounding box center [618, 587] width 271 height 31
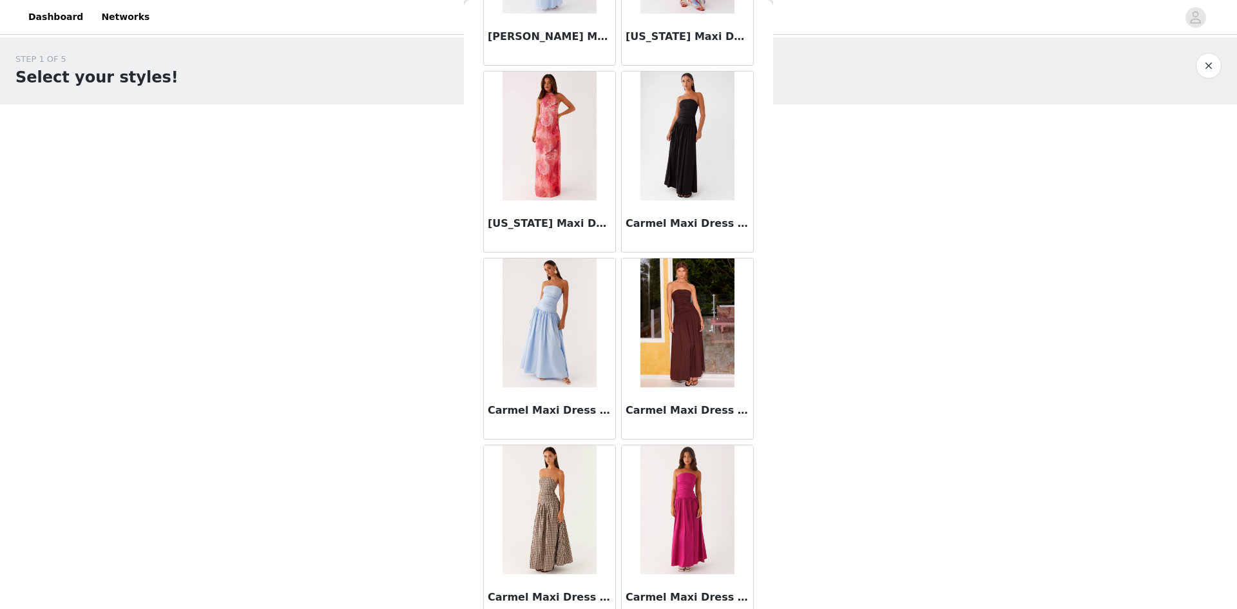
scroll to position [6969, 0]
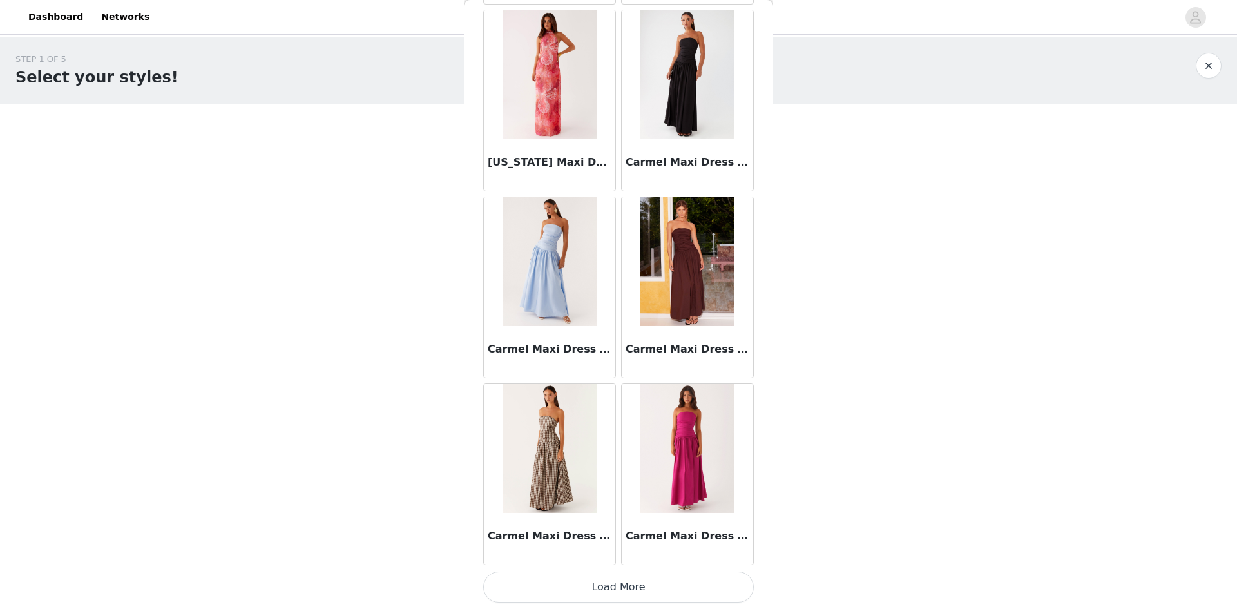
click at [614, 587] on button "Load More" at bounding box center [618, 587] width 271 height 31
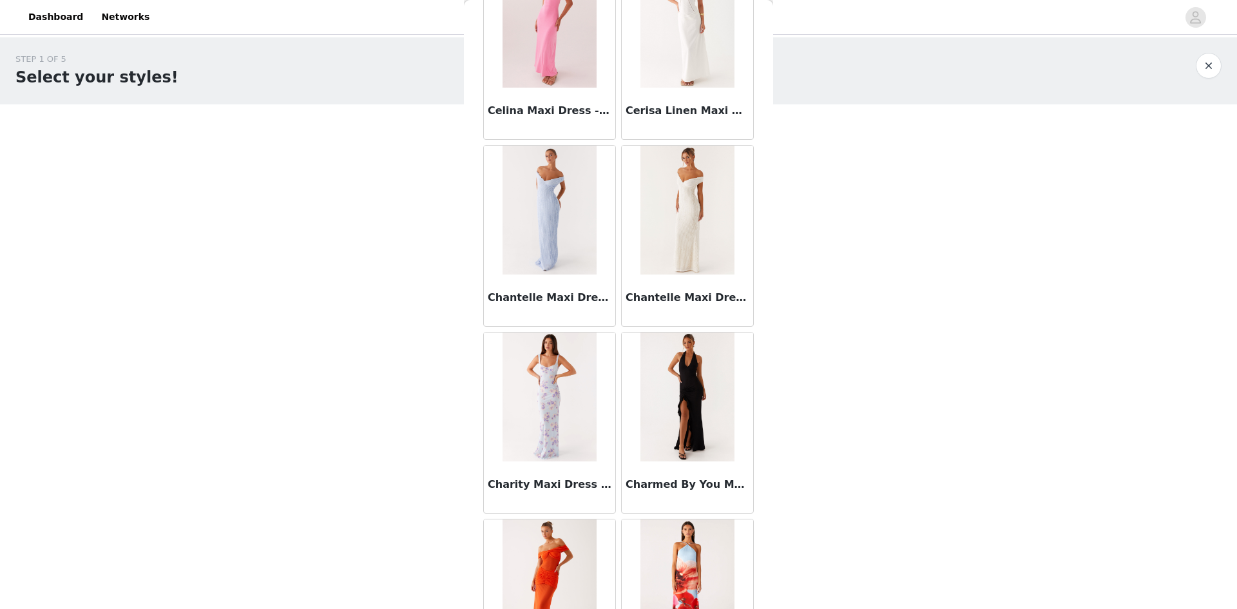
scroll to position [8838, 0]
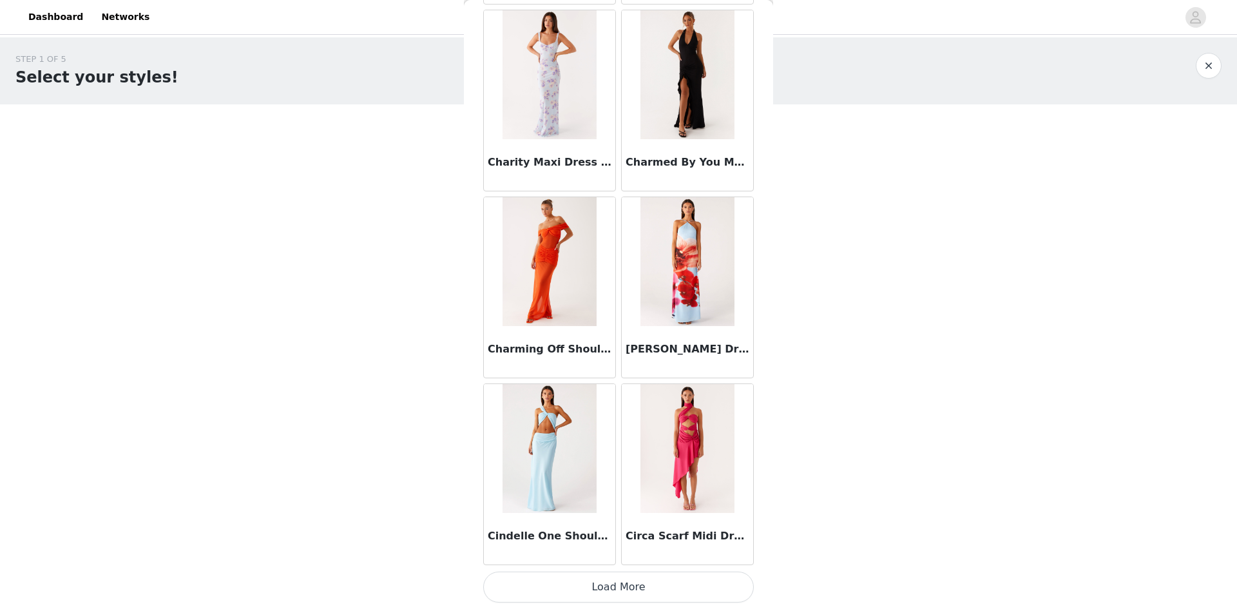
click at [640, 597] on button "Load More" at bounding box center [618, 587] width 271 height 31
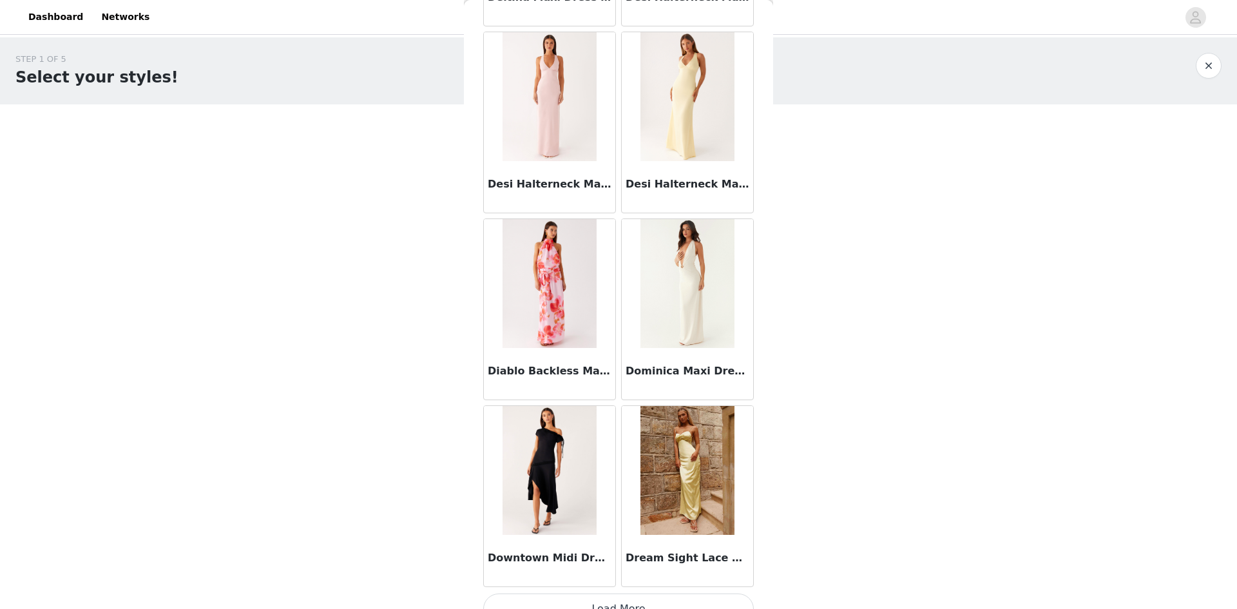
scroll to position [10707, 0]
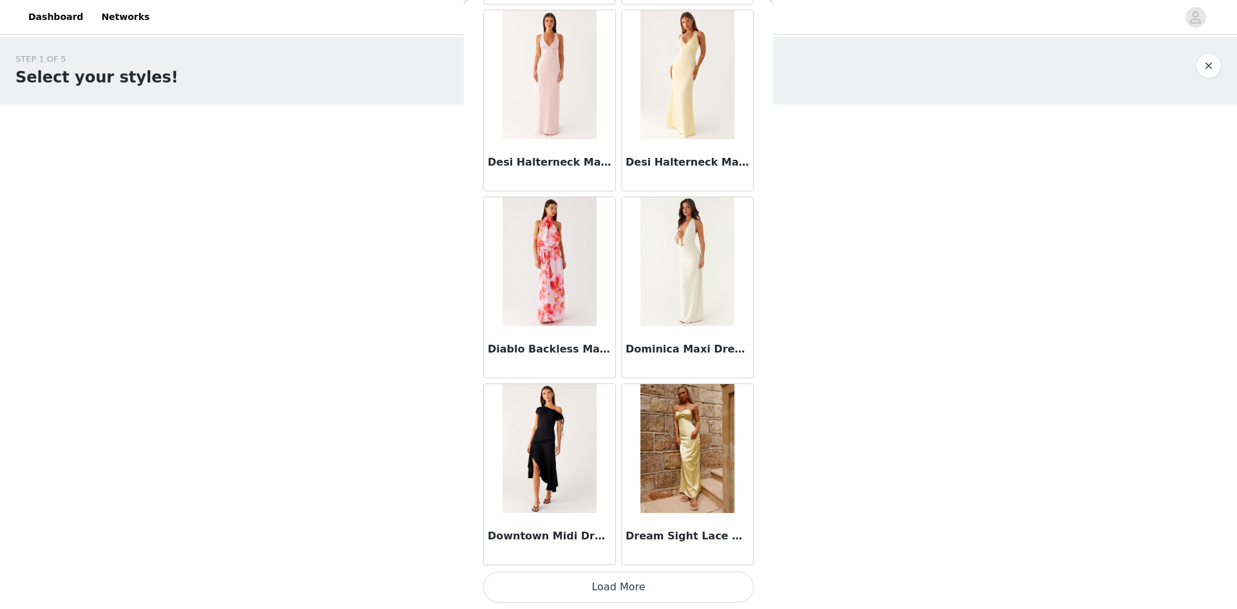
click at [634, 596] on button "Load More" at bounding box center [618, 587] width 271 height 31
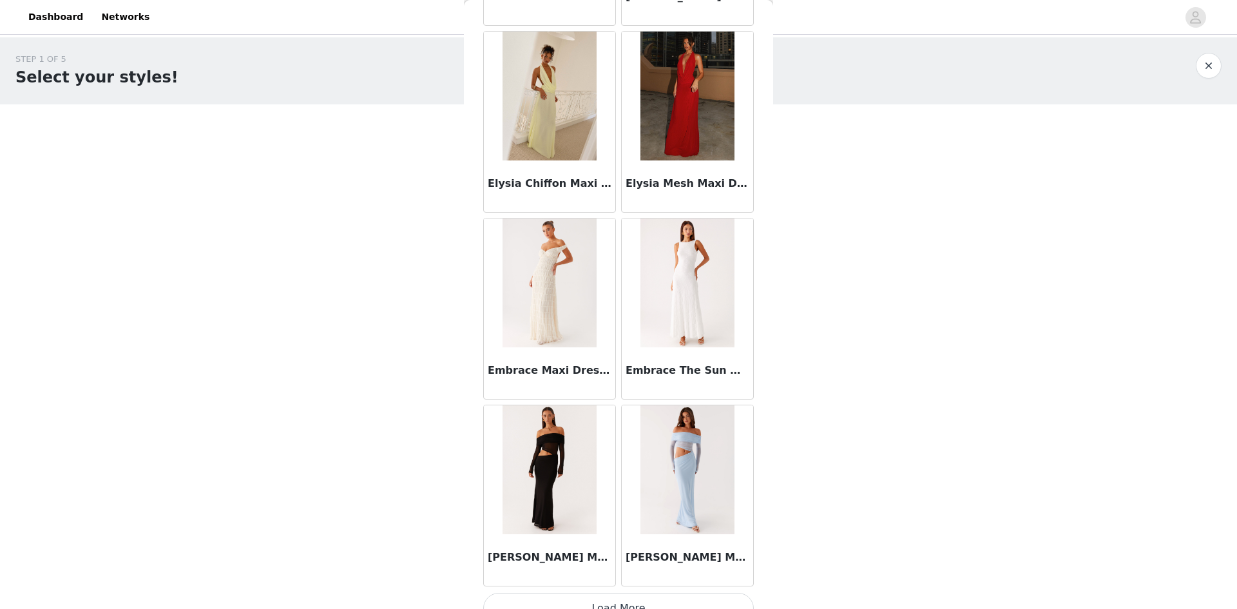
scroll to position [12575, 0]
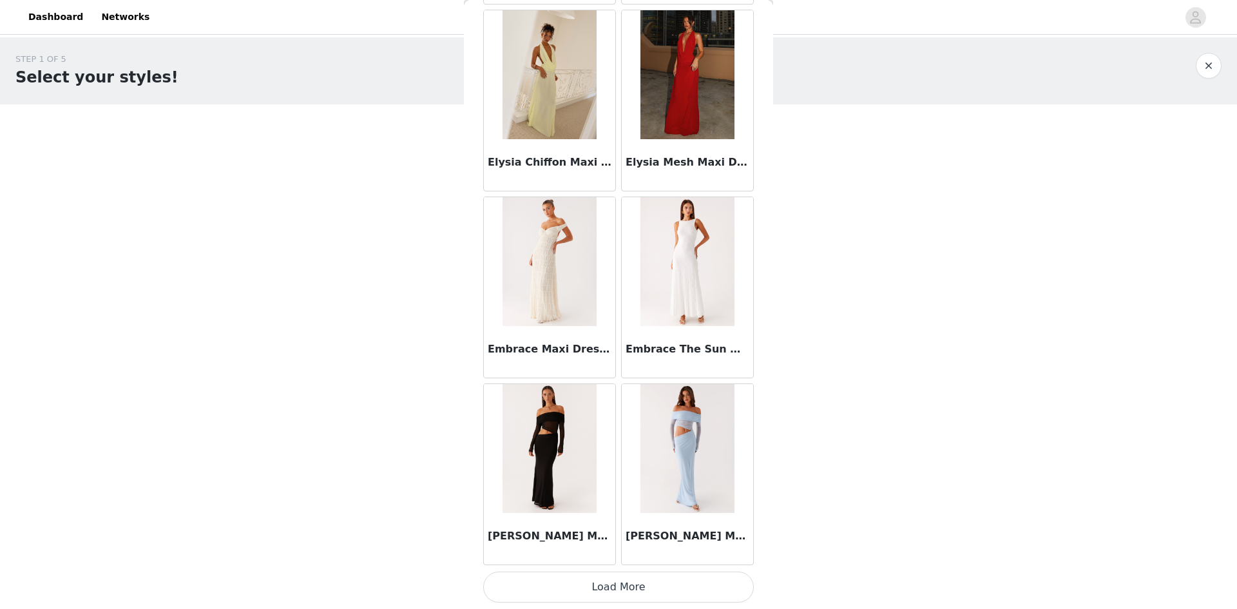
click at [631, 584] on button "Load More" at bounding box center [618, 587] width 271 height 31
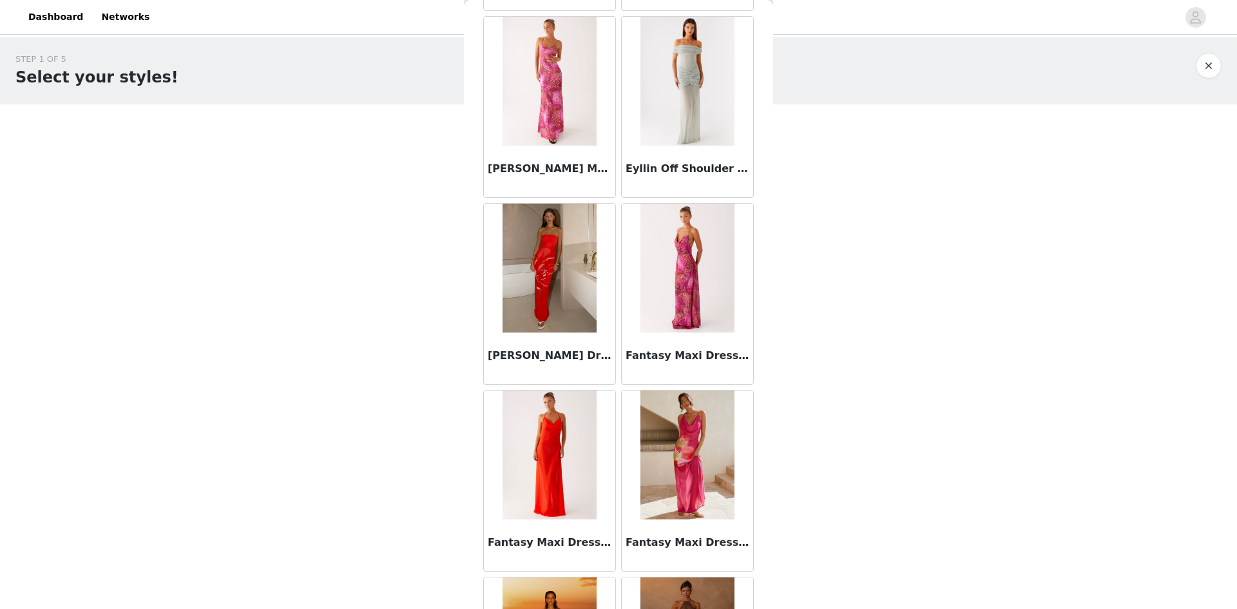
scroll to position [14444, 0]
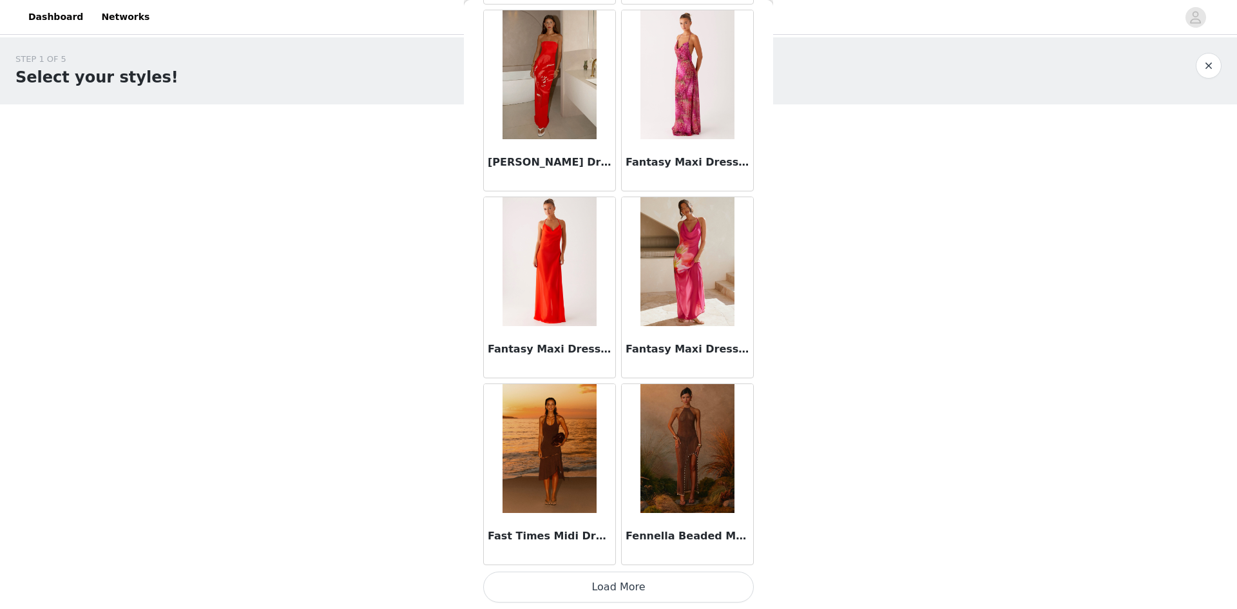
click at [632, 590] on button "Load More" at bounding box center [618, 587] width 271 height 31
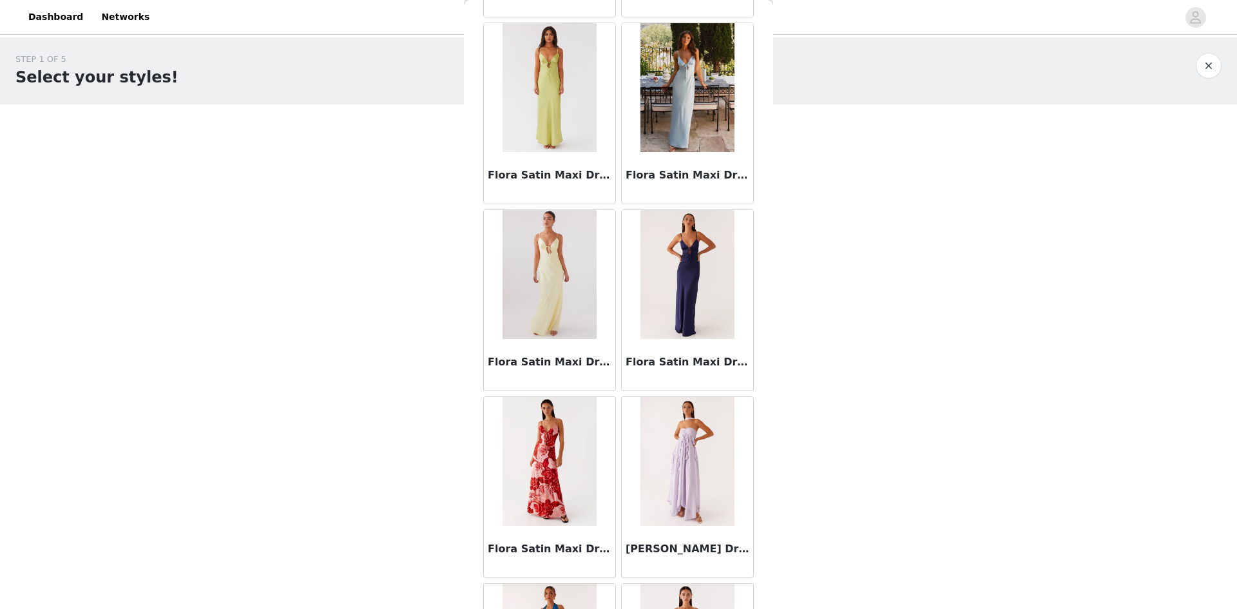
scroll to position [16313, 0]
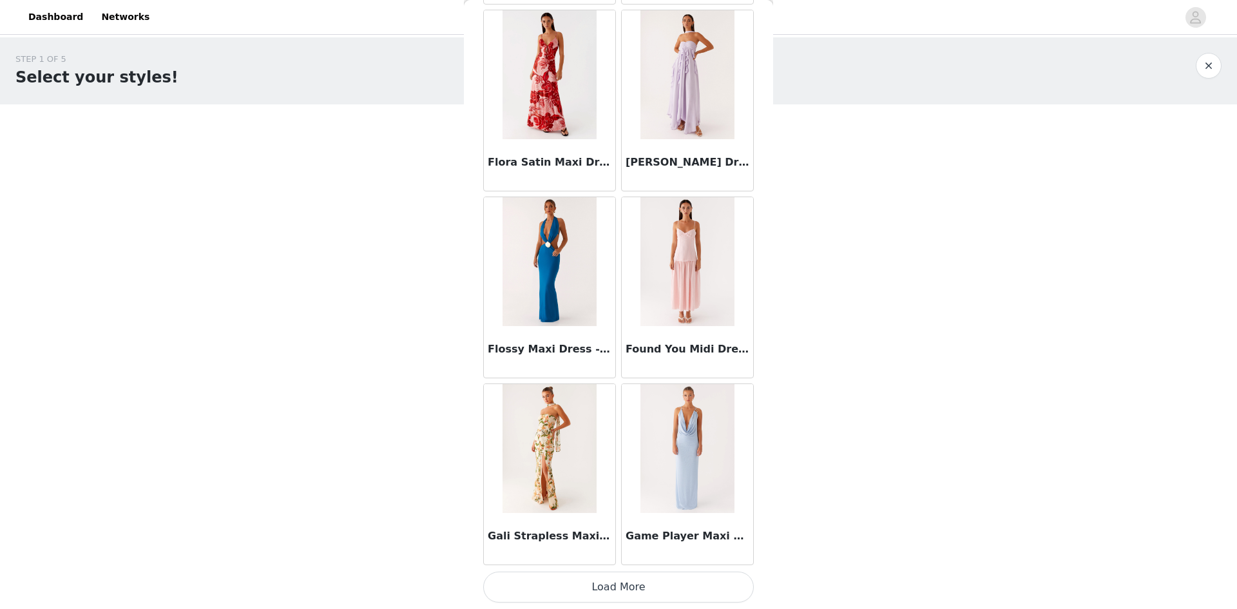
click at [664, 589] on button "Load More" at bounding box center [618, 587] width 271 height 31
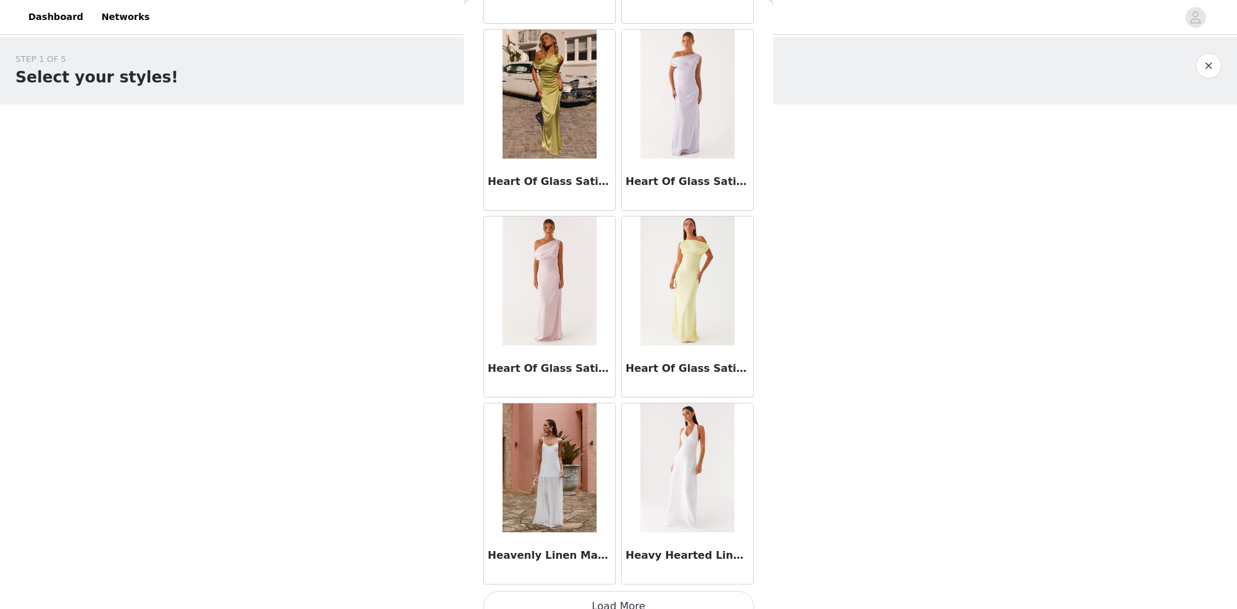
scroll to position [18182, 0]
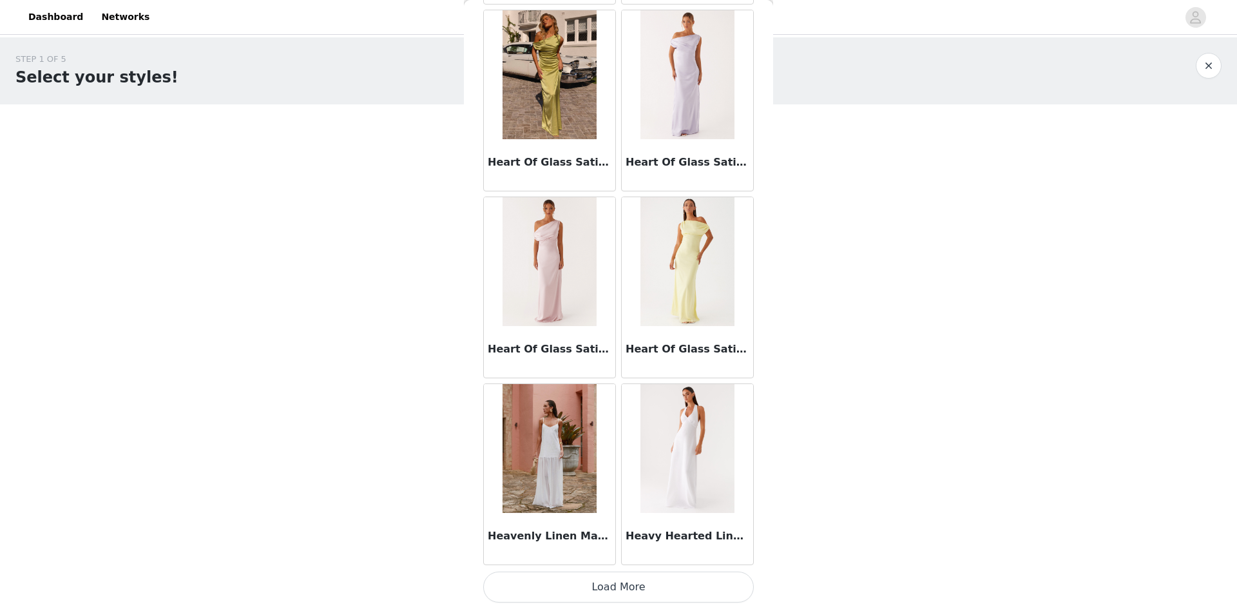
click at [678, 594] on button "Load More" at bounding box center [618, 587] width 271 height 31
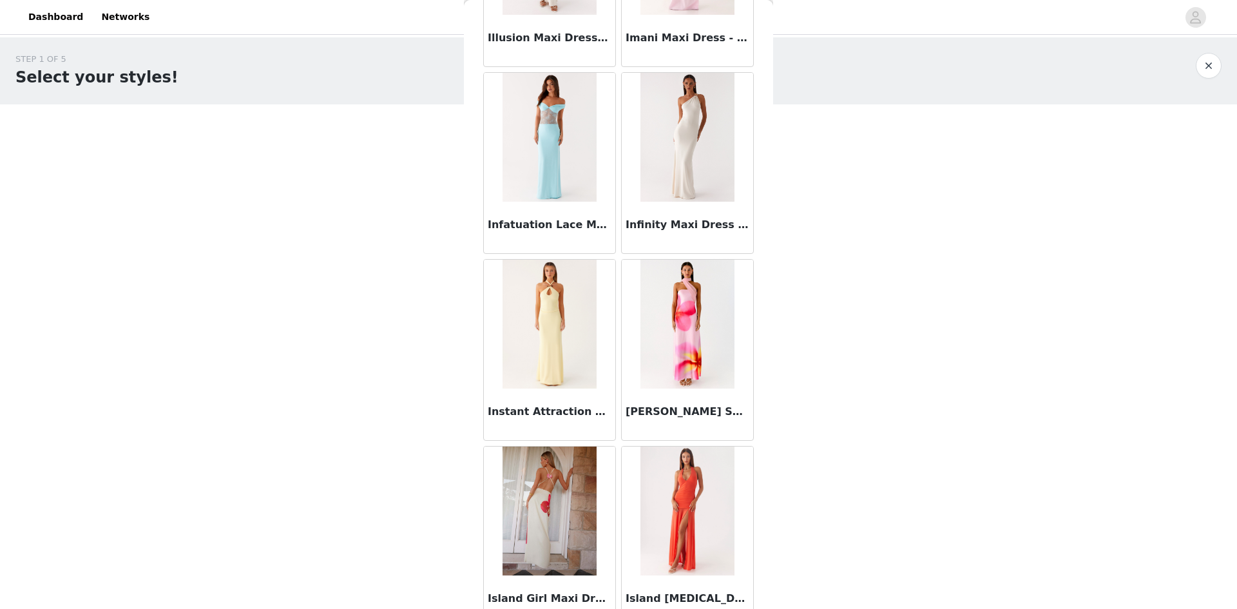
scroll to position [20050, 0]
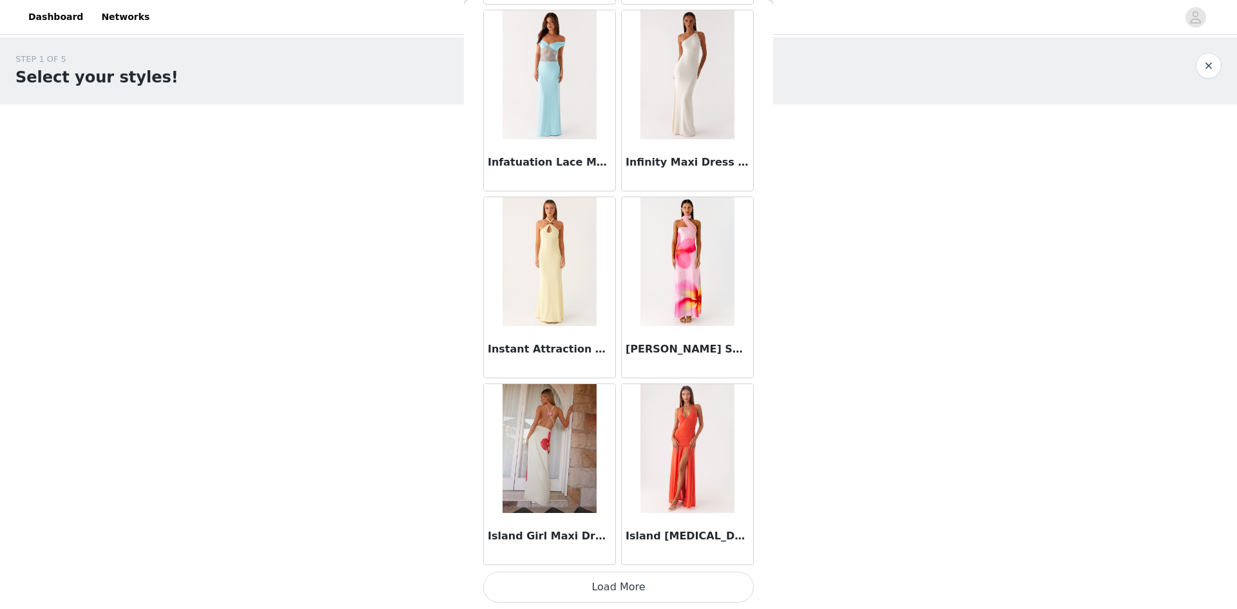
click at [680, 577] on button "Load More" at bounding box center [618, 587] width 271 height 31
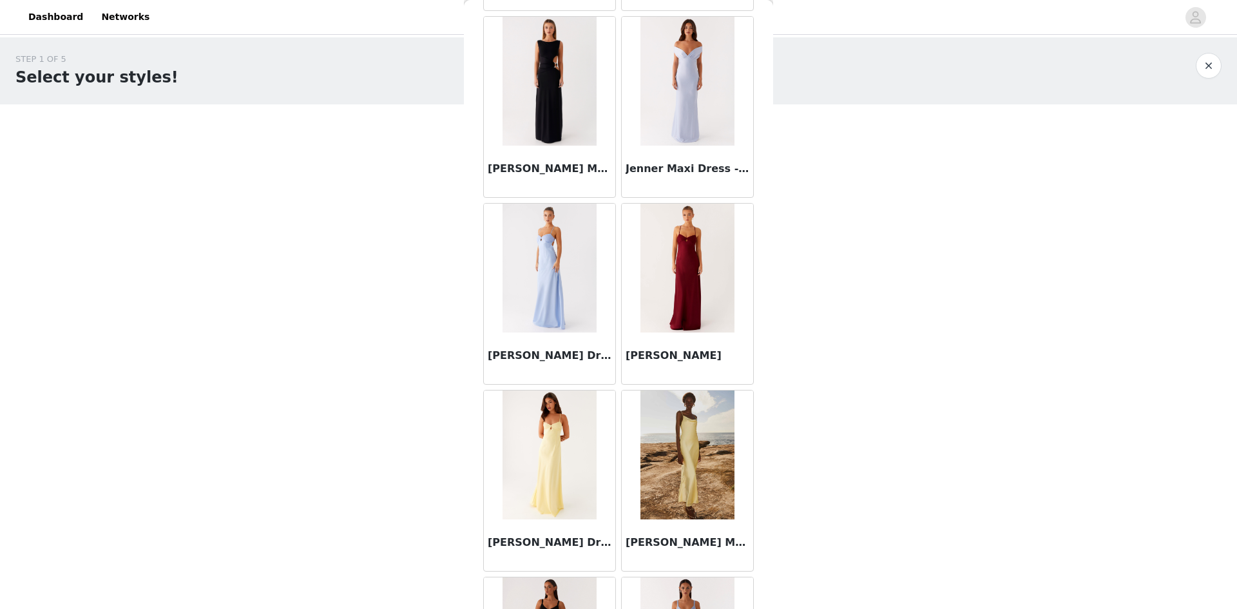
scroll to position [21919, 0]
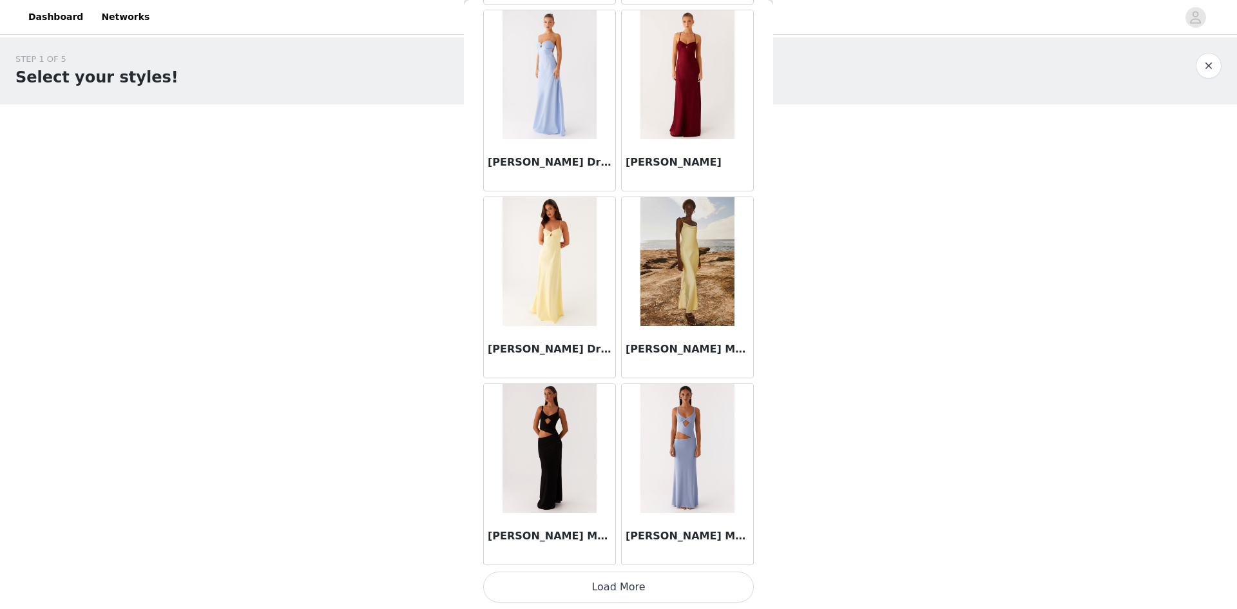
click at [678, 588] on button "Load More" at bounding box center [618, 587] width 271 height 31
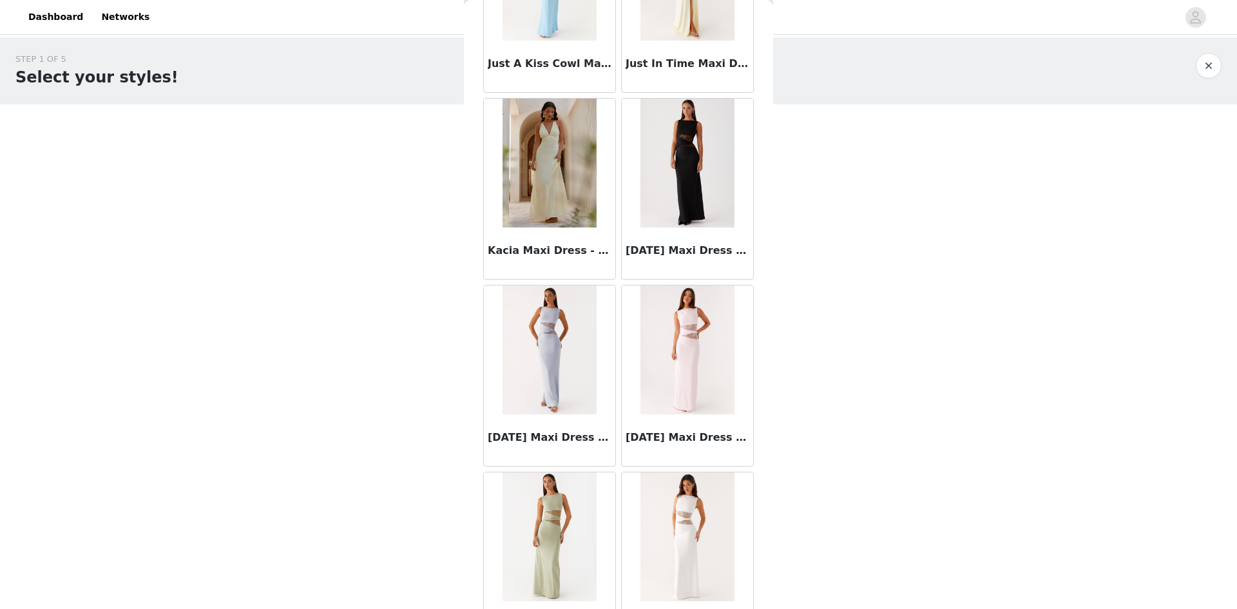
scroll to position [23788, 0]
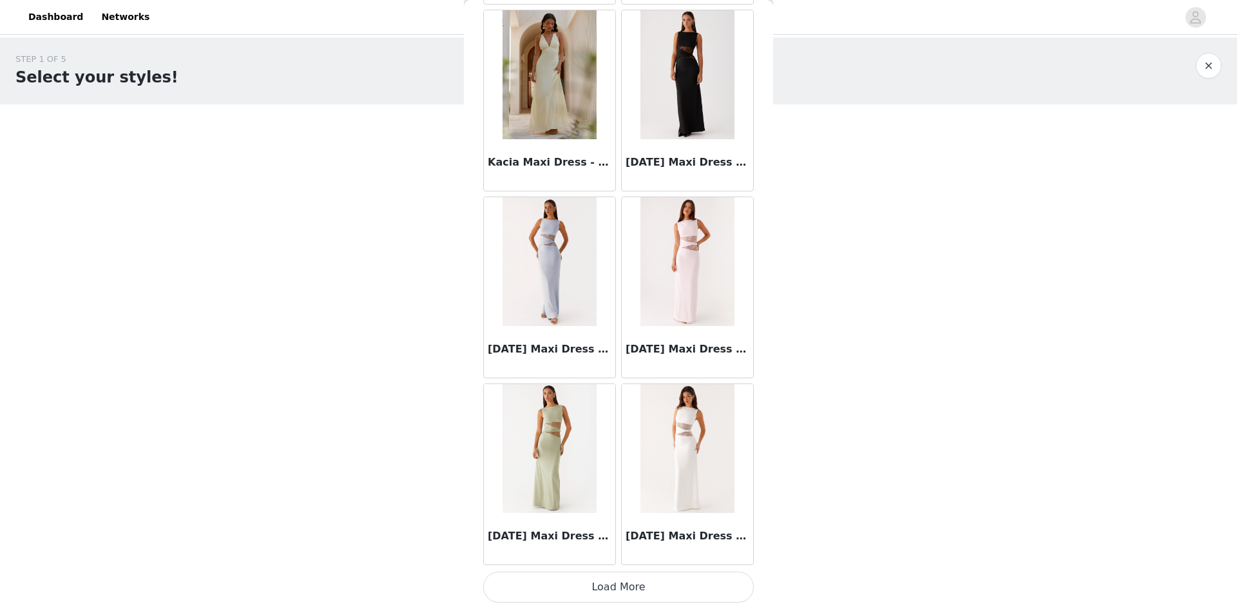
click at [672, 582] on button "Load More" at bounding box center [618, 587] width 271 height 31
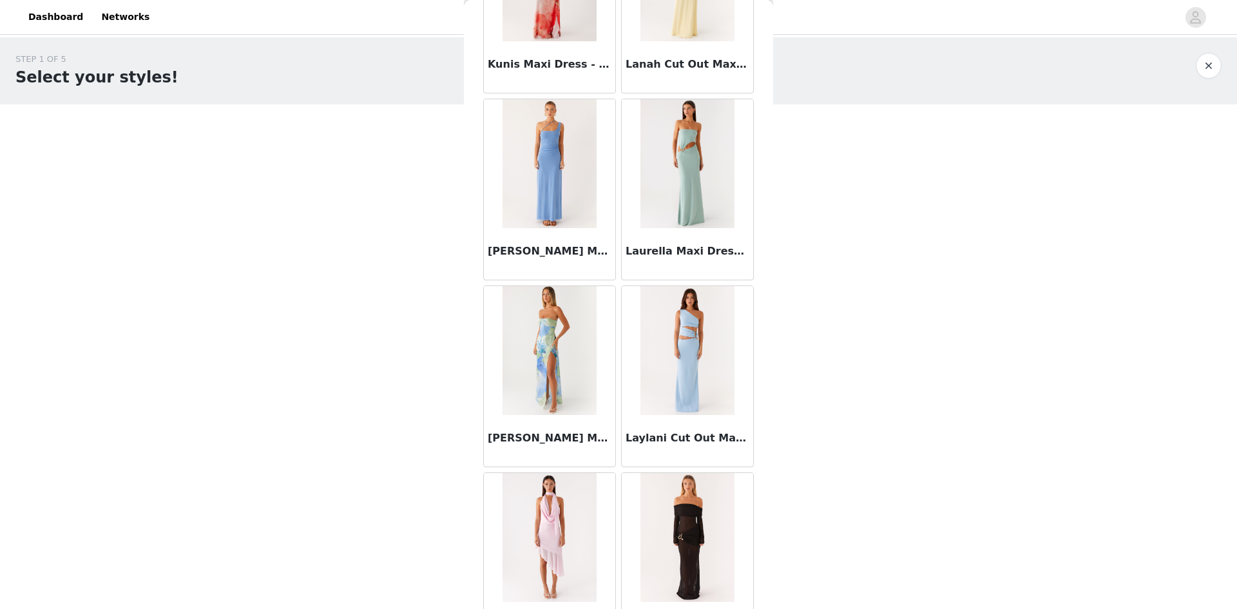
scroll to position [25657, 0]
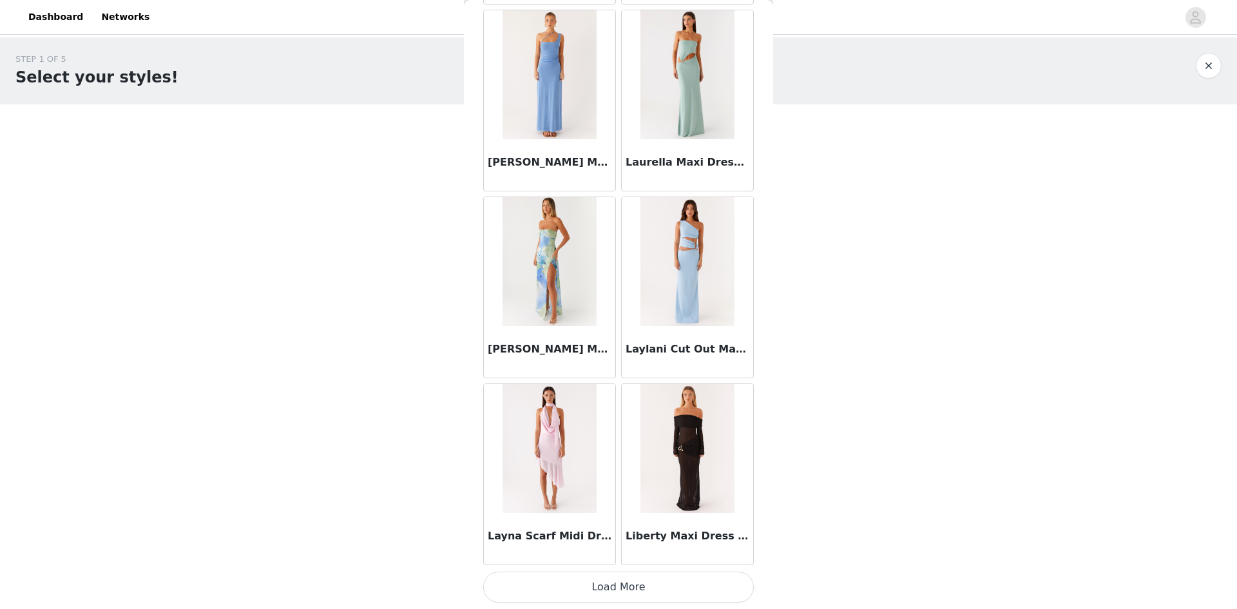
click at [654, 587] on button "Load More" at bounding box center [618, 587] width 271 height 31
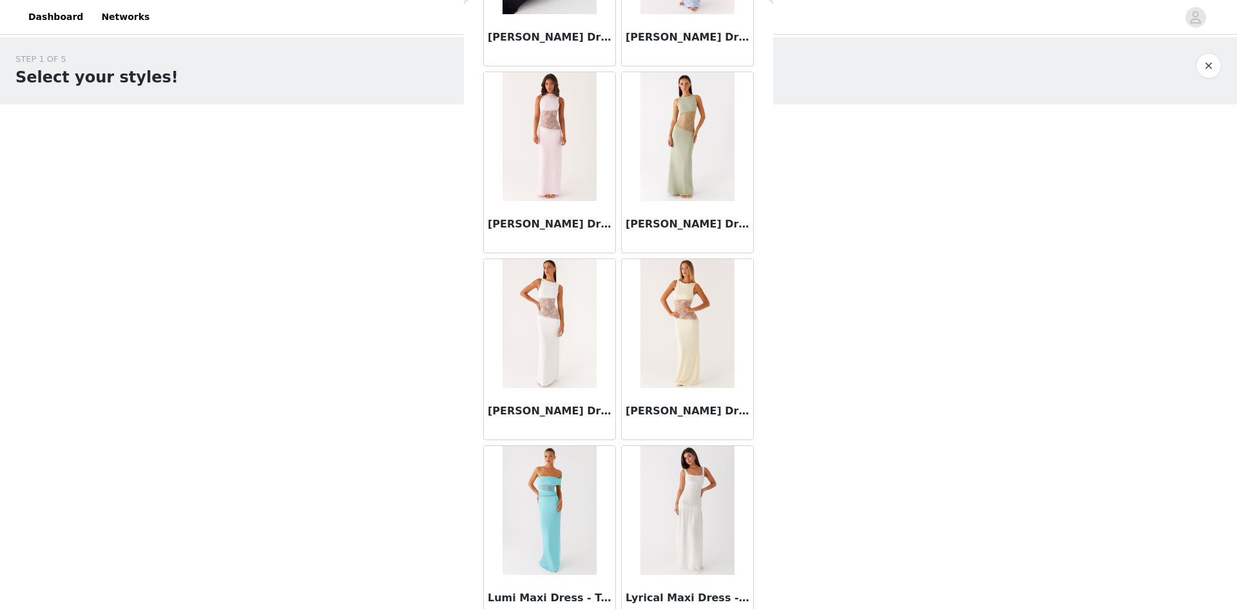
scroll to position [27526, 0]
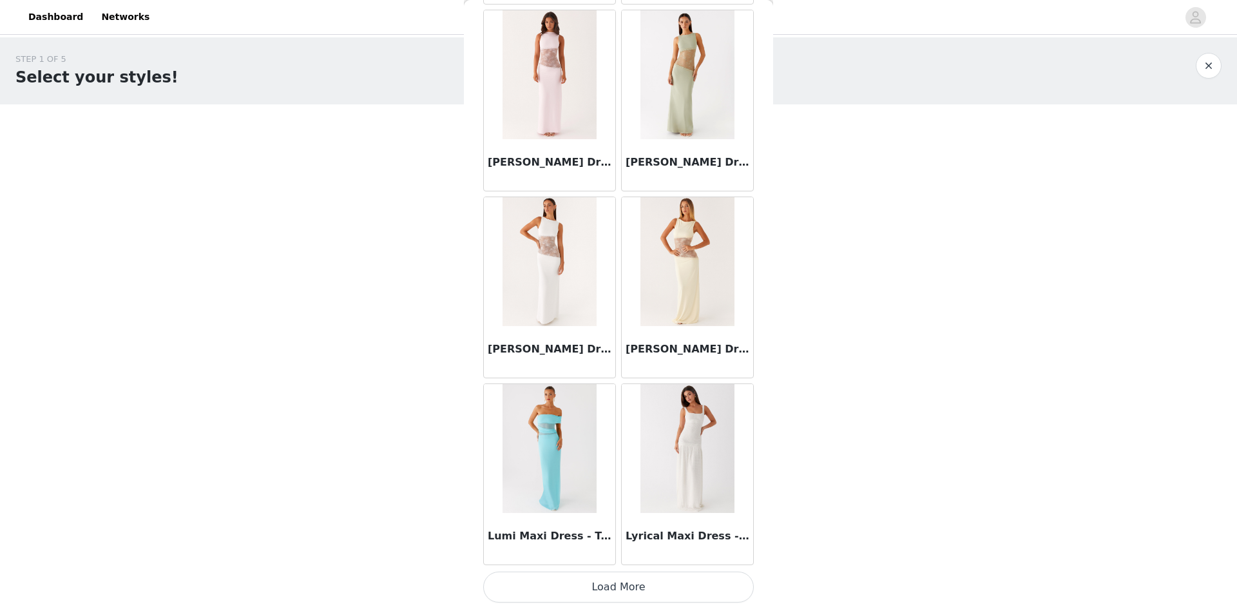
click at [688, 592] on button "Load More" at bounding box center [618, 587] width 271 height 31
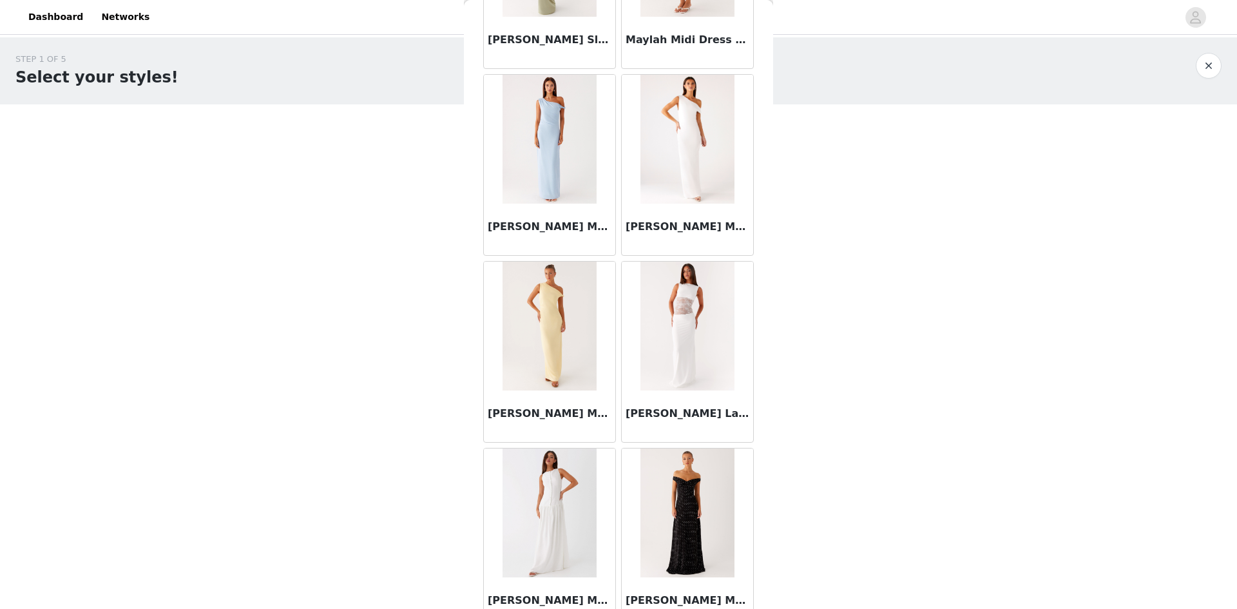
scroll to position [29394, 0]
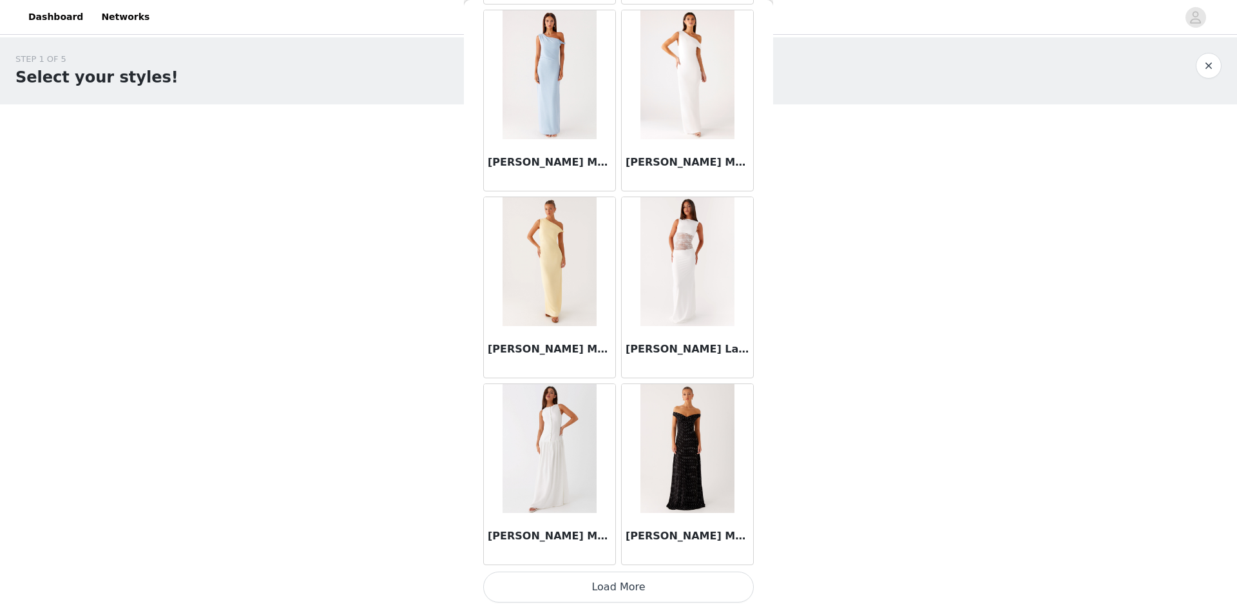
click at [668, 590] on button "Load More" at bounding box center [618, 587] width 271 height 31
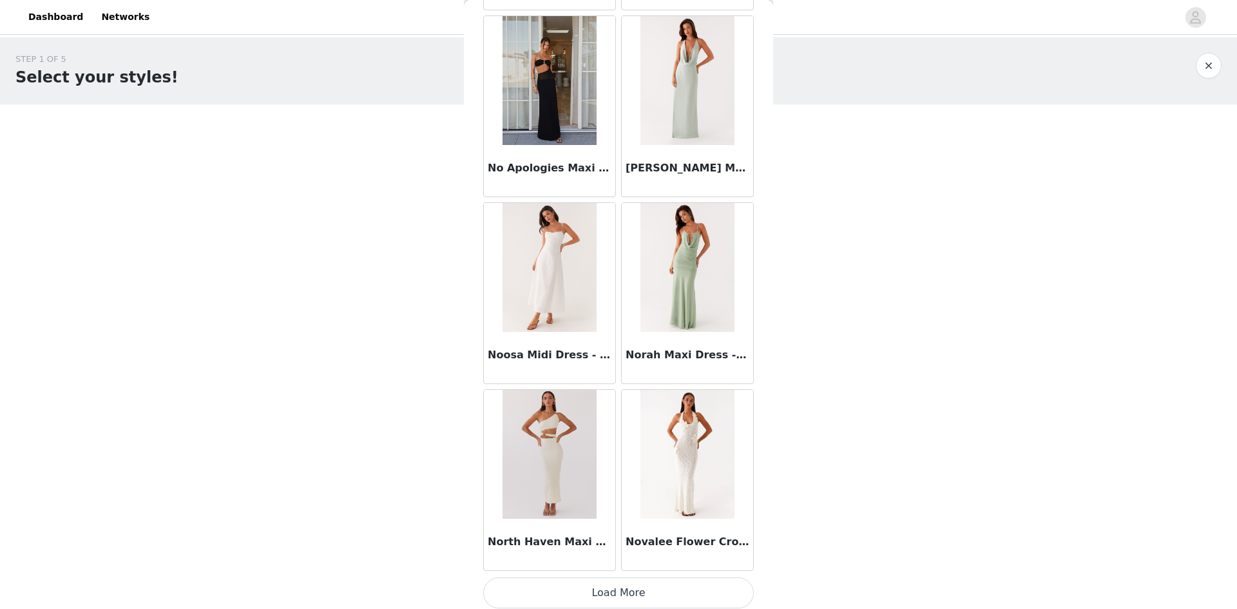
scroll to position [31263, 0]
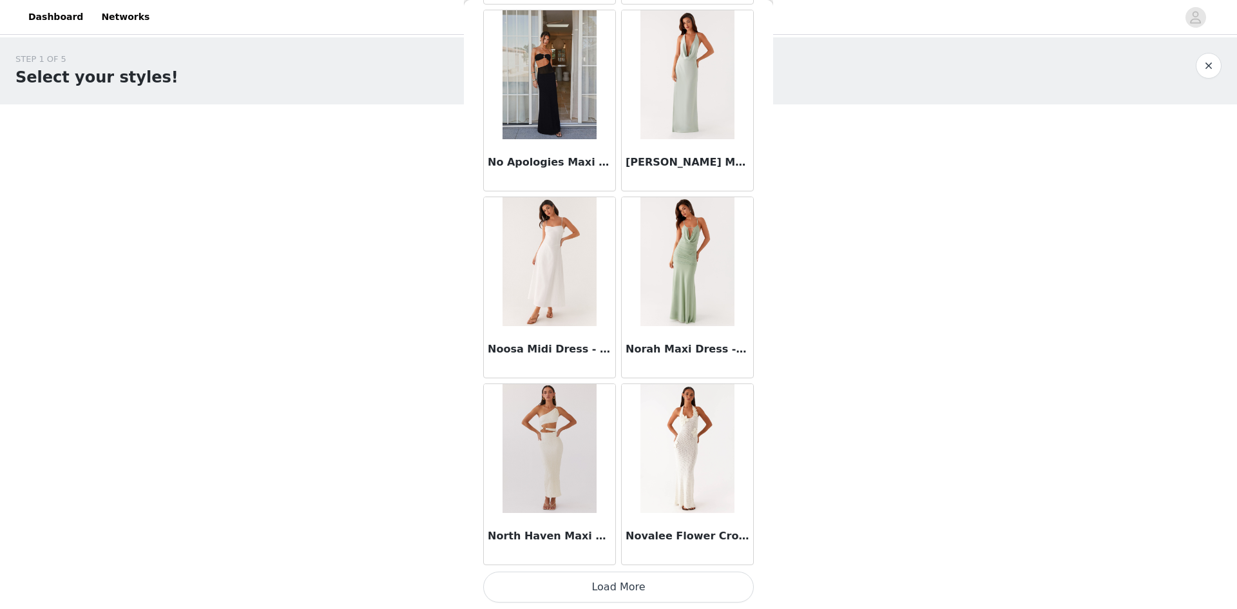
click at [690, 572] on button "Load More" at bounding box center [618, 587] width 271 height 31
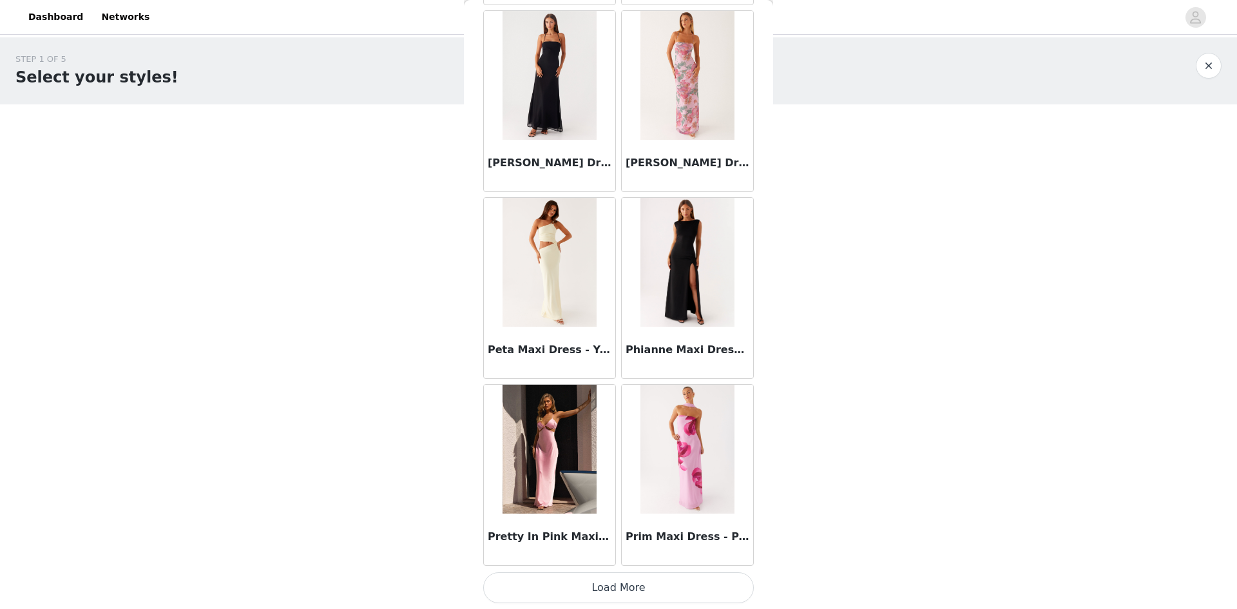
scroll to position [33132, 0]
click at [578, 586] on button "Load More" at bounding box center [618, 587] width 271 height 31
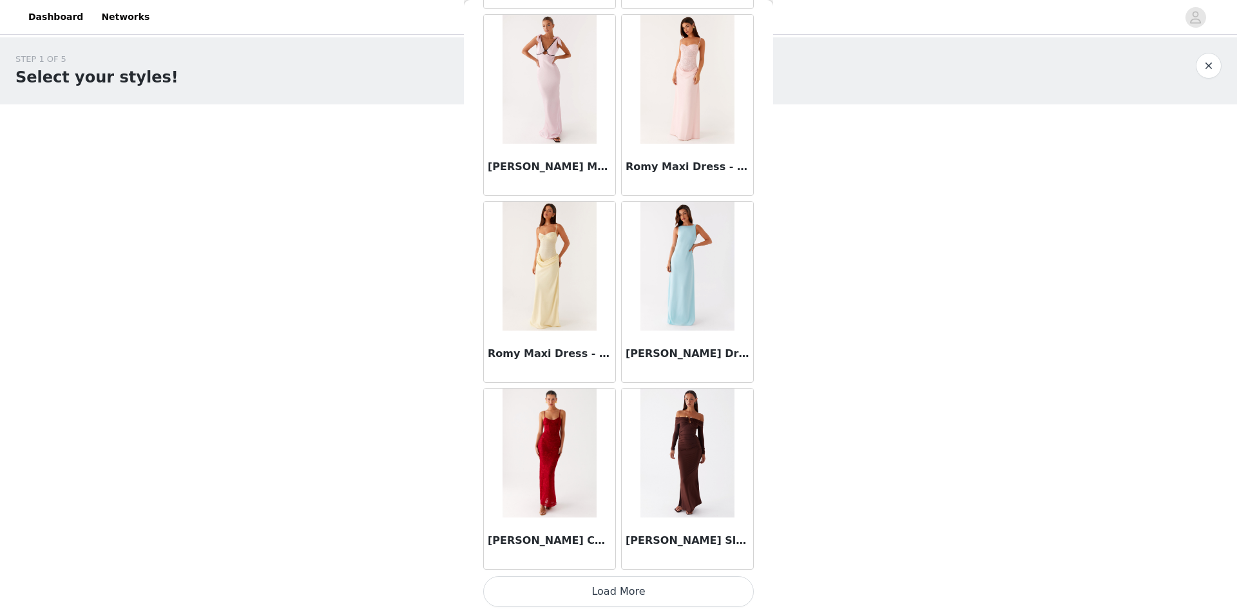
scroll to position [35001, 0]
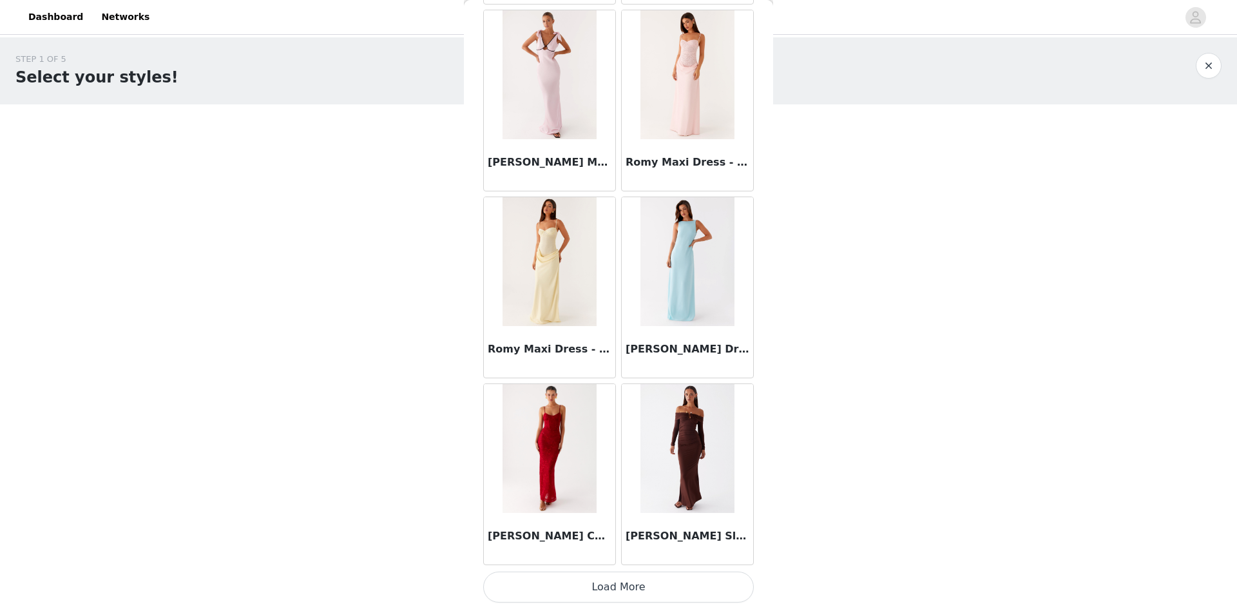
click at [687, 573] on button "Load More" at bounding box center [618, 587] width 271 height 31
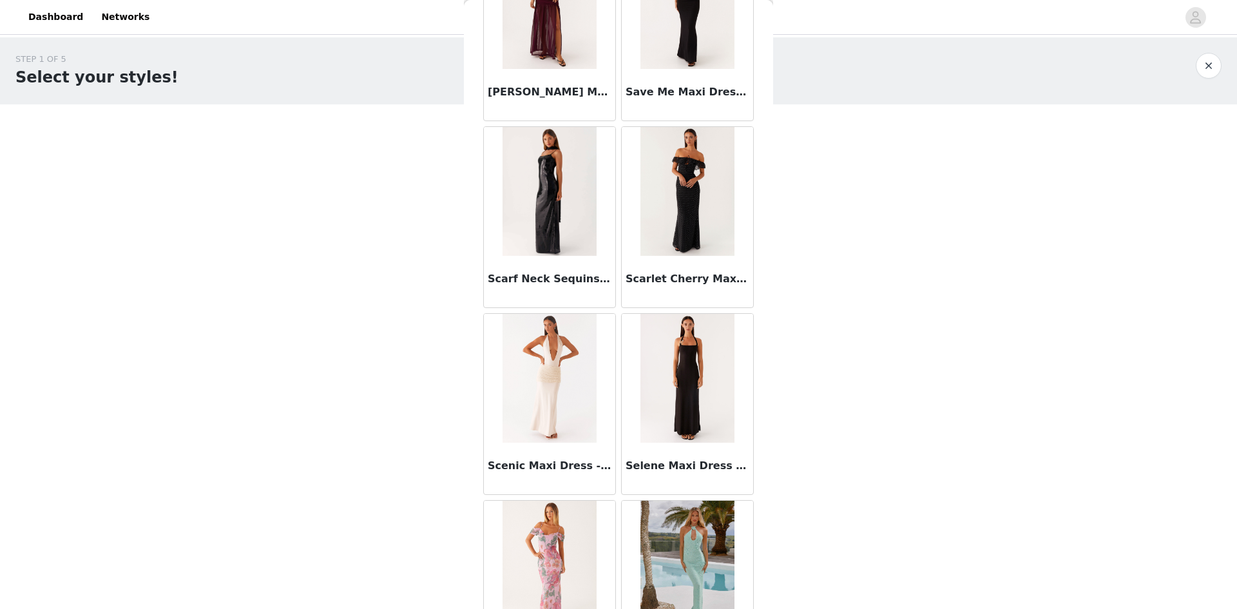
scroll to position [36740, 0]
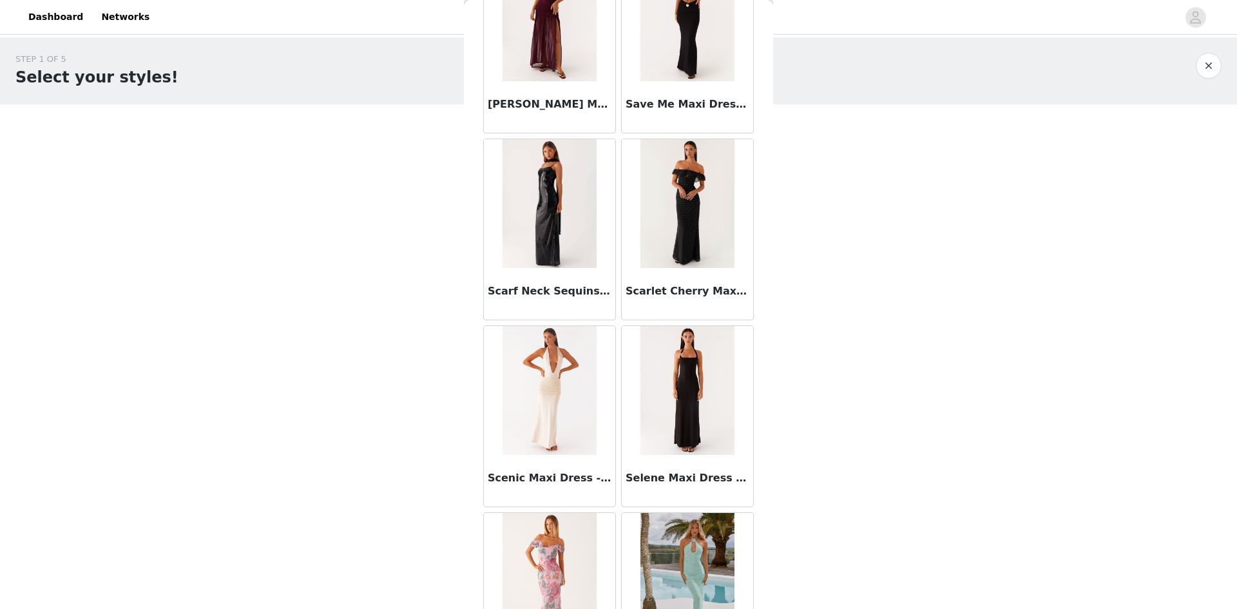
click at [503, 197] on img at bounding box center [549, 203] width 93 height 129
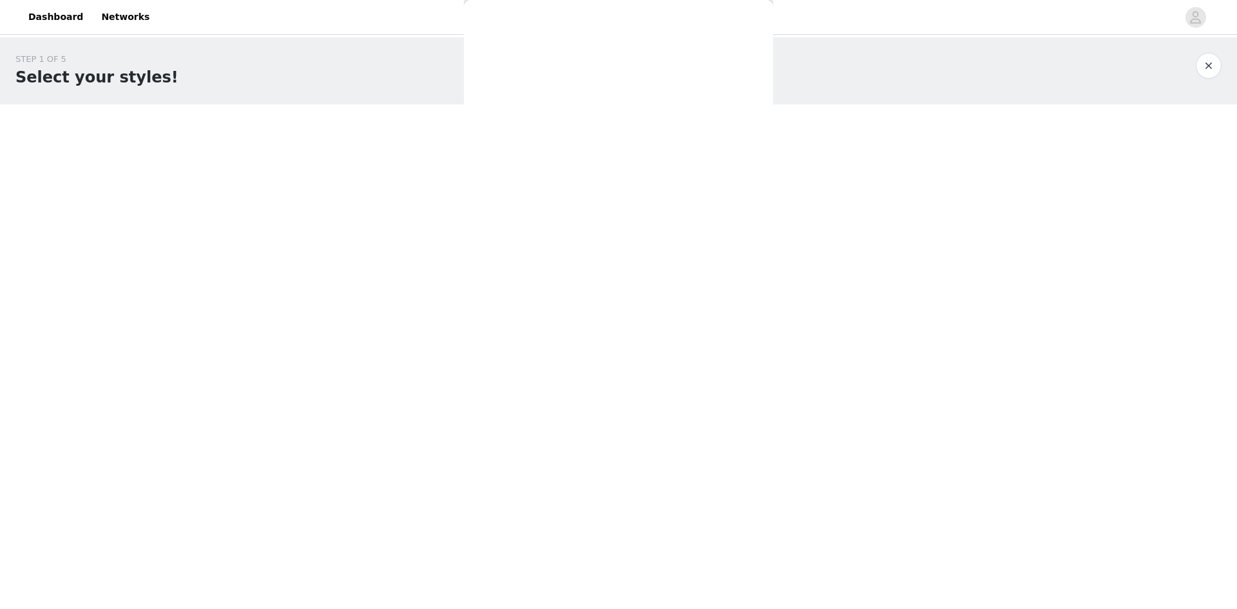
scroll to position [0, 0]
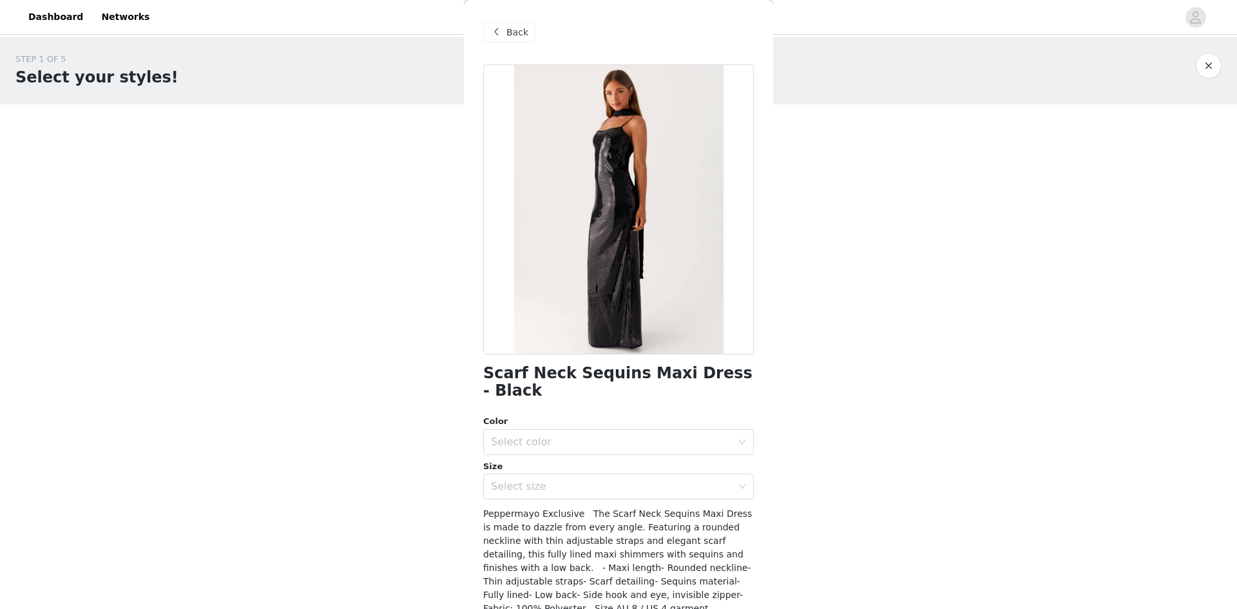
click at [536, 428] on div "Color Select color" at bounding box center [618, 435] width 271 height 40
click at [523, 457] on div "Color Select color Size Select size" at bounding box center [618, 457] width 271 height 84
click at [525, 451] on div "Select color" at bounding box center [614, 442] width 247 height 24
click at [528, 470] on li "Black" at bounding box center [613, 470] width 261 height 21
click at [525, 490] on div "Select size" at bounding box center [611, 486] width 241 height 13
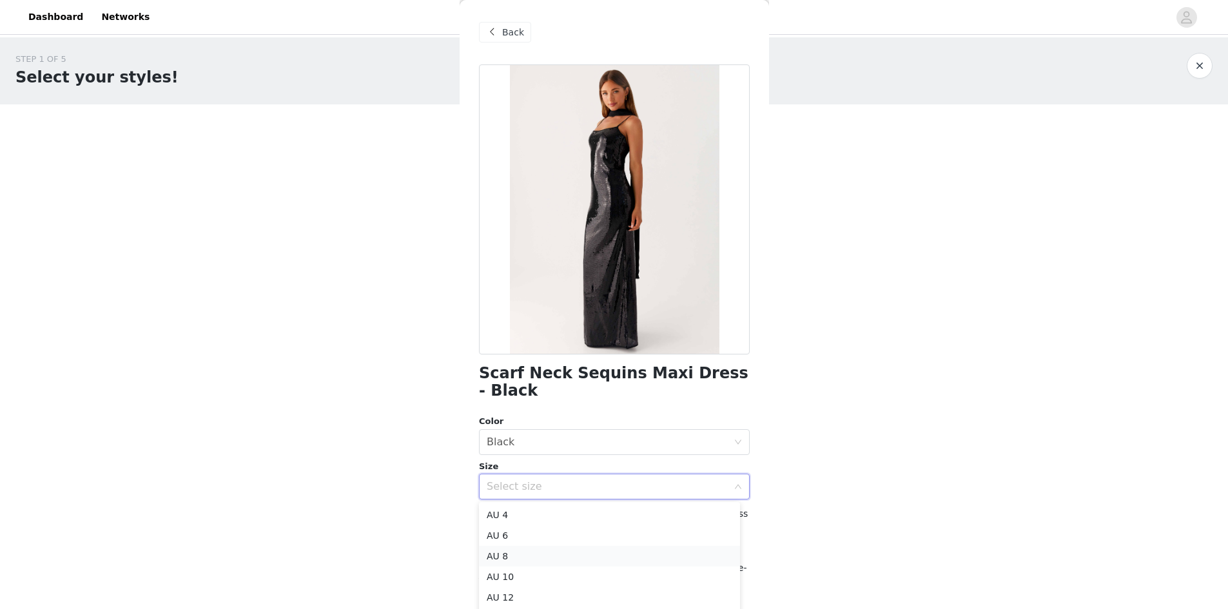
click at [516, 555] on li "AU 8" at bounding box center [609, 556] width 261 height 21
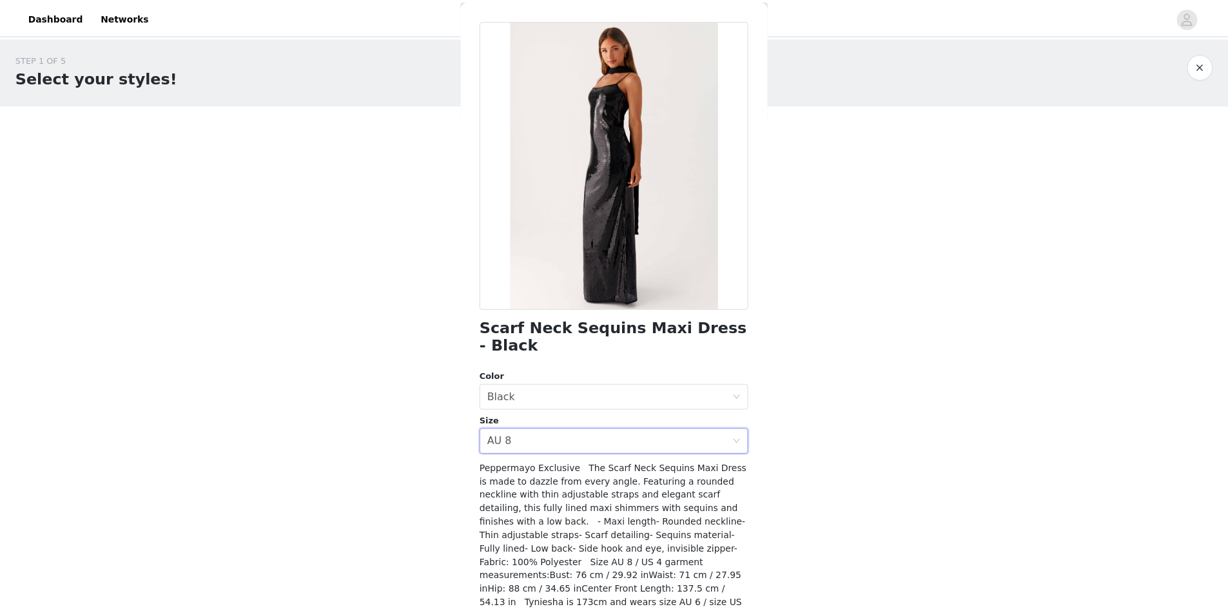
scroll to position [88, 0]
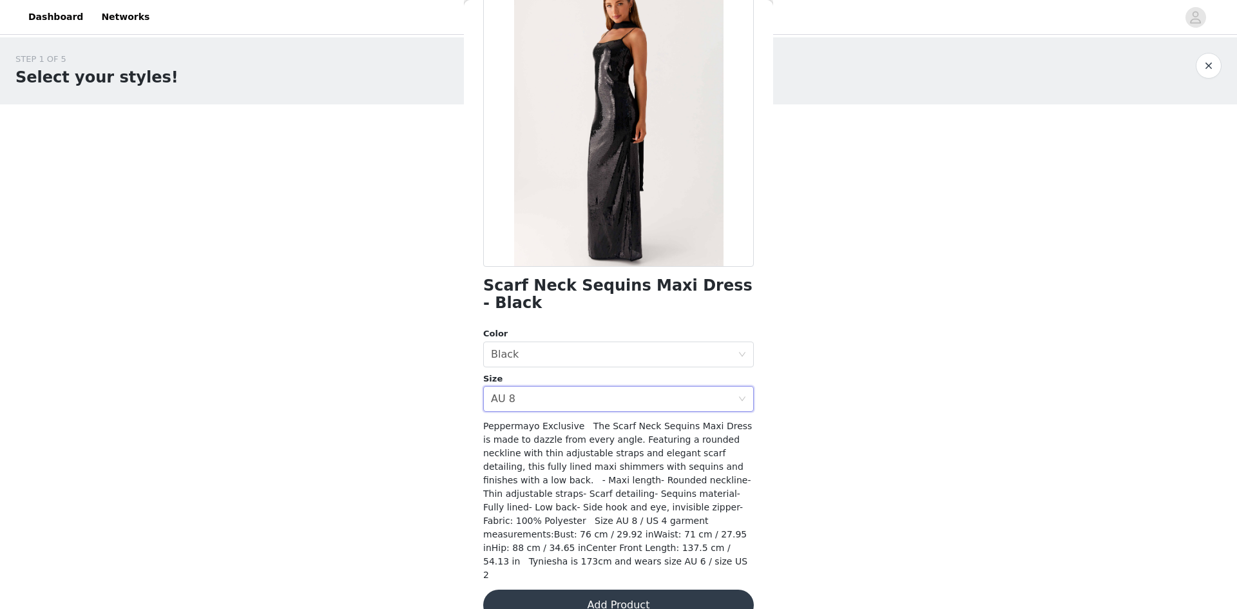
click at [627, 590] on button "Add Product" at bounding box center [618, 605] width 271 height 31
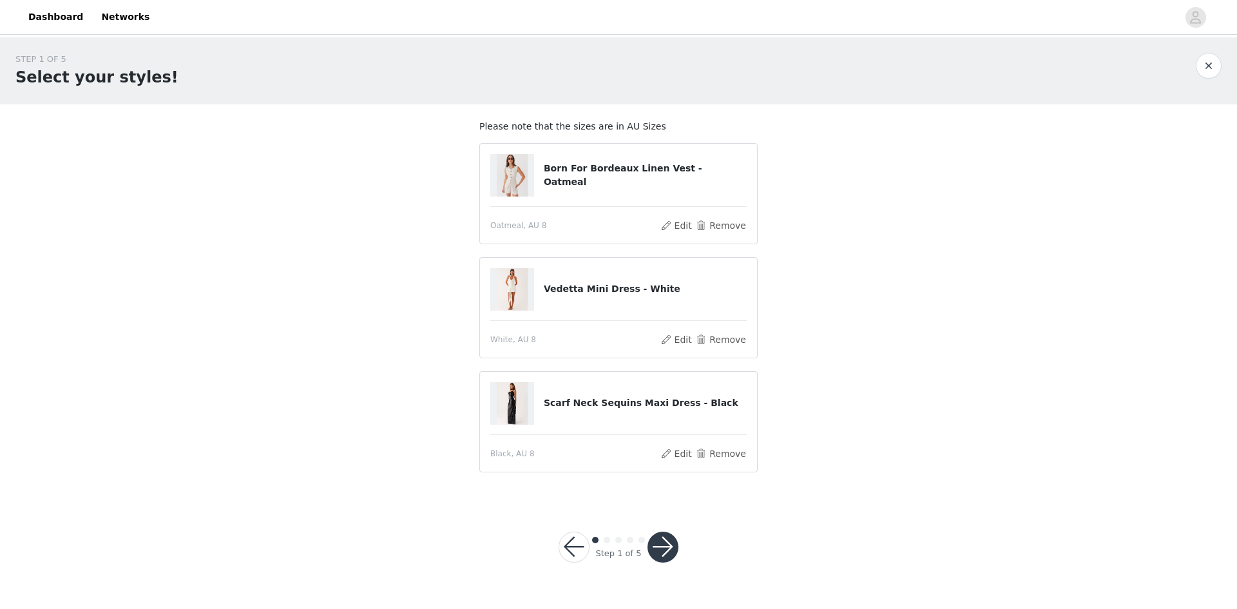
click at [665, 552] on button "button" at bounding box center [663, 547] width 31 height 31
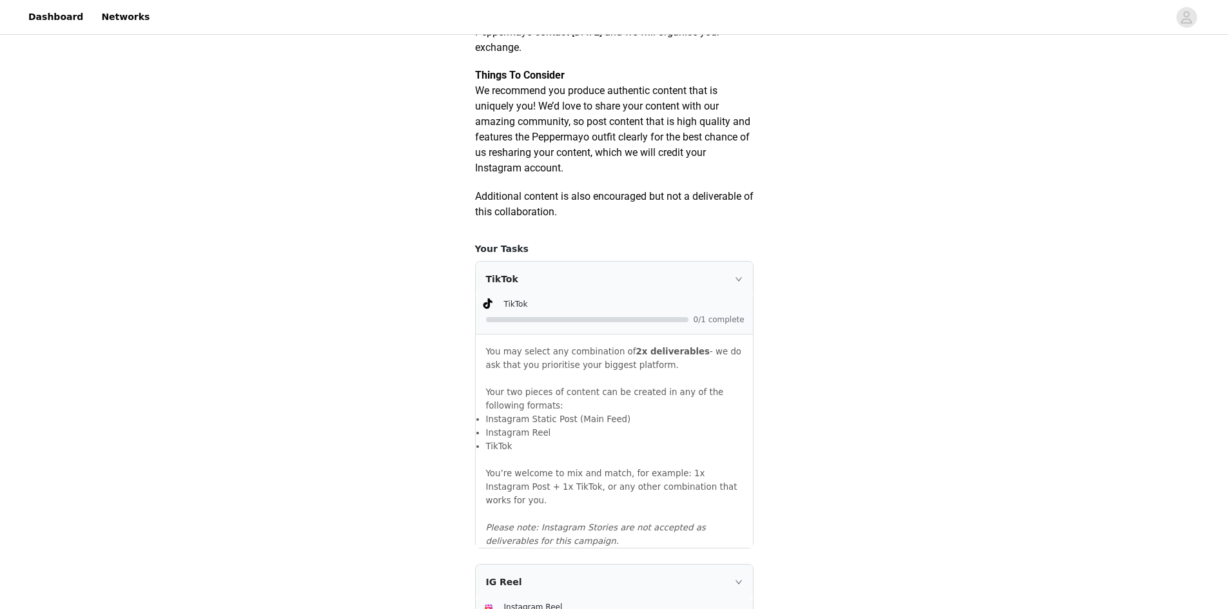
scroll to position [838, 0]
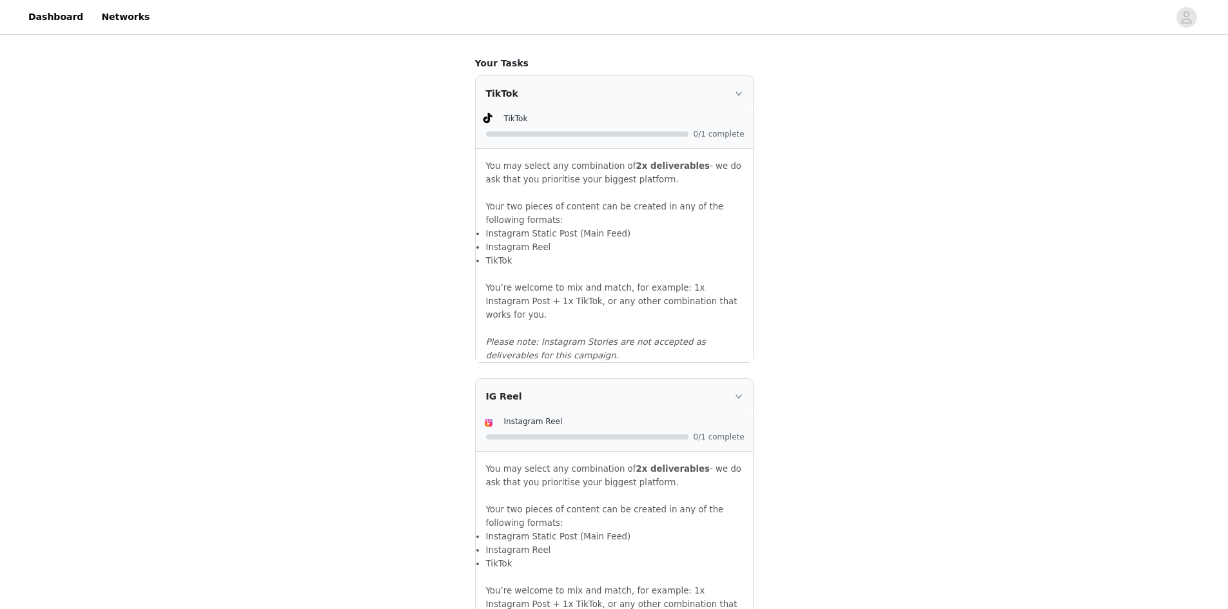
click at [722, 111] on div "TikTok" at bounding box center [614, 93] width 277 height 35
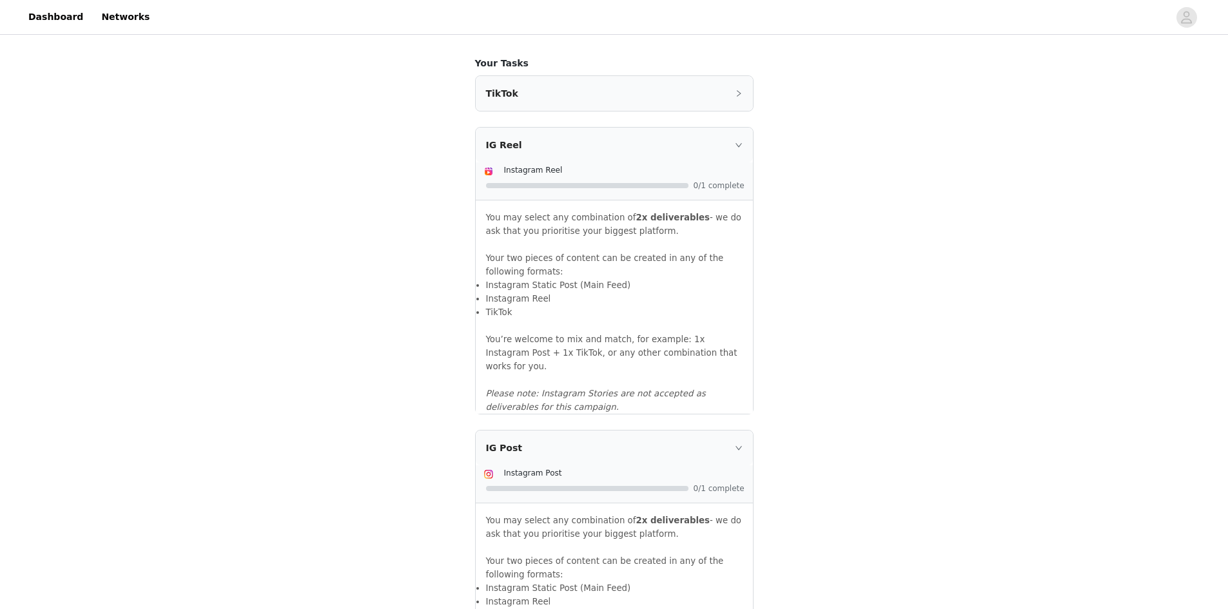
click at [726, 111] on div "TikTok" at bounding box center [614, 93] width 277 height 35
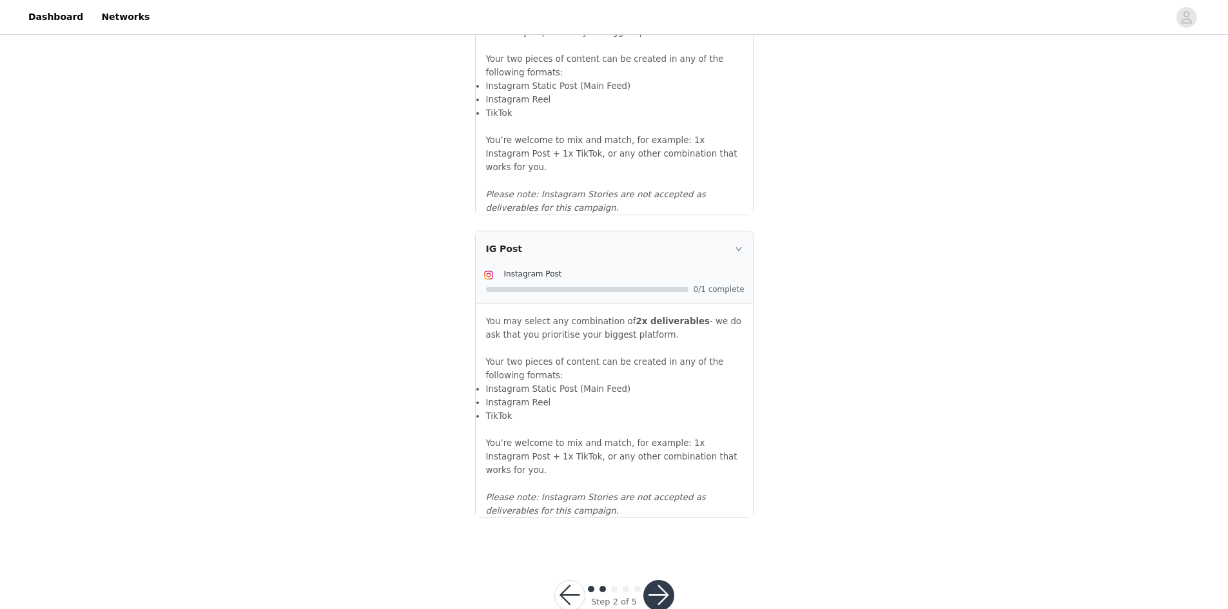
scroll to position [1296, 0]
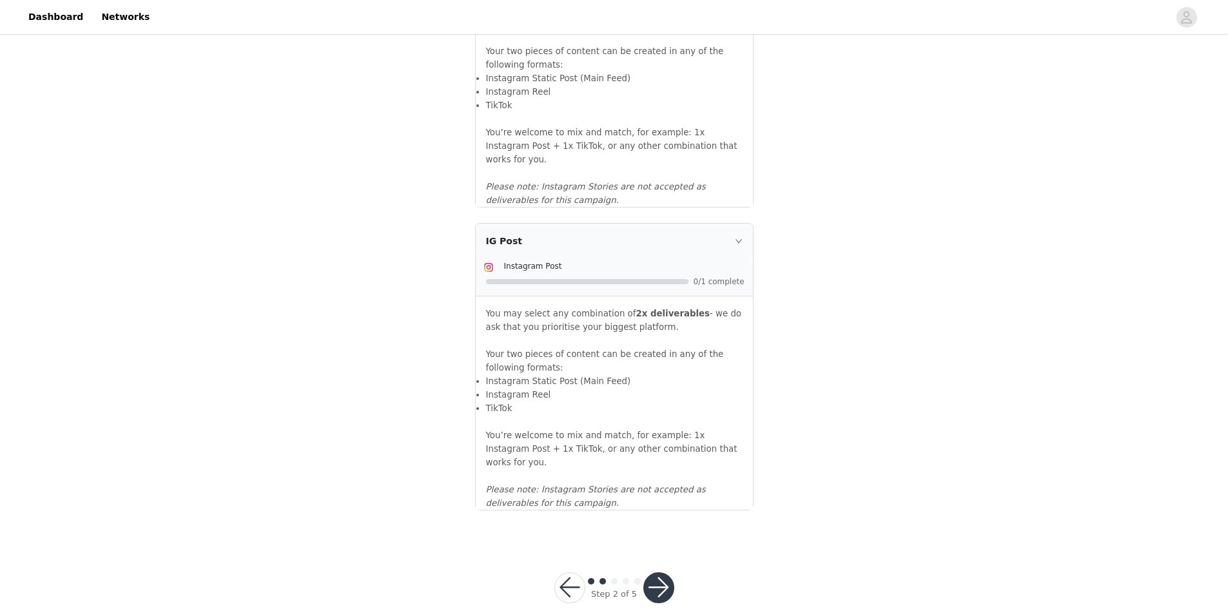
click at [656, 577] on button "button" at bounding box center [658, 587] width 31 height 31
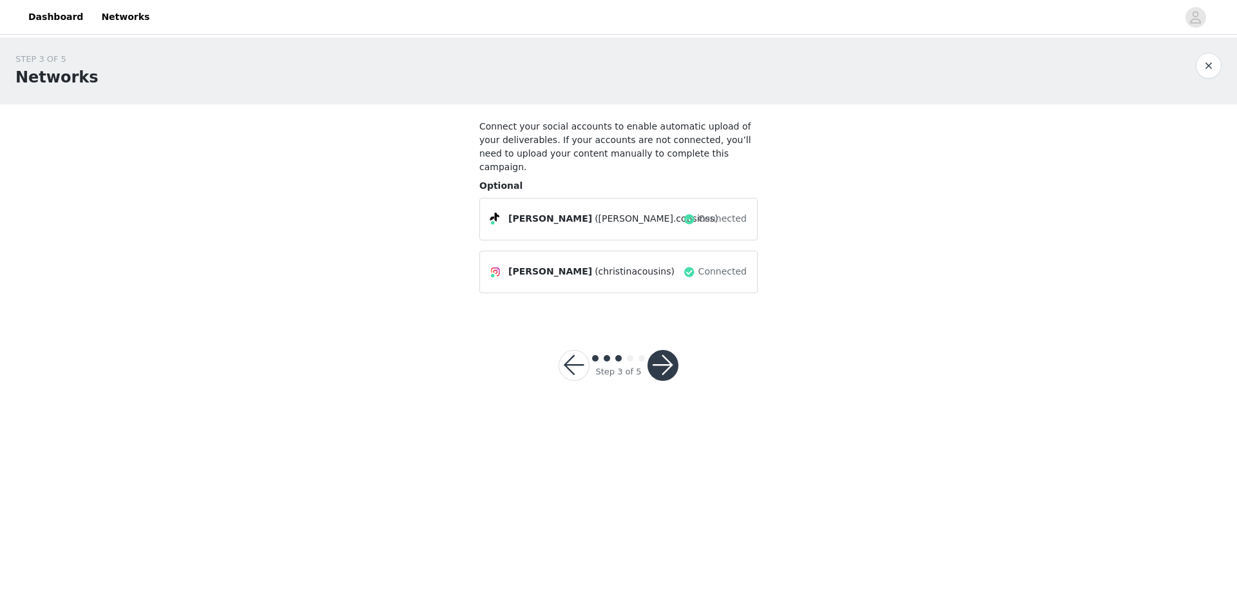
drag, startPoint x: 742, startPoint y: 259, endPoint x: 673, endPoint y: 267, distance: 69.5
click at [673, 267] on div "[PERSON_NAME] (christinacousins) Connected" at bounding box center [618, 272] width 256 height 21
click at [657, 359] on button "button" at bounding box center [663, 365] width 31 height 31
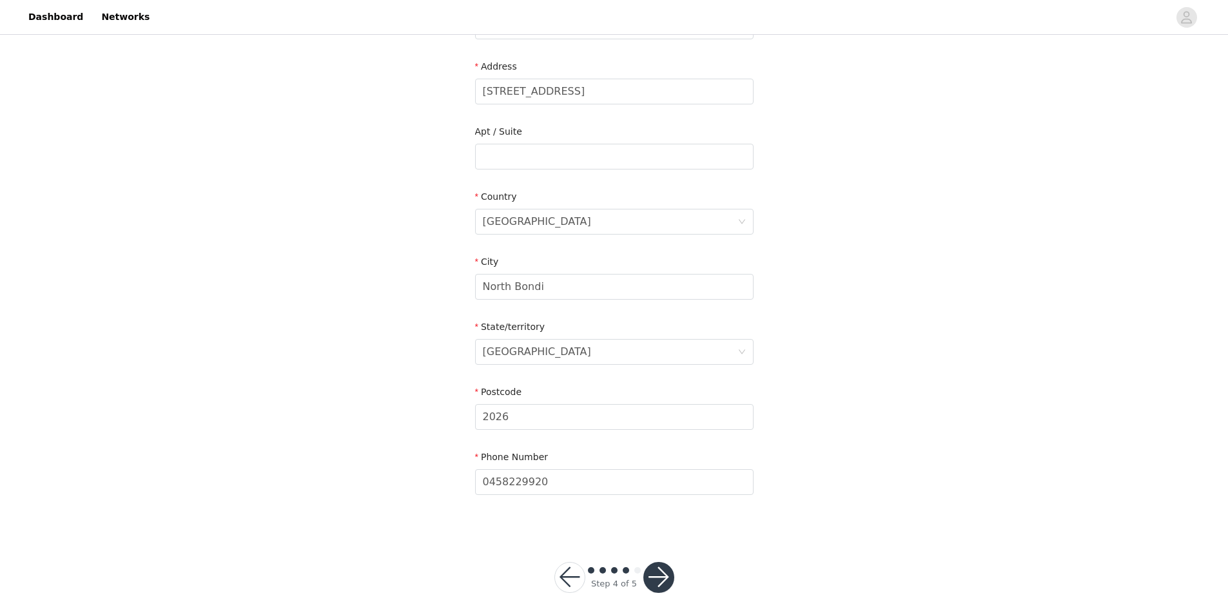
scroll to position [324, 0]
click at [673, 570] on div at bounding box center [658, 576] width 31 height 31
click at [648, 563] on button "button" at bounding box center [658, 576] width 31 height 31
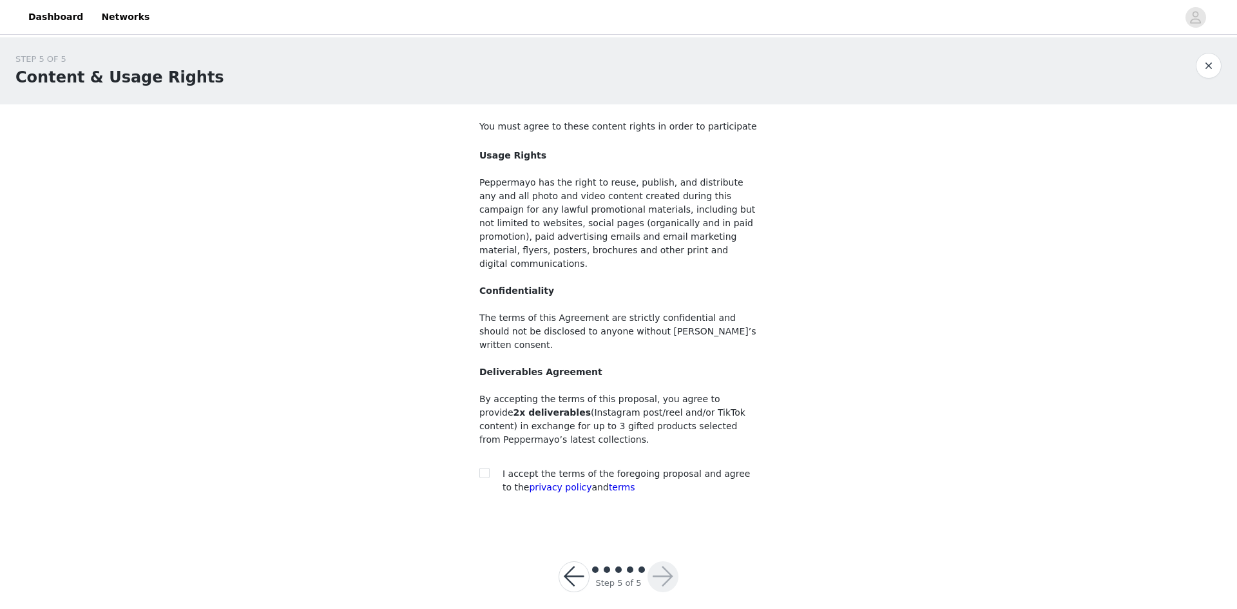
click at [529, 468] on span "I accept the terms of the foregoing proposal and agree to the privacy policy an…" at bounding box center [626, 480] width 247 height 24
click at [479, 450] on section "You must agree to these content rights in order to participate Usage Rights Pep…" at bounding box center [618, 317] width 309 height 426
click at [481, 468] on span at bounding box center [484, 473] width 10 height 10
click at [481, 468] on input "checkbox" at bounding box center [483, 472] width 9 height 9
checkbox input "true"
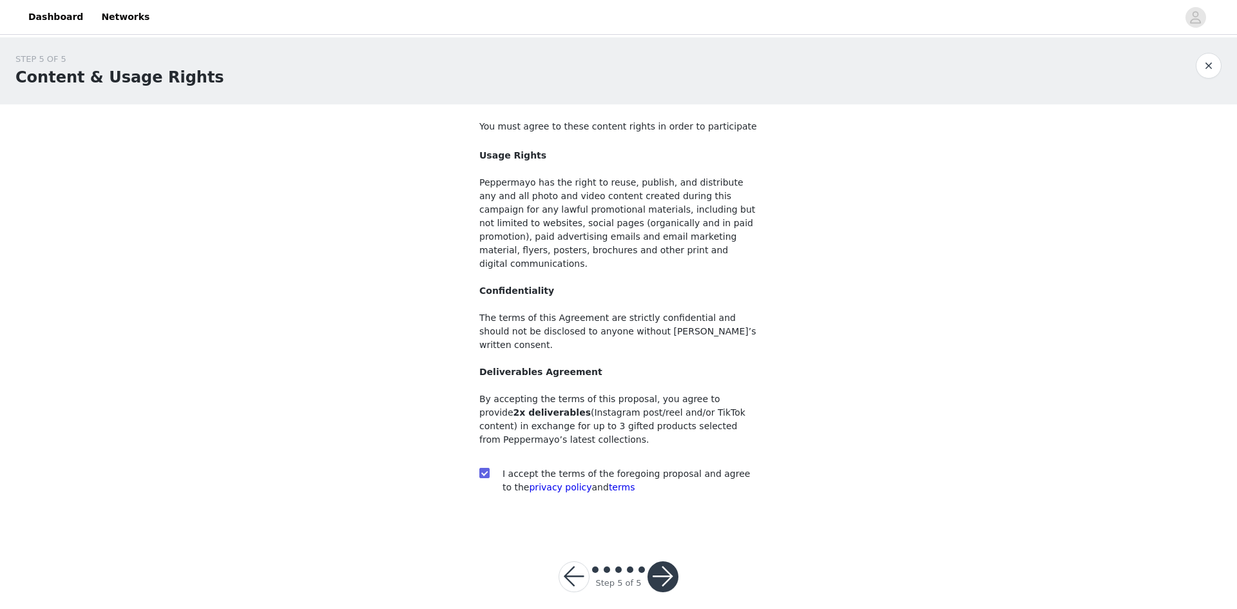
click at [668, 561] on button "button" at bounding box center [663, 576] width 31 height 31
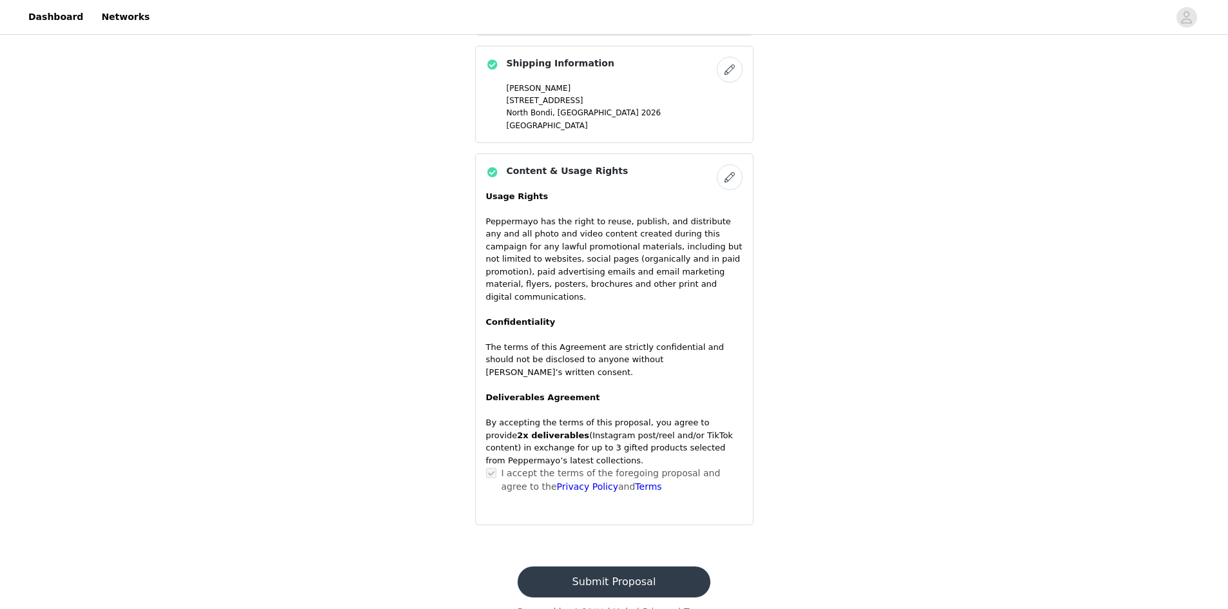
click at [643, 575] on footer "Submit Proposal Powered by | Help | Privacy | Terms" at bounding box center [614, 592] width 224 height 83
click at [651, 566] on button "Submit Proposal" at bounding box center [613, 581] width 193 height 31
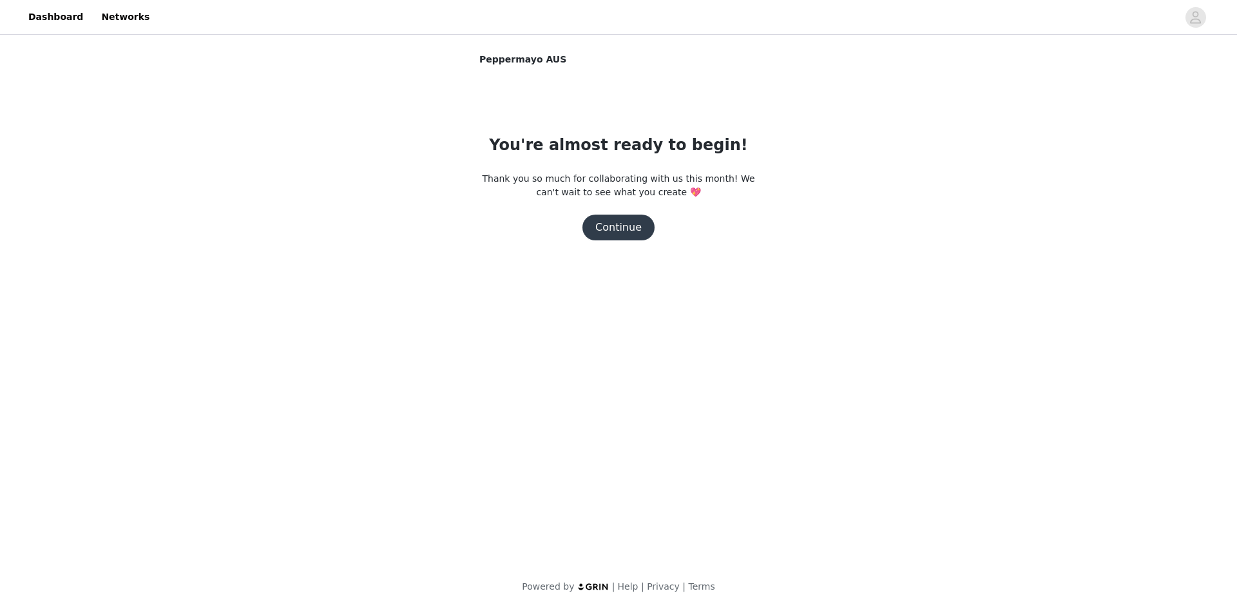
click at [603, 222] on button "Continue" at bounding box center [619, 228] width 72 height 26
